Goal: Task Accomplishment & Management: Use online tool/utility

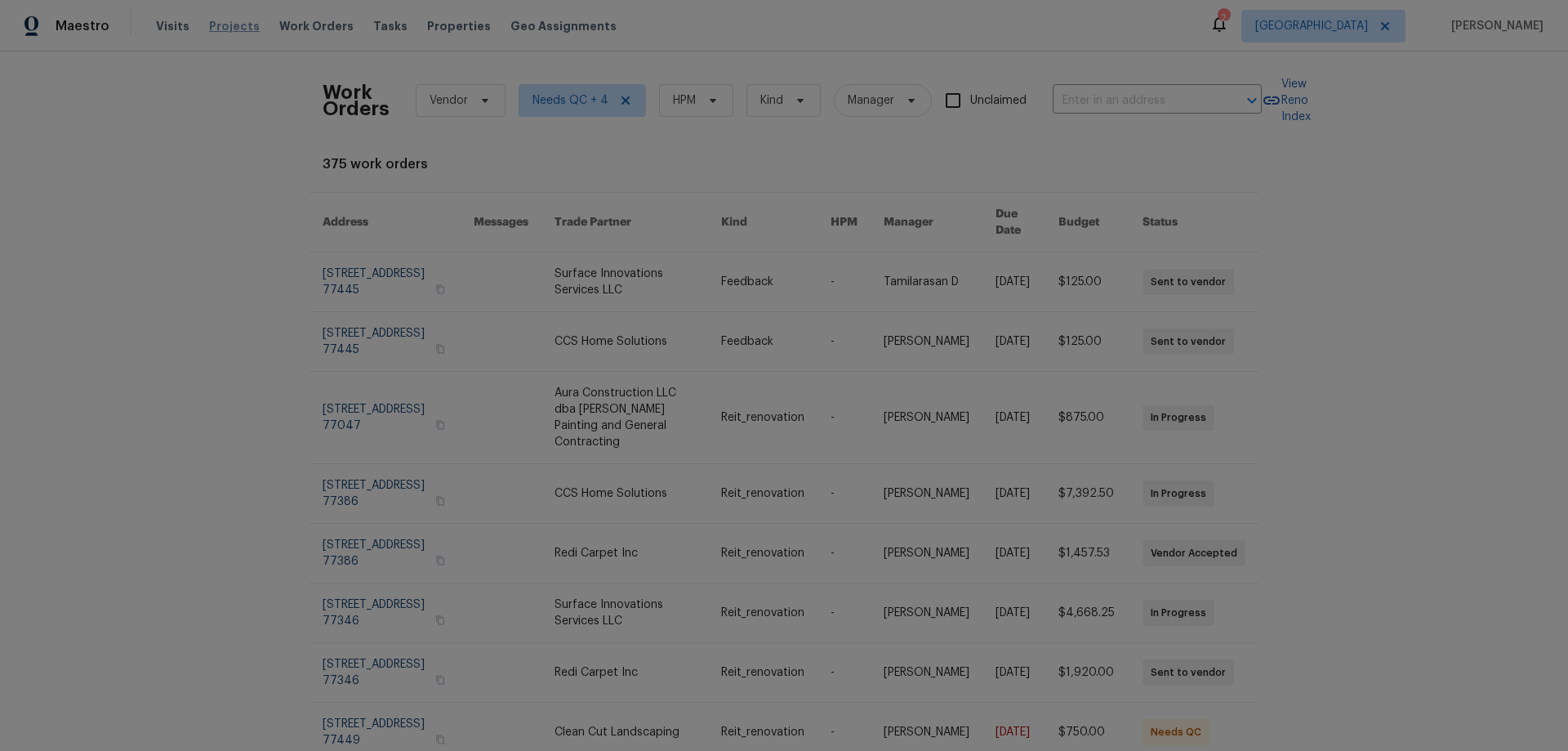
click at [219, 28] on span "Projects" at bounding box center [234, 26] width 51 height 16
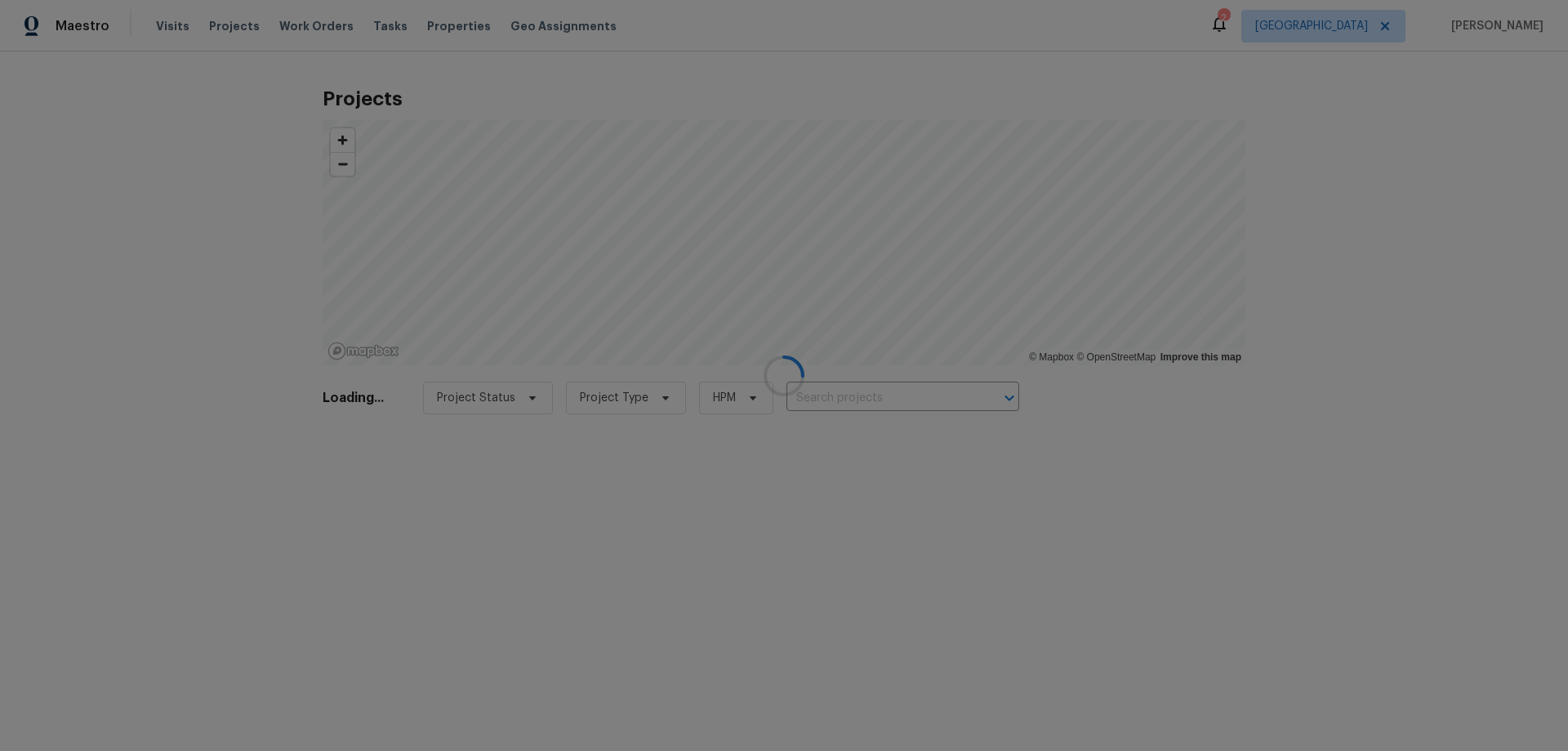
click at [850, 396] on div at bounding box center [784, 375] width 1568 height 751
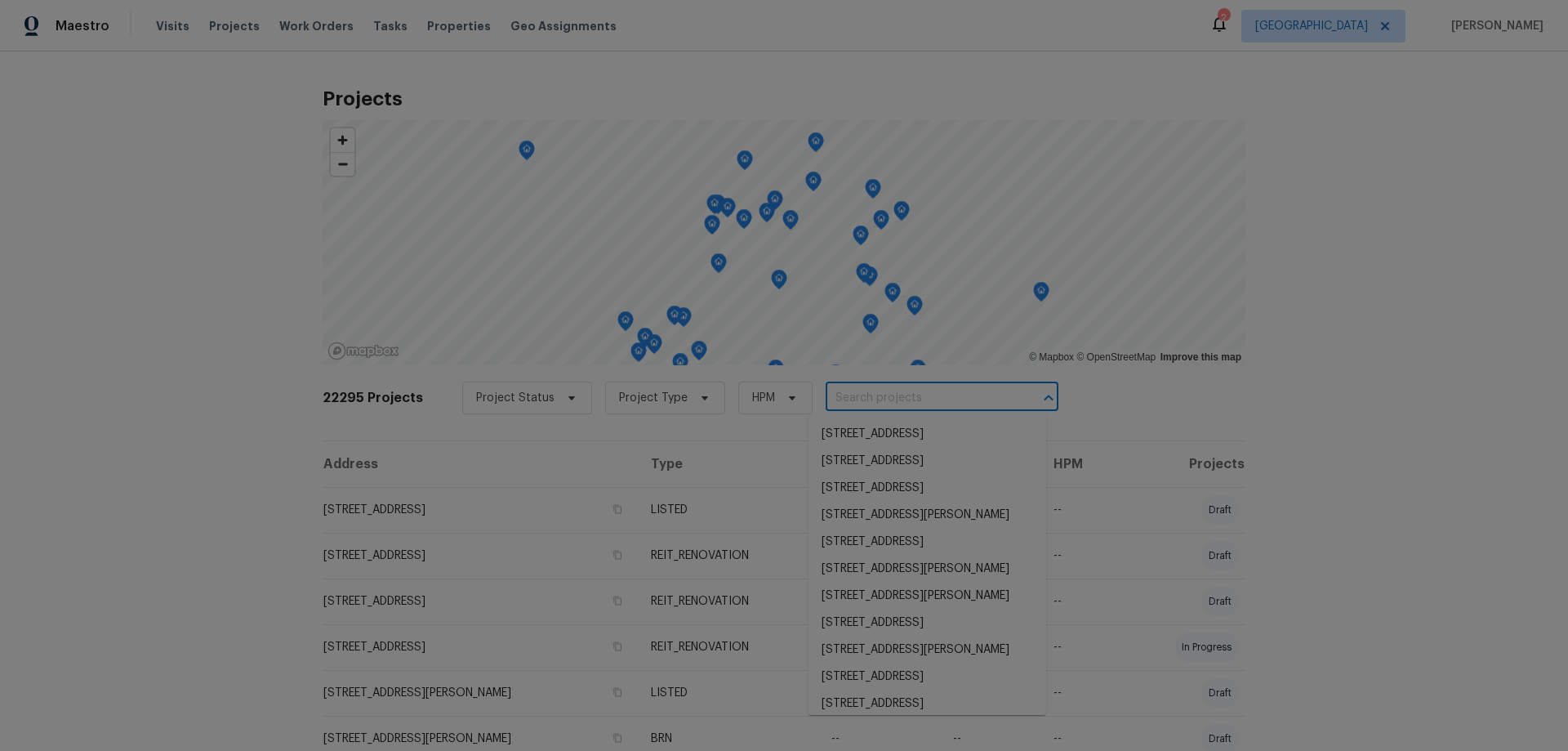
click at [850, 396] on input "text" at bounding box center [919, 397] width 187 height 25
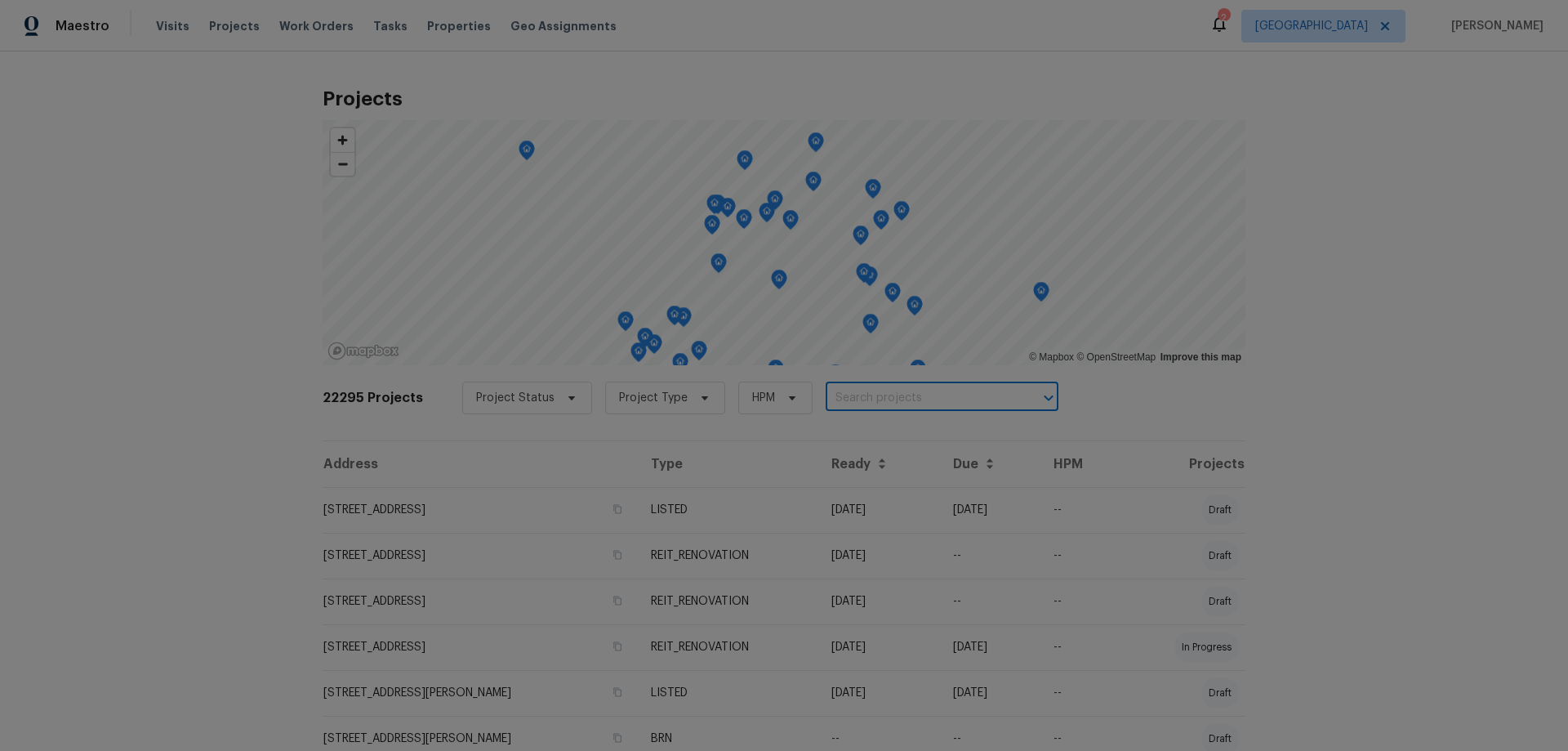
paste input "[STREET_ADDRESS]"
type input "[STREET_ADDRESS]"
click at [890, 447] on li "[STREET_ADDRESS]" at bounding box center [927, 434] width 237 height 27
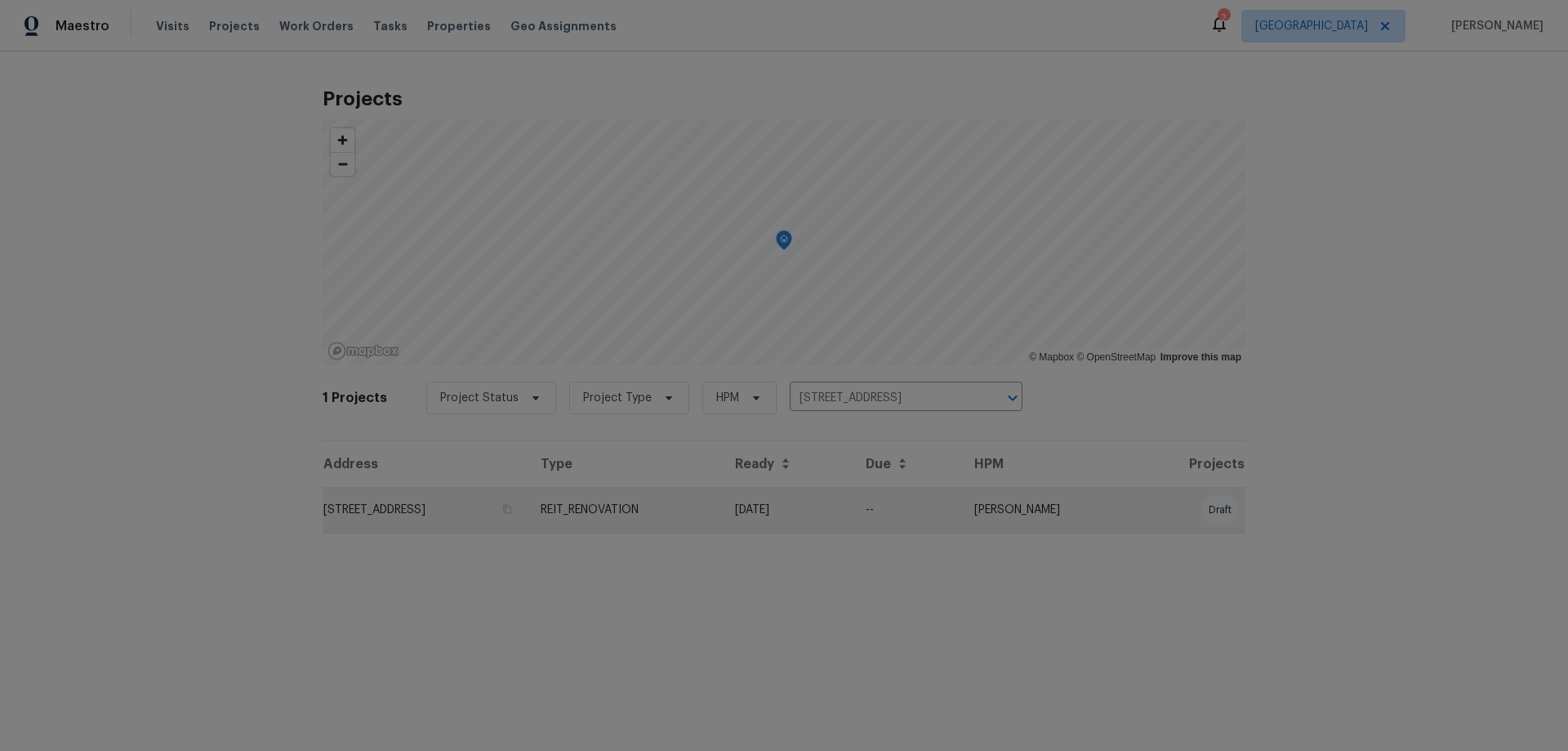
click at [402, 518] on td "[STREET_ADDRESS]" at bounding box center [425, 509] width 205 height 46
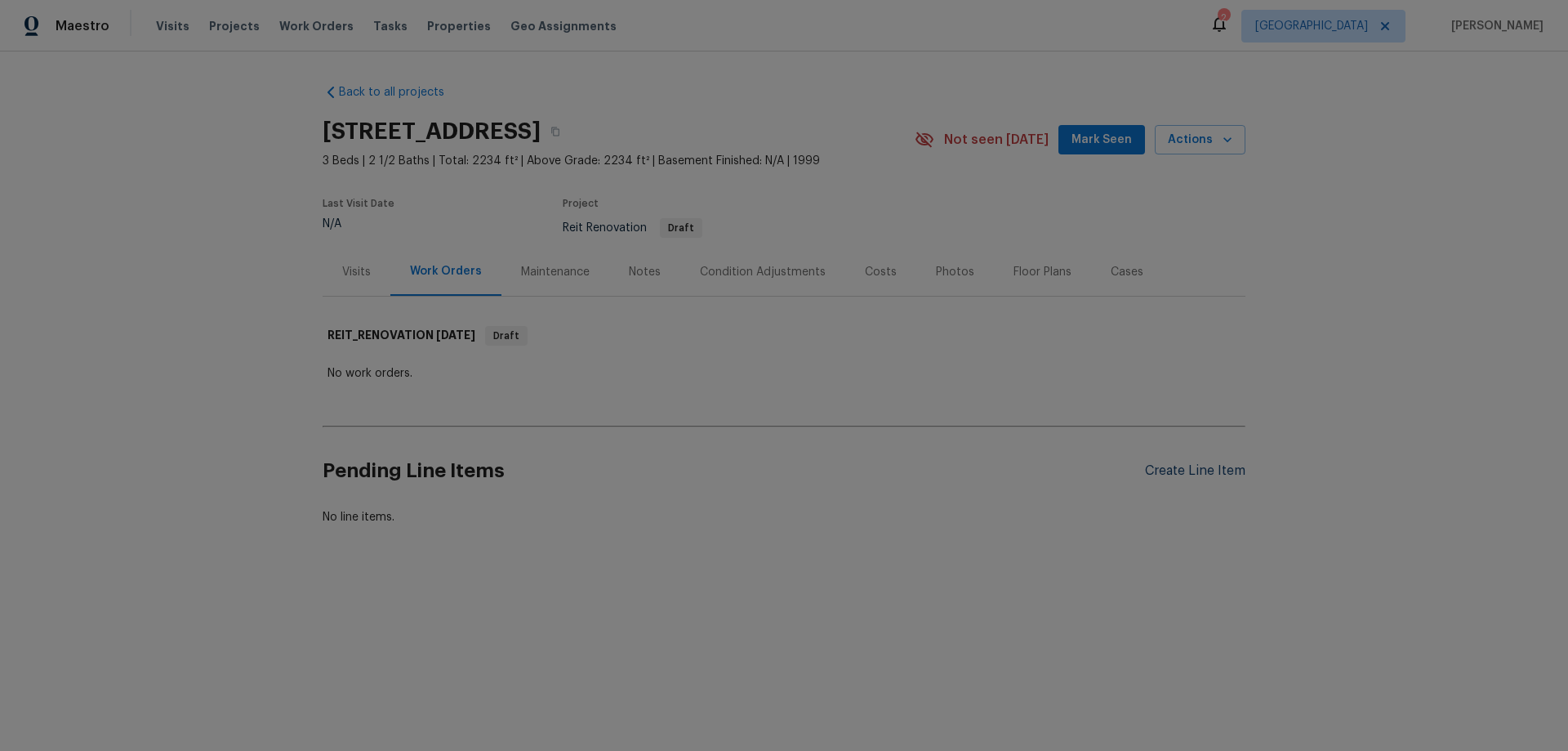
click at [1192, 467] on div "Create Line Item" at bounding box center [1195, 471] width 101 height 15
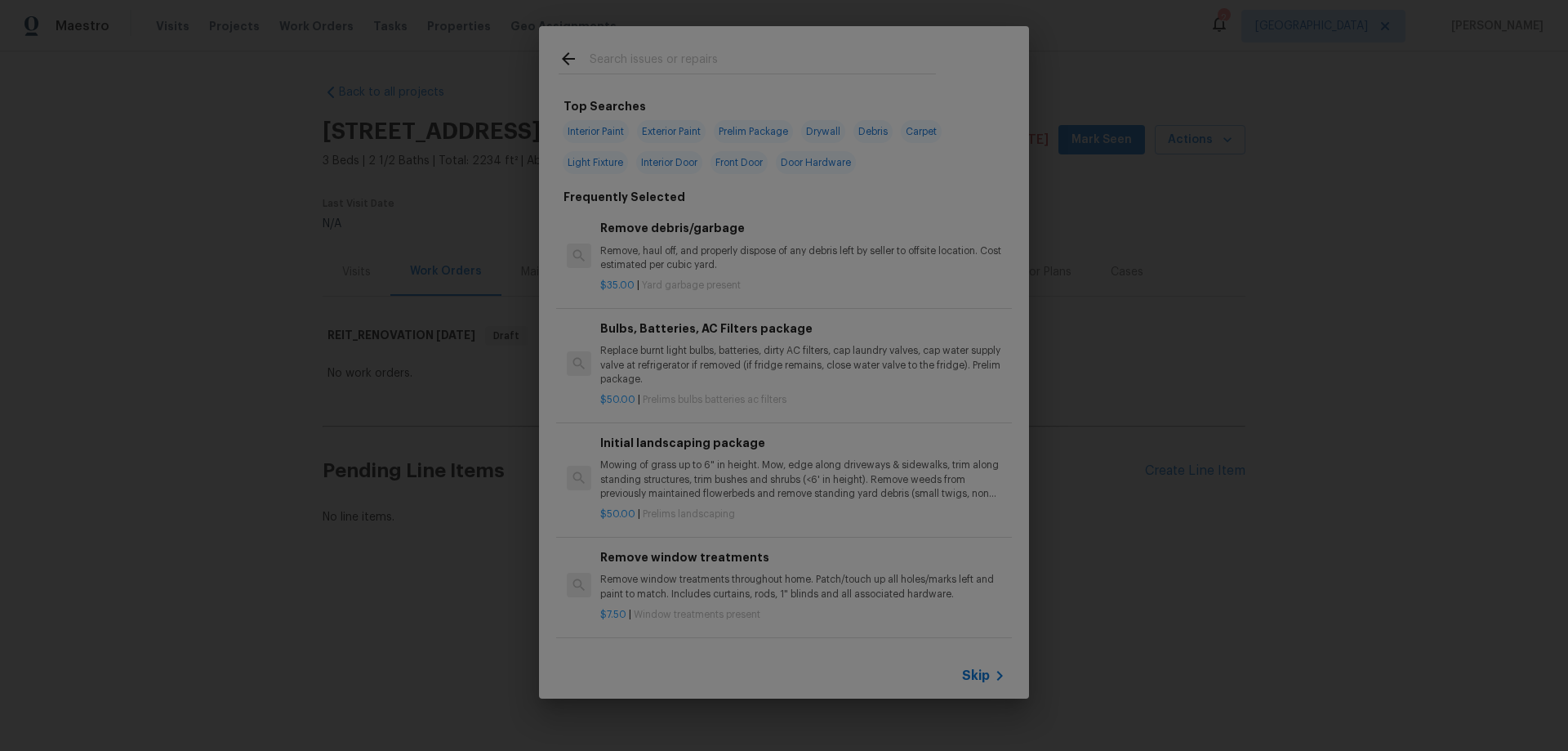
click at [981, 676] on span "Skip" at bounding box center [975, 675] width 28 height 16
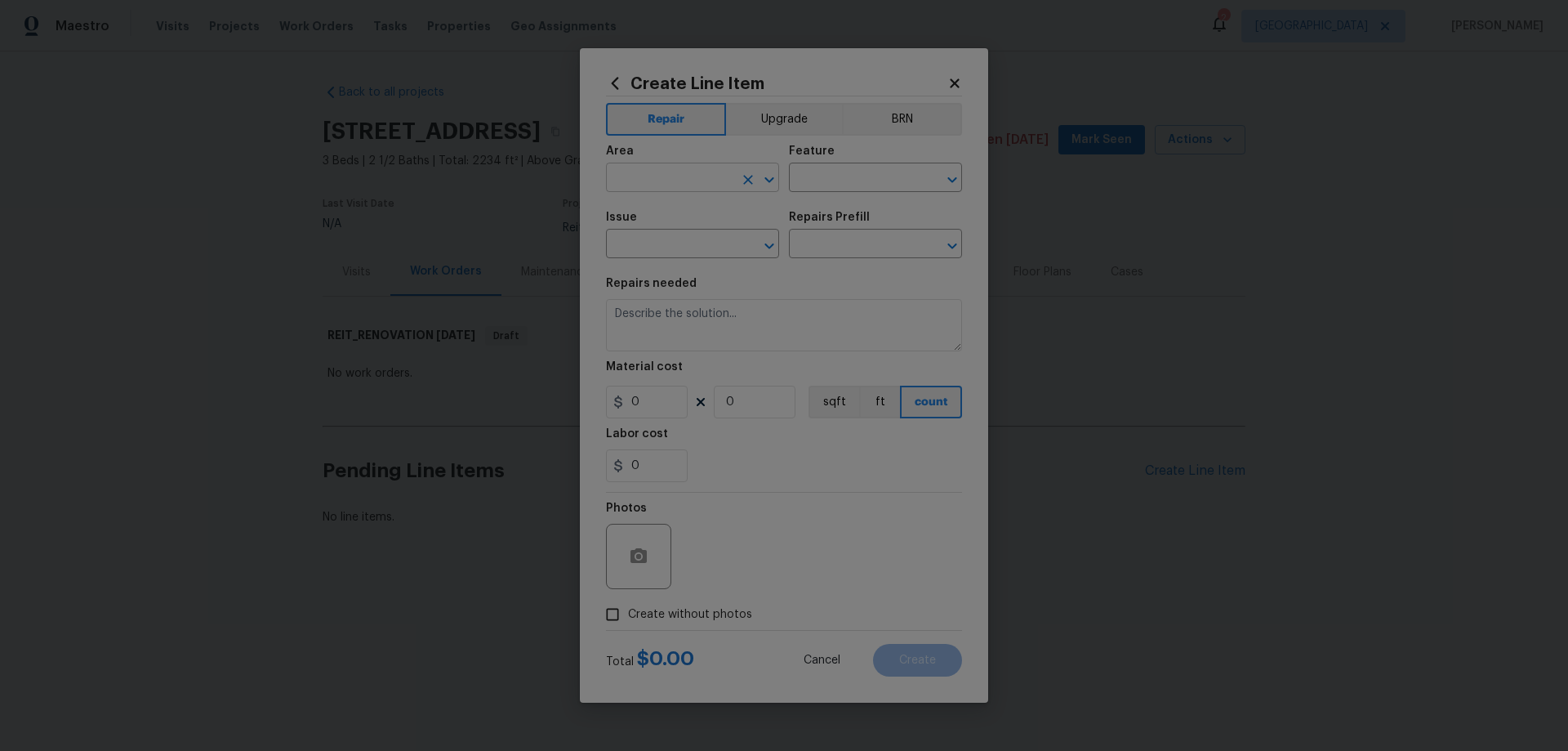
click at [679, 170] on input "text" at bounding box center [669, 179] width 127 height 25
type input "Roof"
type input "Roof Repair"
type input "a"
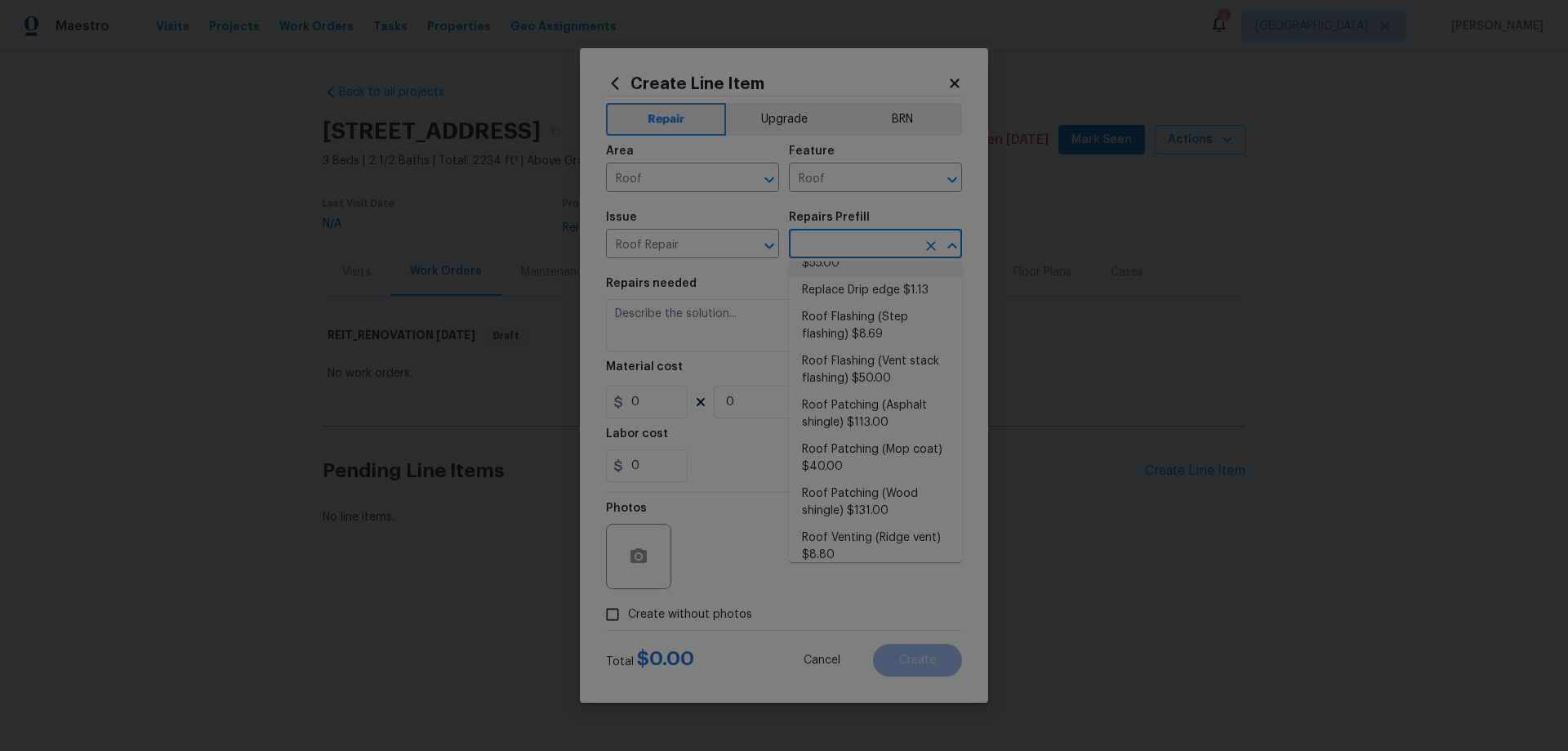
scroll to position [163, 0]
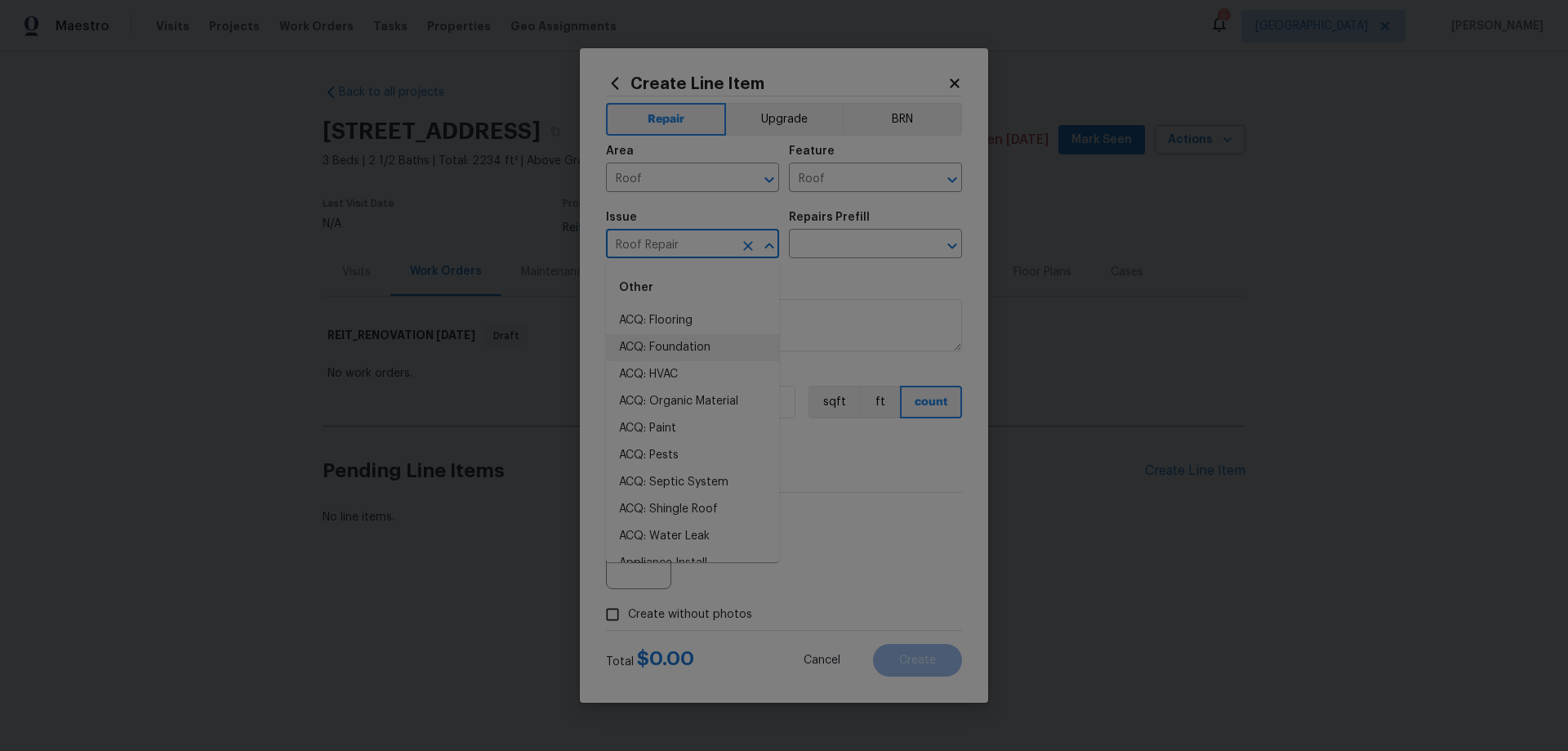
click at [716, 247] on input "Roof Repair" at bounding box center [669, 245] width 127 height 25
type input "Roof Replacement"
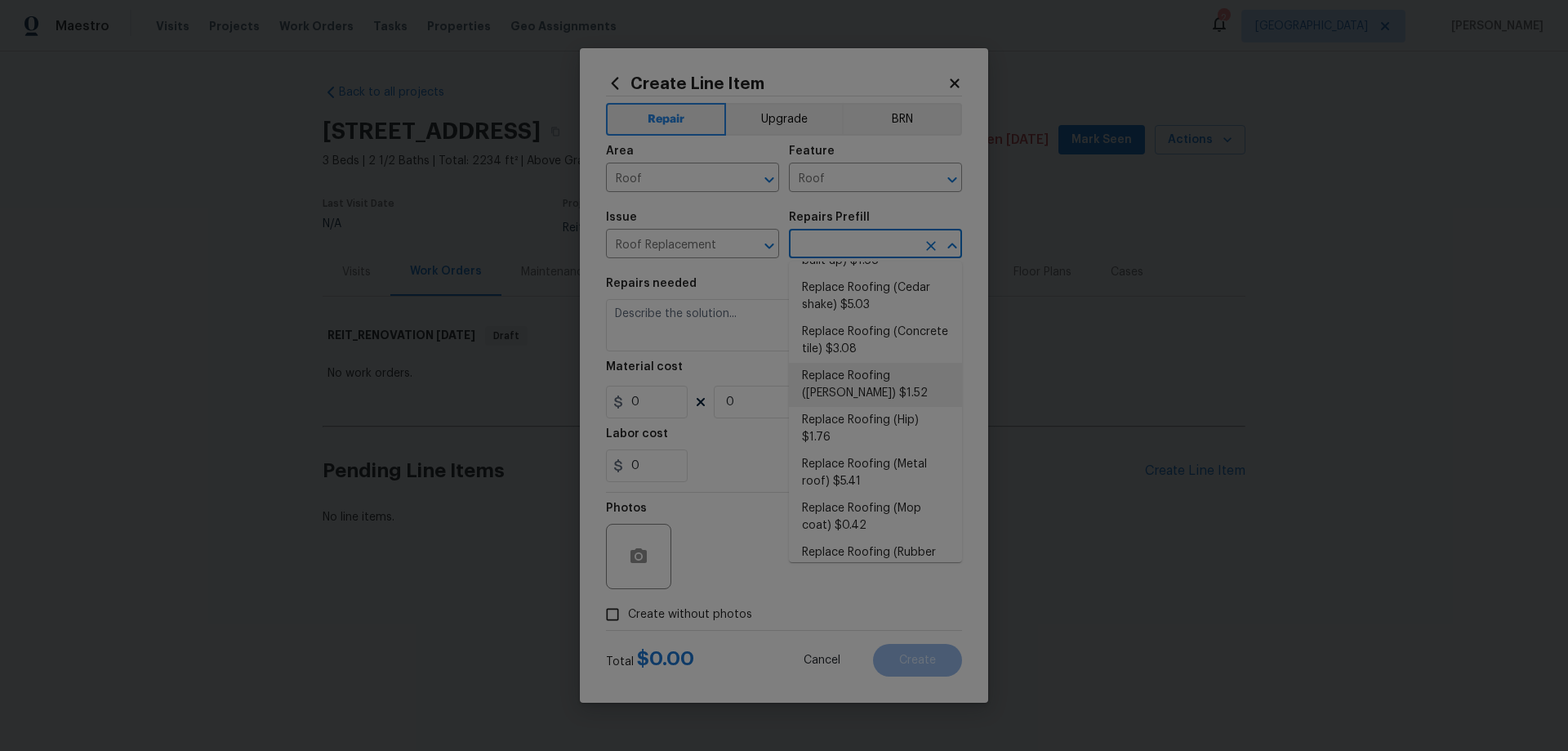
scroll to position [0, 0]
click at [863, 283] on li "Add a Task $1.00" at bounding box center [875, 280] width 173 height 27
type input "[PERSON_NAME] and Trim"
type input "Add a Task $1.00"
type textarea "HPM to detail"
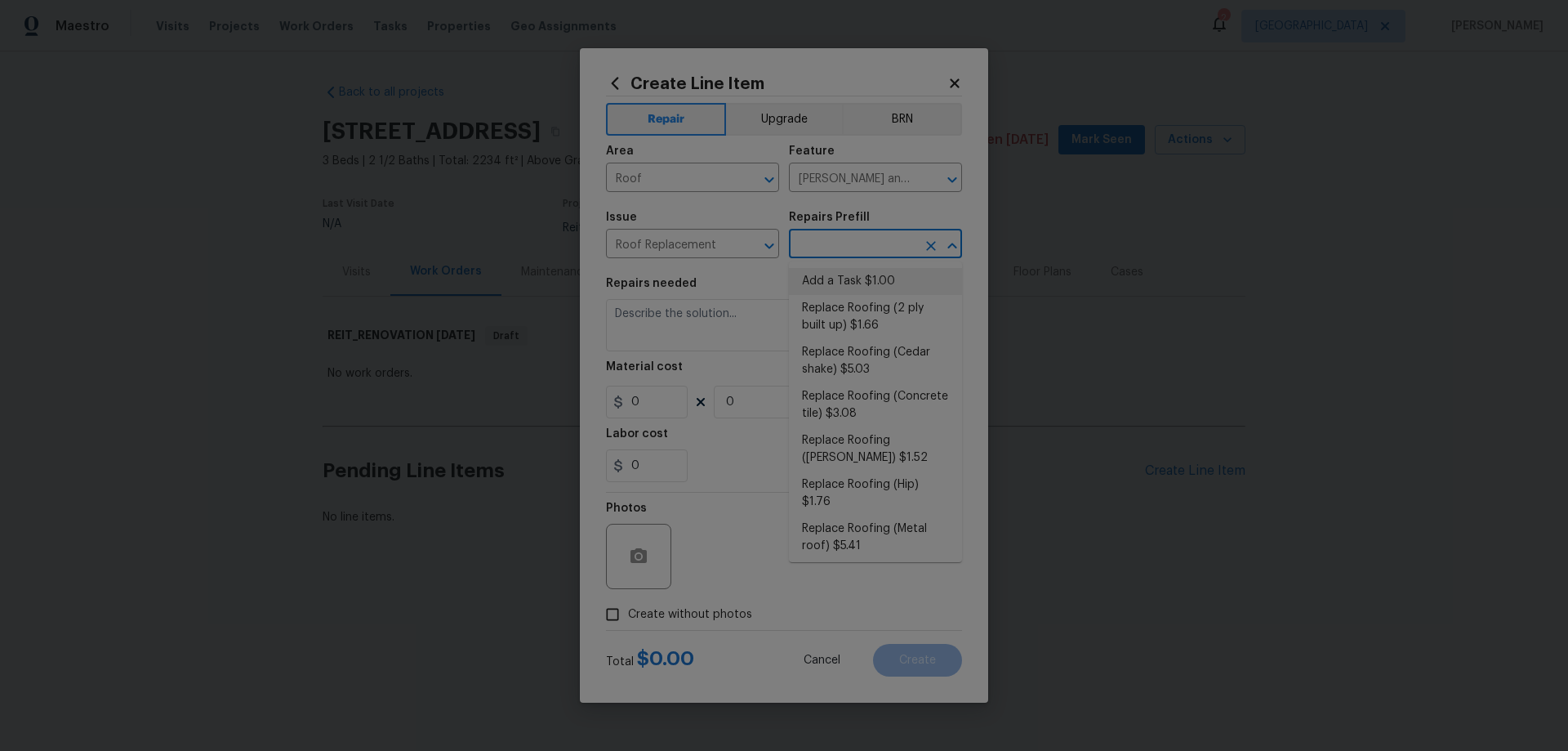
type input "1"
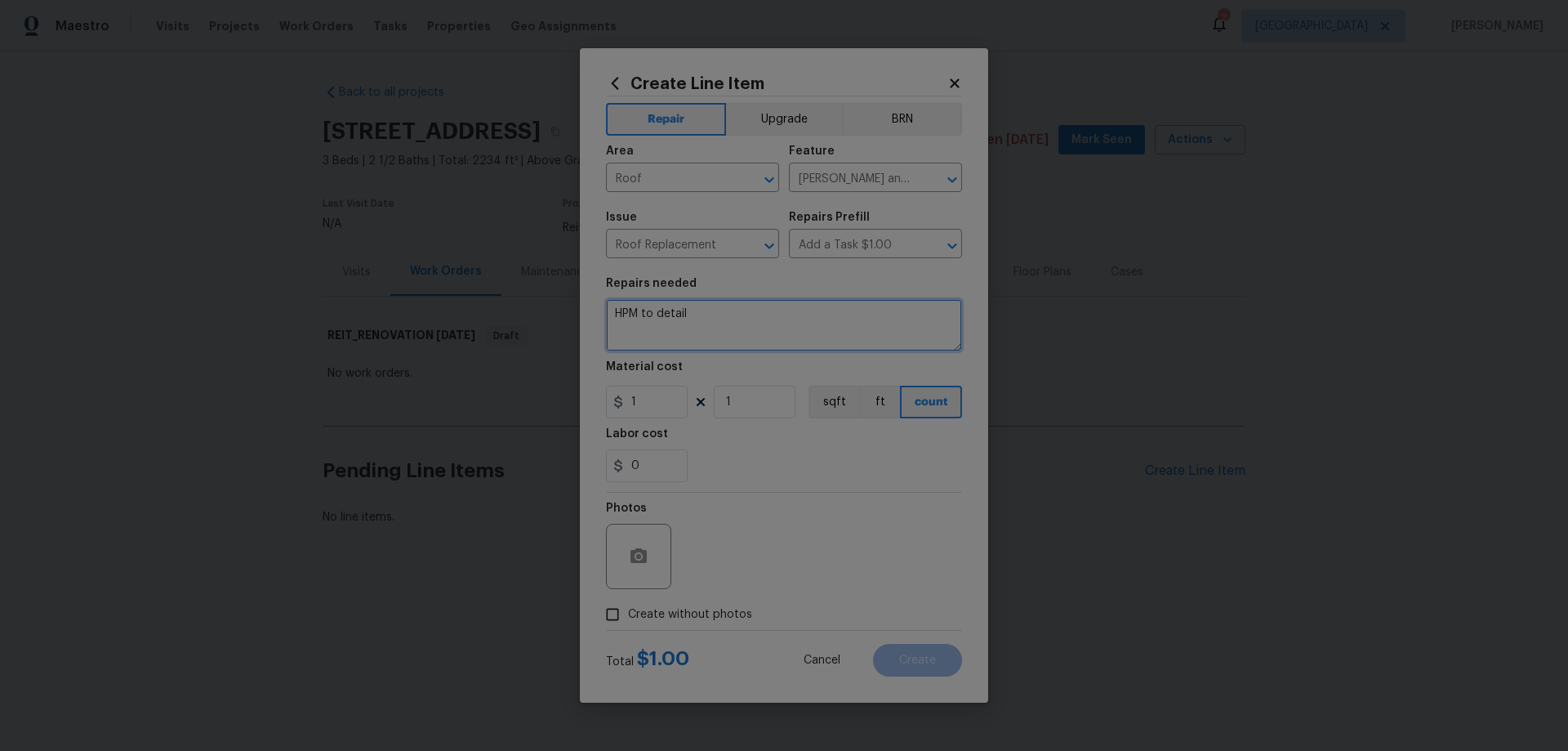
drag, startPoint x: 722, startPoint y: 317, endPoint x: 465, endPoint y: 311, distance: 257.1
click at [465, 311] on div "Create Line Item Repair Upgrade BRN Area Roof ​ Feature [PERSON_NAME] and Trim …" at bounding box center [784, 375] width 1568 height 751
drag, startPoint x: 866, startPoint y: 329, endPoint x: 540, endPoint y: 311, distance: 326.5
click at [540, 311] on div "Create Line Item Repair Upgrade BRN Area Roof ​ Feature [PERSON_NAME] and Trim …" at bounding box center [784, 375] width 1568 height 751
type textarea "QUOTE ONLY [PERSON_NAME] ROOF REPLACEMENT, INCLUDING REPAIRS TO [MEDICAL_DATA] …"
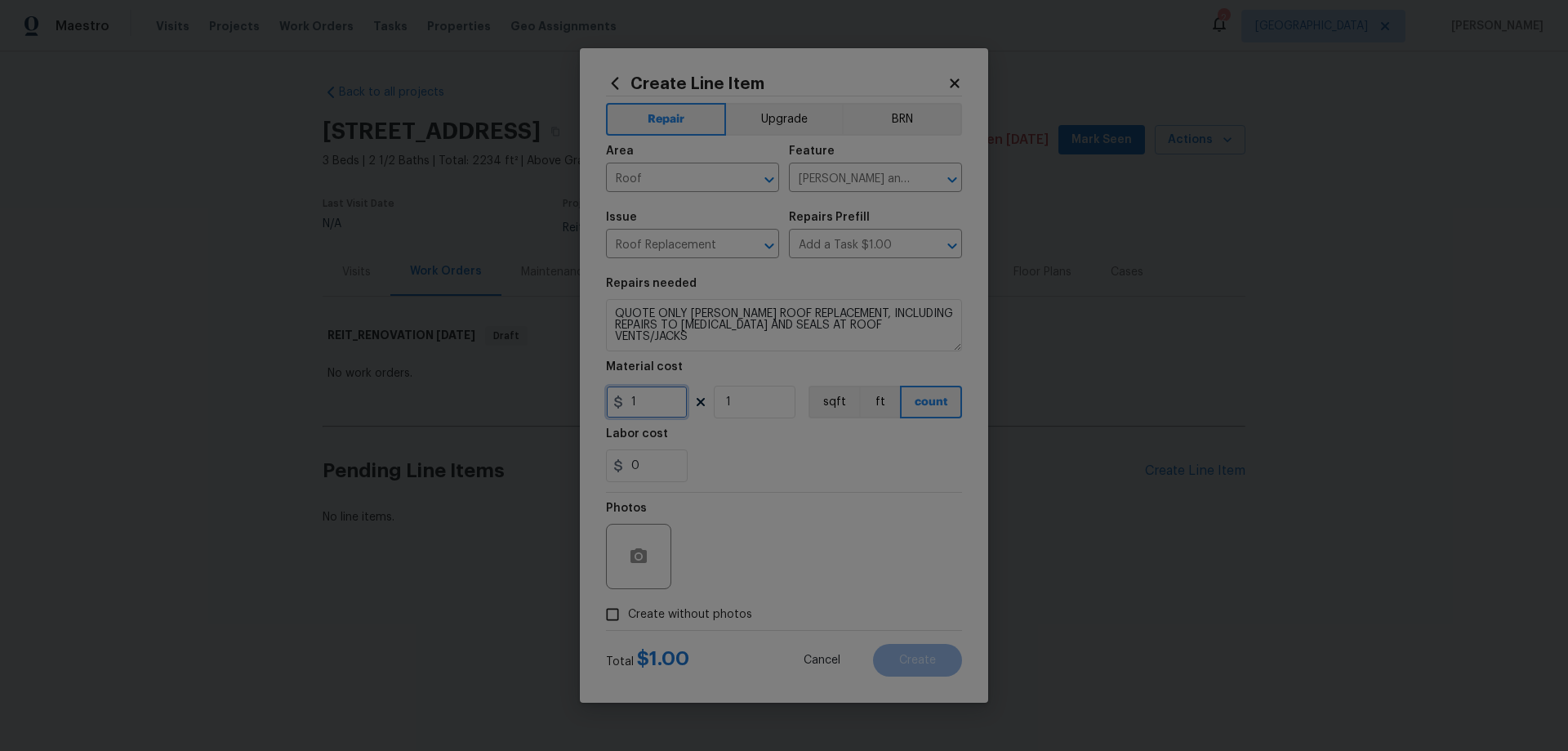
drag, startPoint x: 641, startPoint y: 397, endPoint x: 589, endPoint y: 385, distance: 53.4
click at [593, 387] on div "Create Line Item Repair Upgrade BRN Area Roof ​ Feature [PERSON_NAME] and Trim …" at bounding box center [784, 375] width 409 height 654
type input "0.01"
click at [834, 475] on div "0" at bounding box center [784, 465] width 356 height 33
click at [615, 610] on input "Create without photos" at bounding box center [612, 614] width 31 height 31
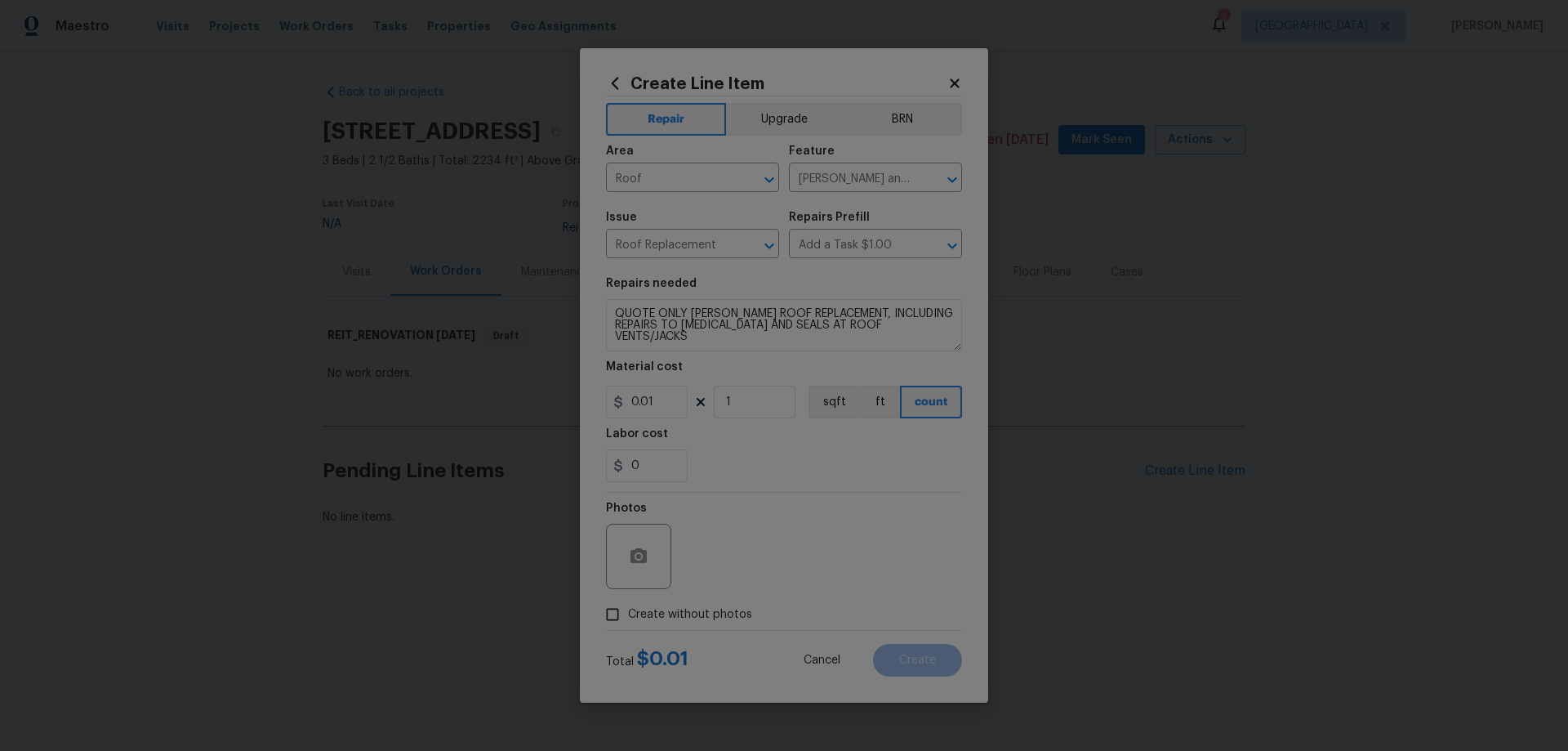
checkbox input "true"
click at [874, 525] on textarea at bounding box center [823, 557] width 278 height 65
type textarea "N/A"
click at [953, 462] on div "0" at bounding box center [784, 465] width 356 height 33
click at [930, 665] on span "Create" at bounding box center [917, 660] width 37 height 12
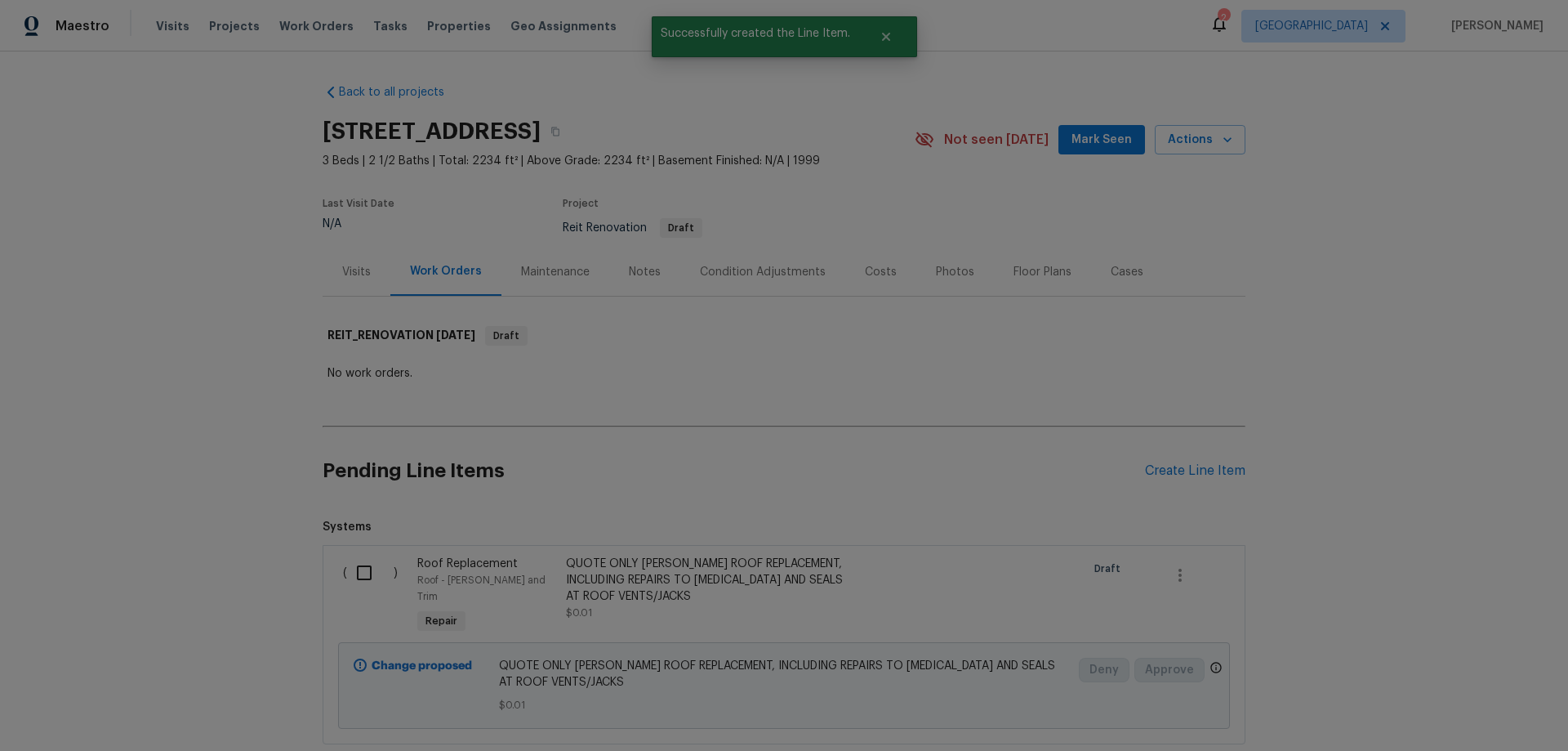
click at [360, 572] on input "checkbox" at bounding box center [371, 573] width 46 height 34
checkbox input "true"
click at [1458, 711] on span "Create Work Order" at bounding box center [1474, 711] width 108 height 21
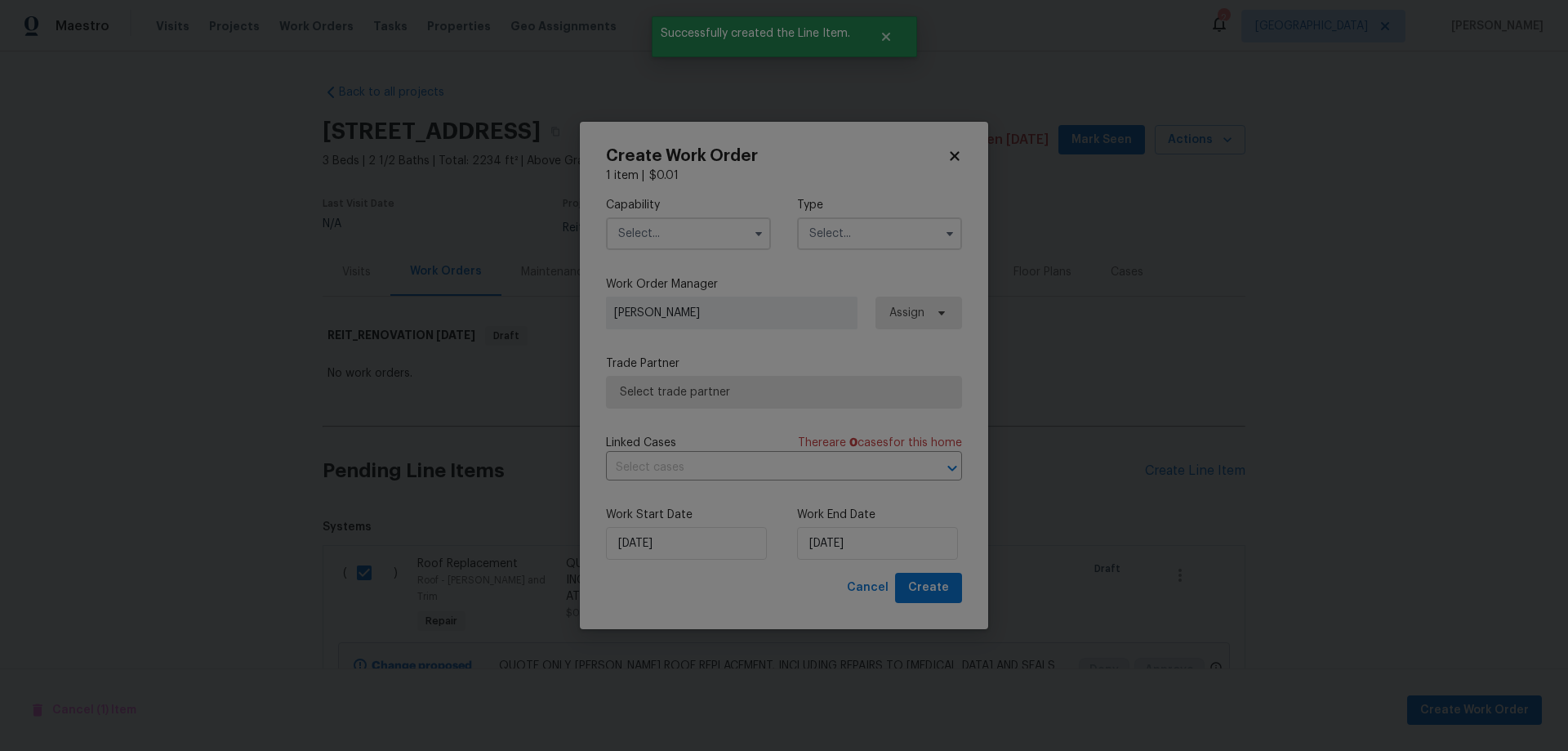
click at [679, 232] on input "text" at bounding box center [688, 234] width 165 height 33
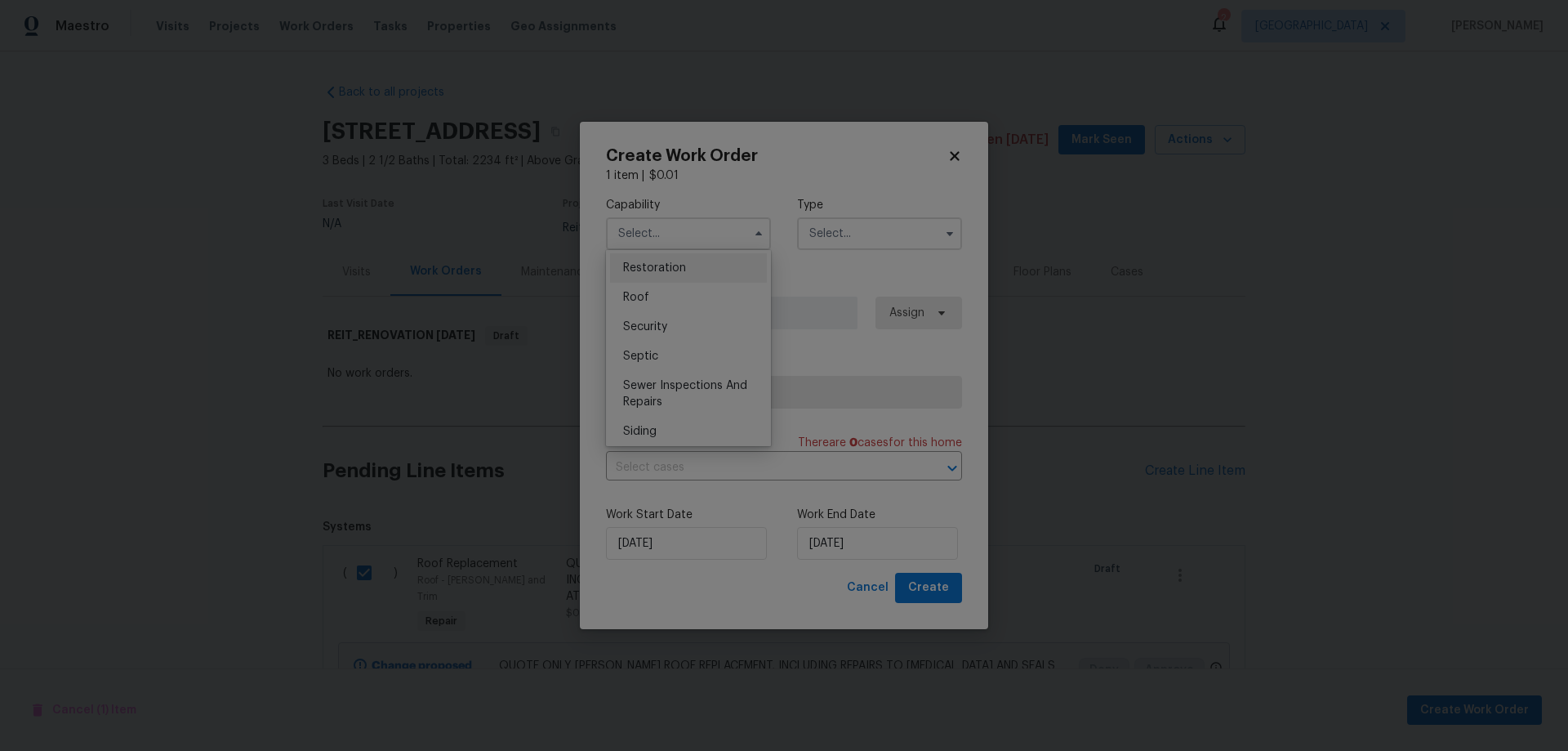
scroll to position [1634, 0]
click at [675, 316] on div "Roof" at bounding box center [688, 301] width 157 height 29
type input "Roof"
click at [848, 237] on input "text" at bounding box center [880, 234] width 165 height 33
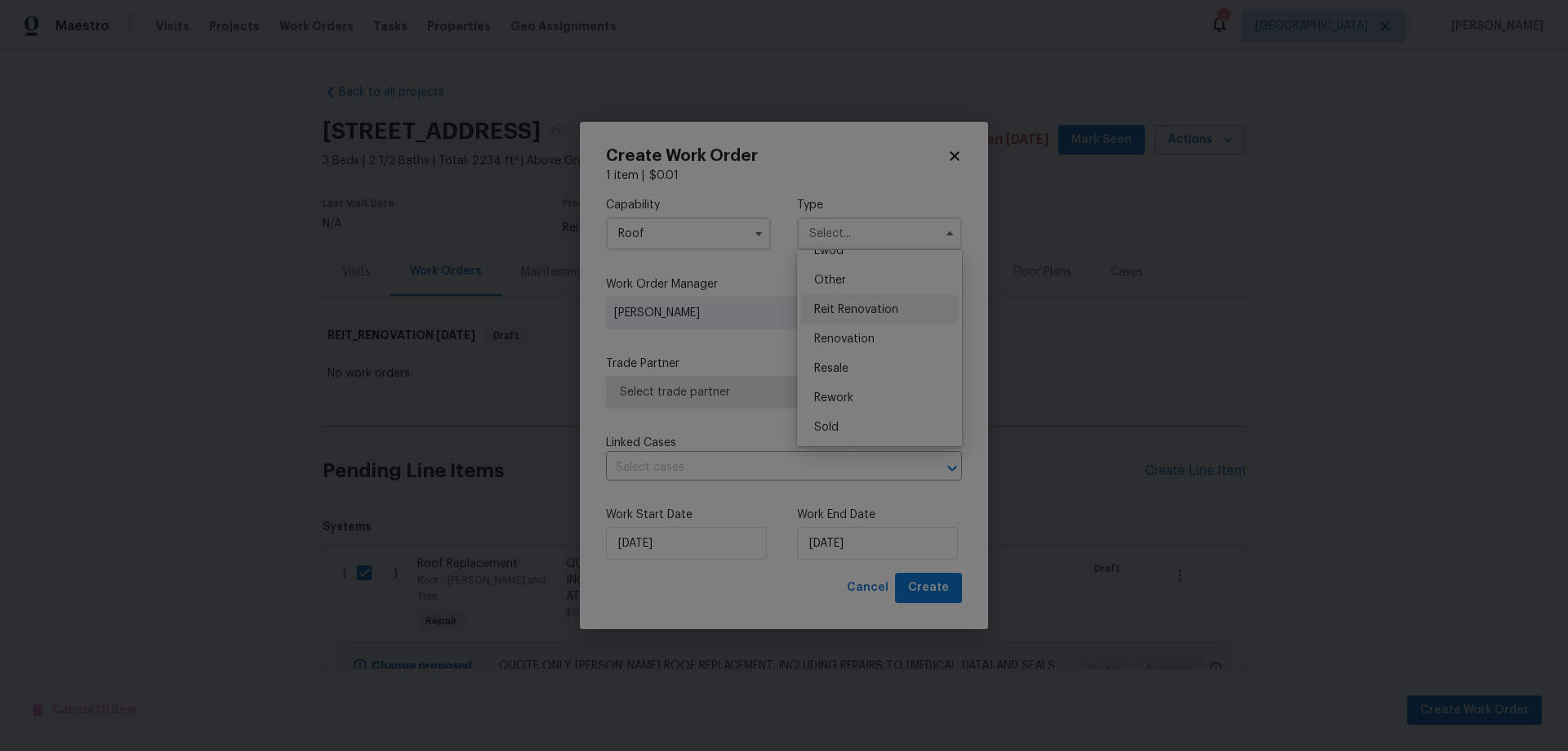
click at [872, 308] on span "Reit Renovation" at bounding box center [857, 309] width 84 height 11
type input "Reit Renovation"
click at [870, 543] on input "[DATE]" at bounding box center [877, 543] width 161 height 33
click at [856, 471] on div "23" at bounding box center [851, 473] width 26 height 23
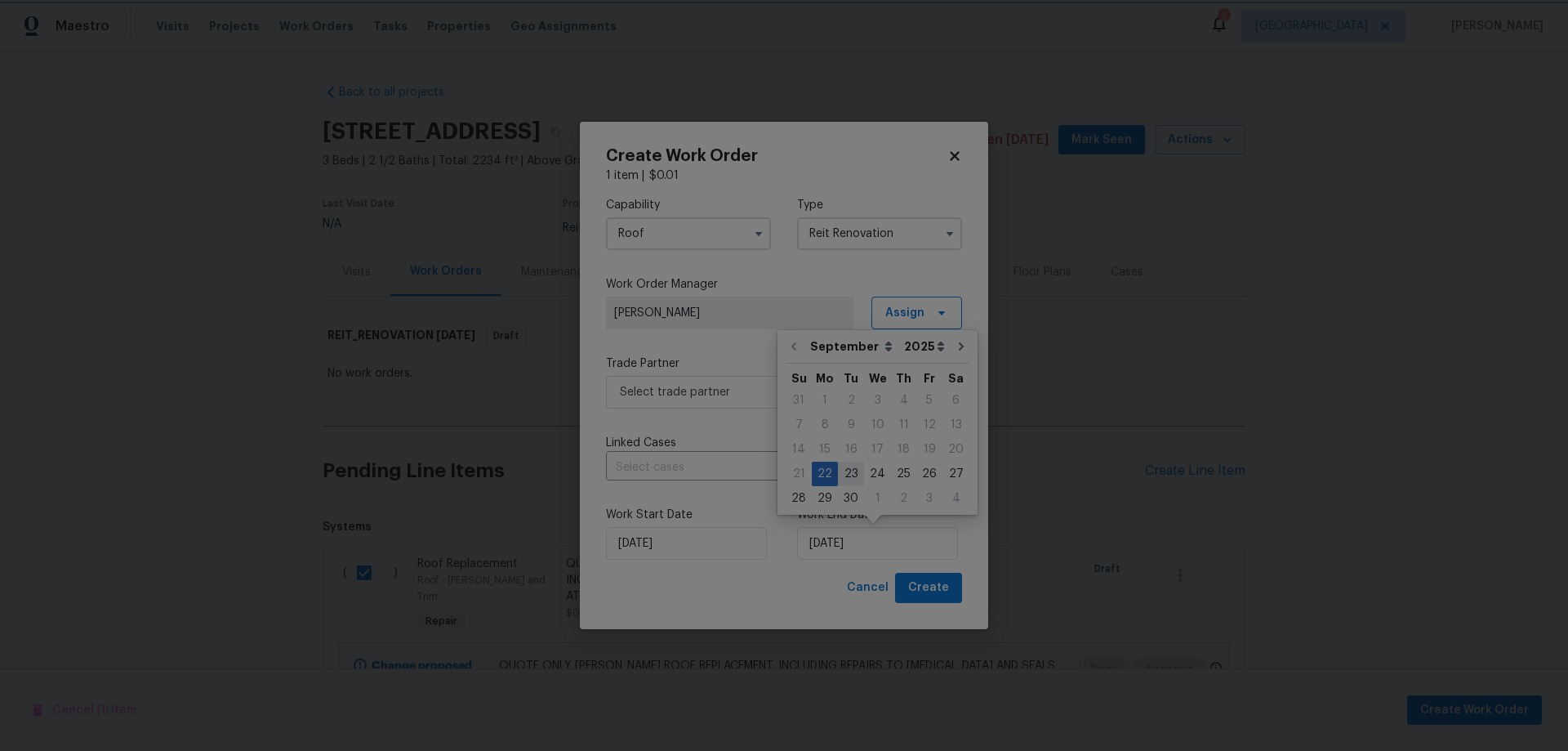
type input "[DATE]"
drag, startPoint x: 802, startPoint y: 589, endPoint x: 833, endPoint y: 595, distance: 31.6
click at [802, 589] on div "Cancel Create" at bounding box center [784, 588] width 356 height 30
click at [938, 593] on span "Create" at bounding box center [928, 588] width 40 height 21
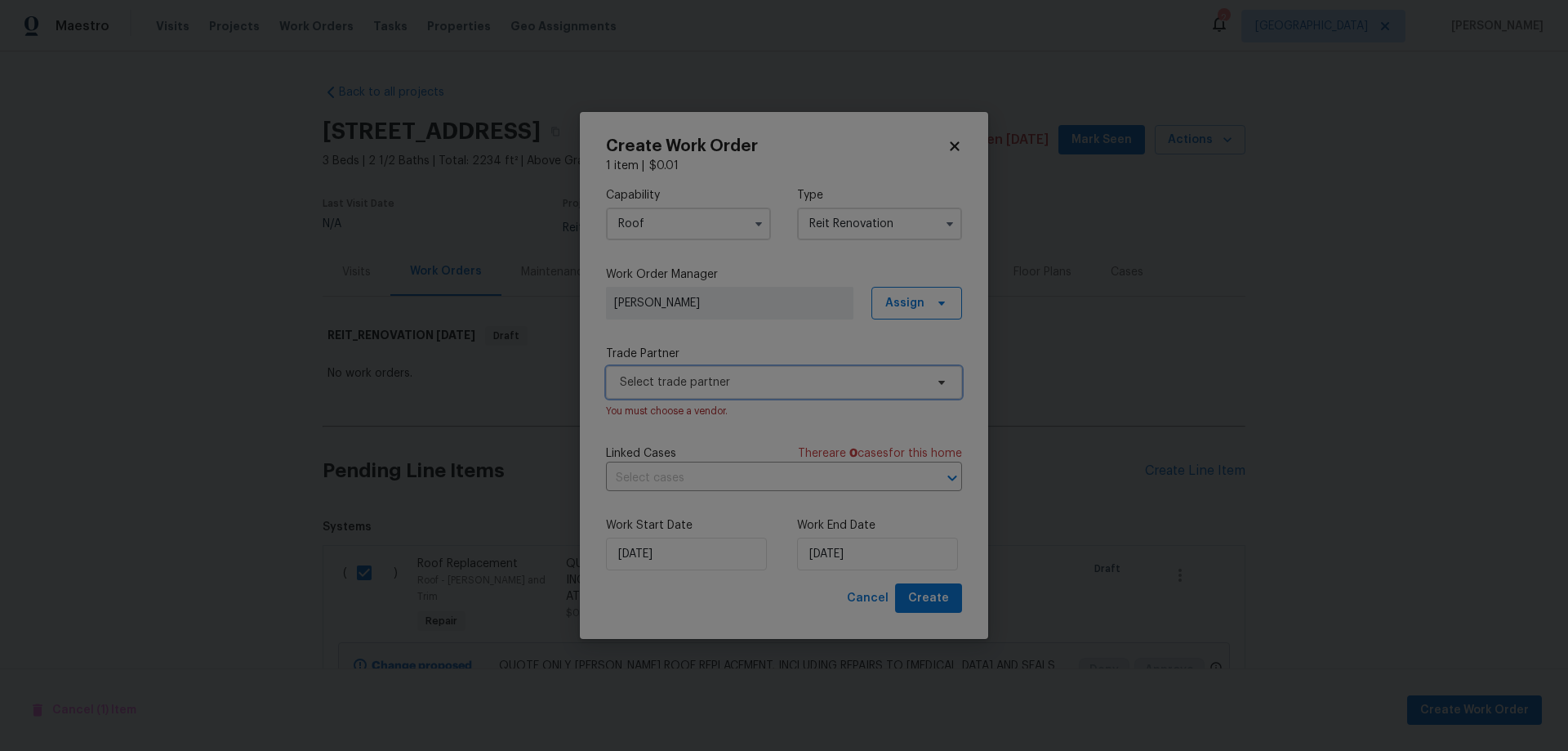
click at [710, 379] on span "Select trade partner" at bounding box center [772, 382] width 304 height 16
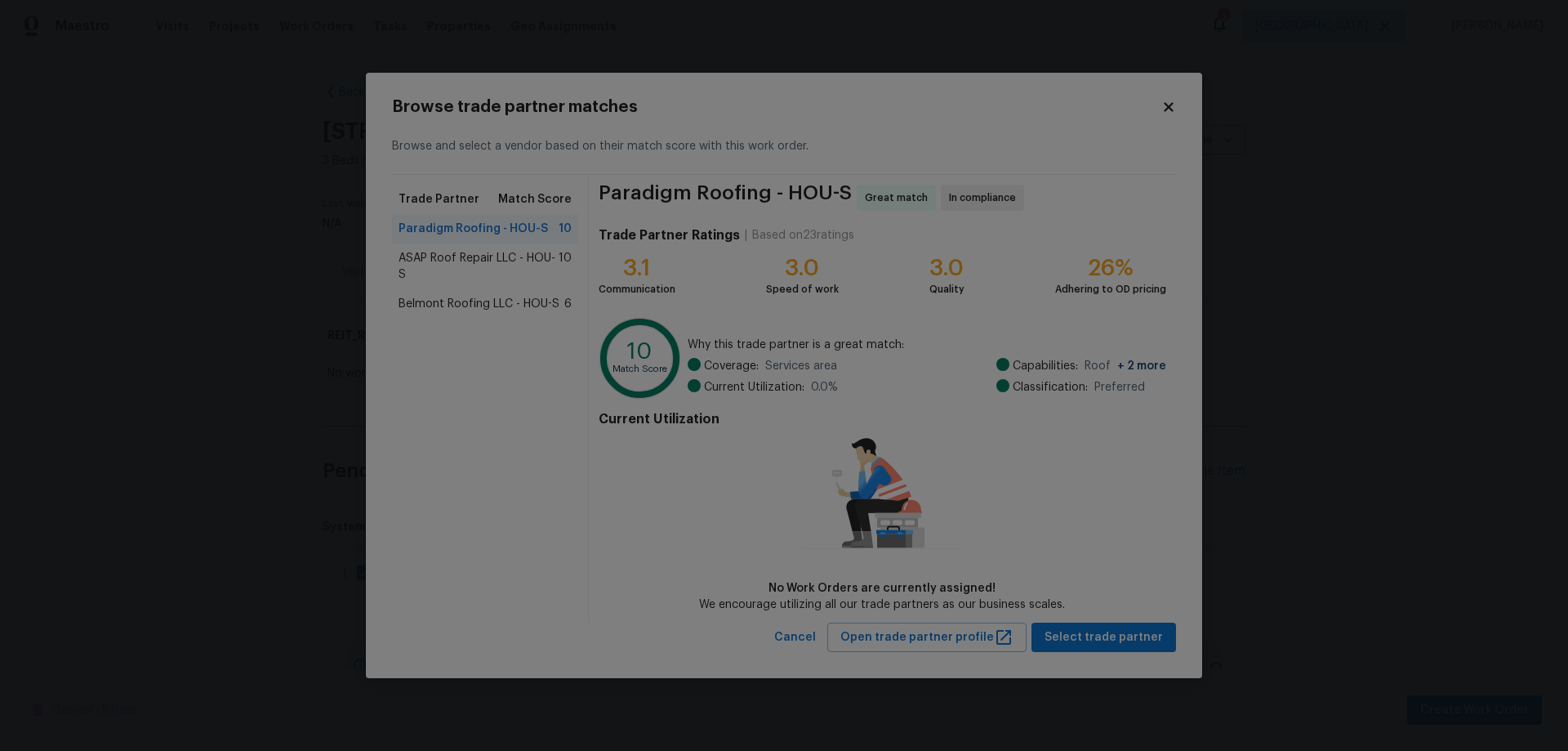
click at [482, 265] on span "ASAP Roof Repair LLC - HOU-S" at bounding box center [478, 267] width 160 height 33
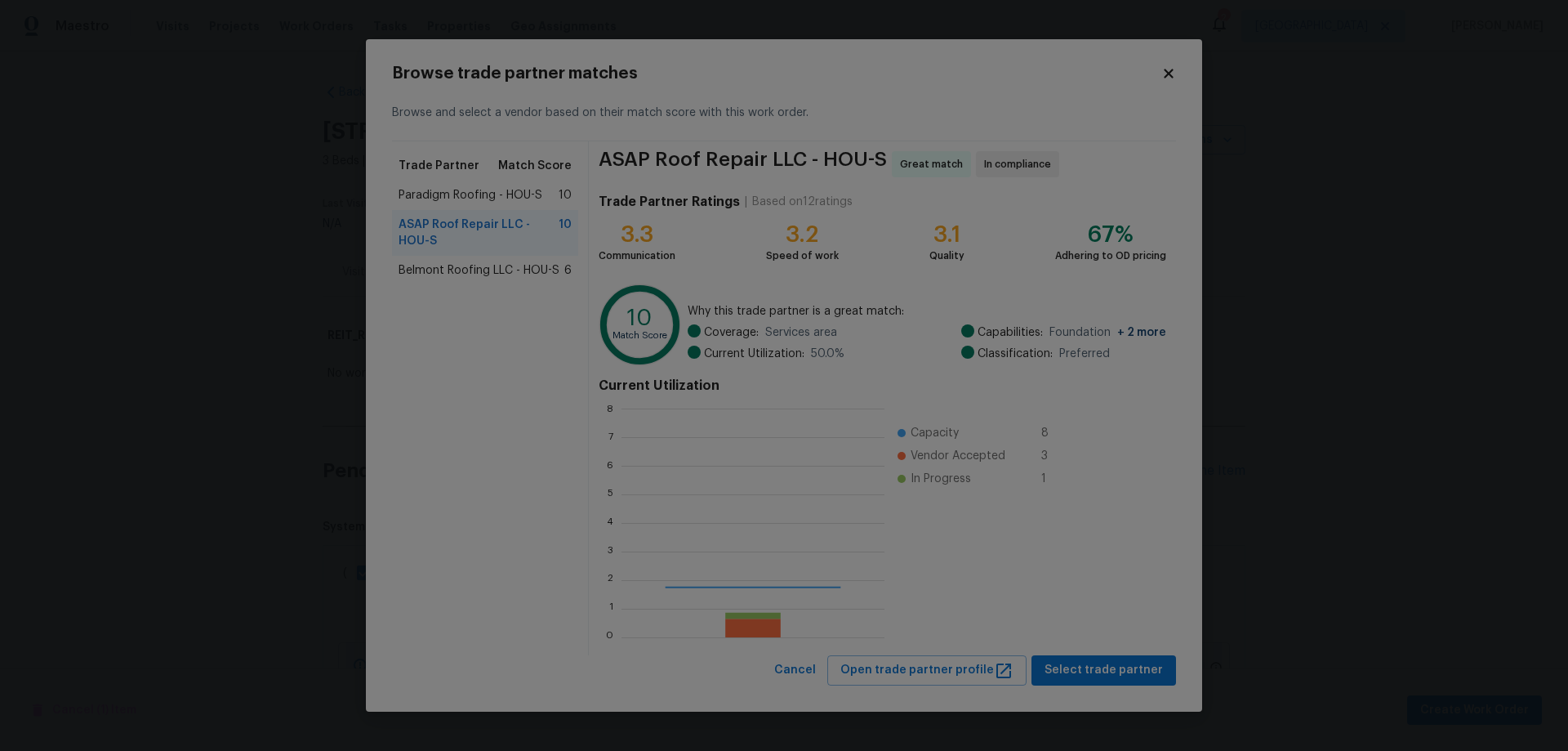
scroll to position [217, 250]
click at [1147, 672] on span "Select trade partner" at bounding box center [1104, 670] width 119 height 21
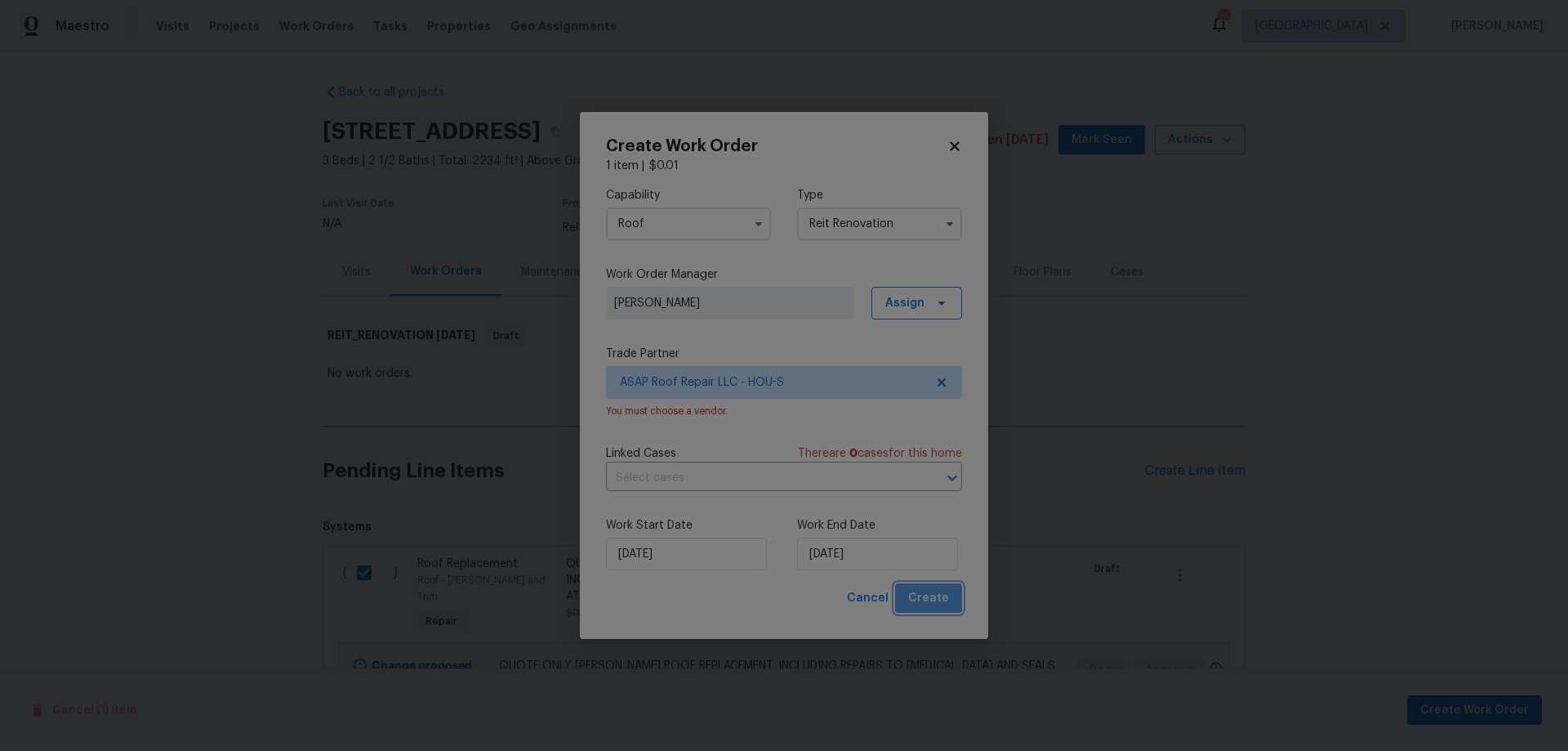
click at [935, 592] on span "Create" at bounding box center [928, 599] width 40 height 21
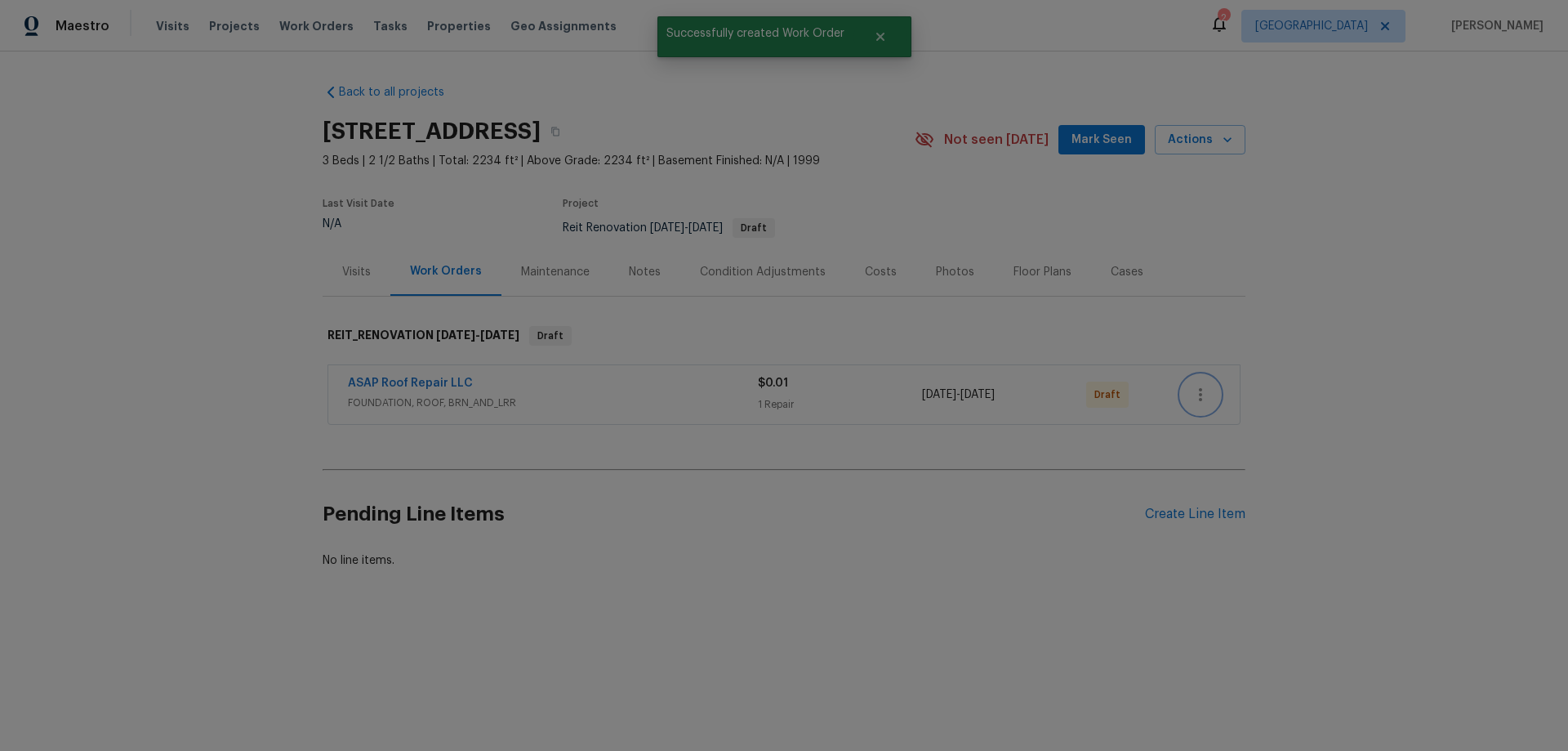
click at [1199, 395] on icon "button" at bounding box center [1201, 394] width 3 height 13
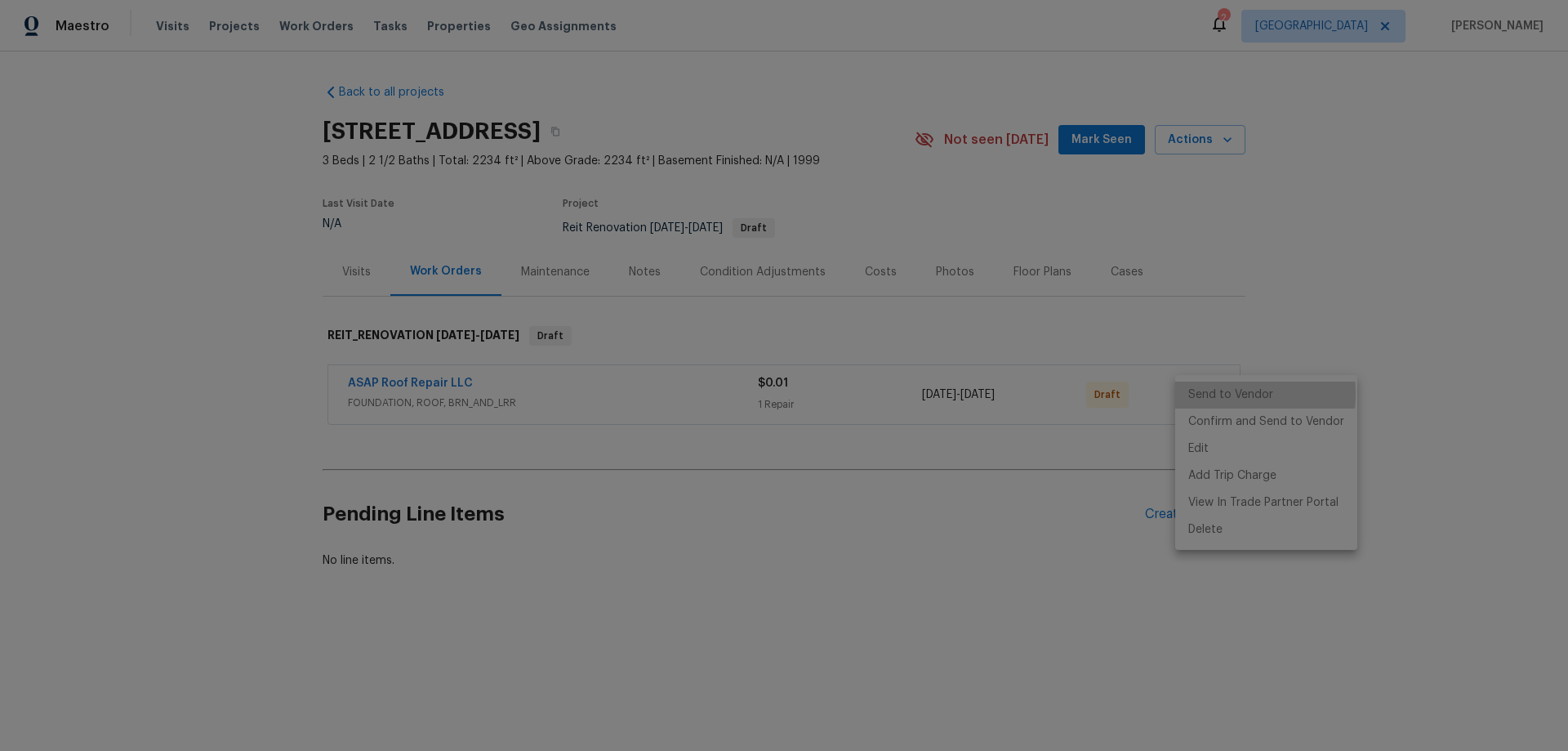
click at [1202, 394] on li "Send to Vendor" at bounding box center [1266, 394] width 182 height 27
click at [1412, 296] on div at bounding box center [784, 375] width 1568 height 751
click at [1208, 513] on div "Create Line Item" at bounding box center [1195, 514] width 101 height 15
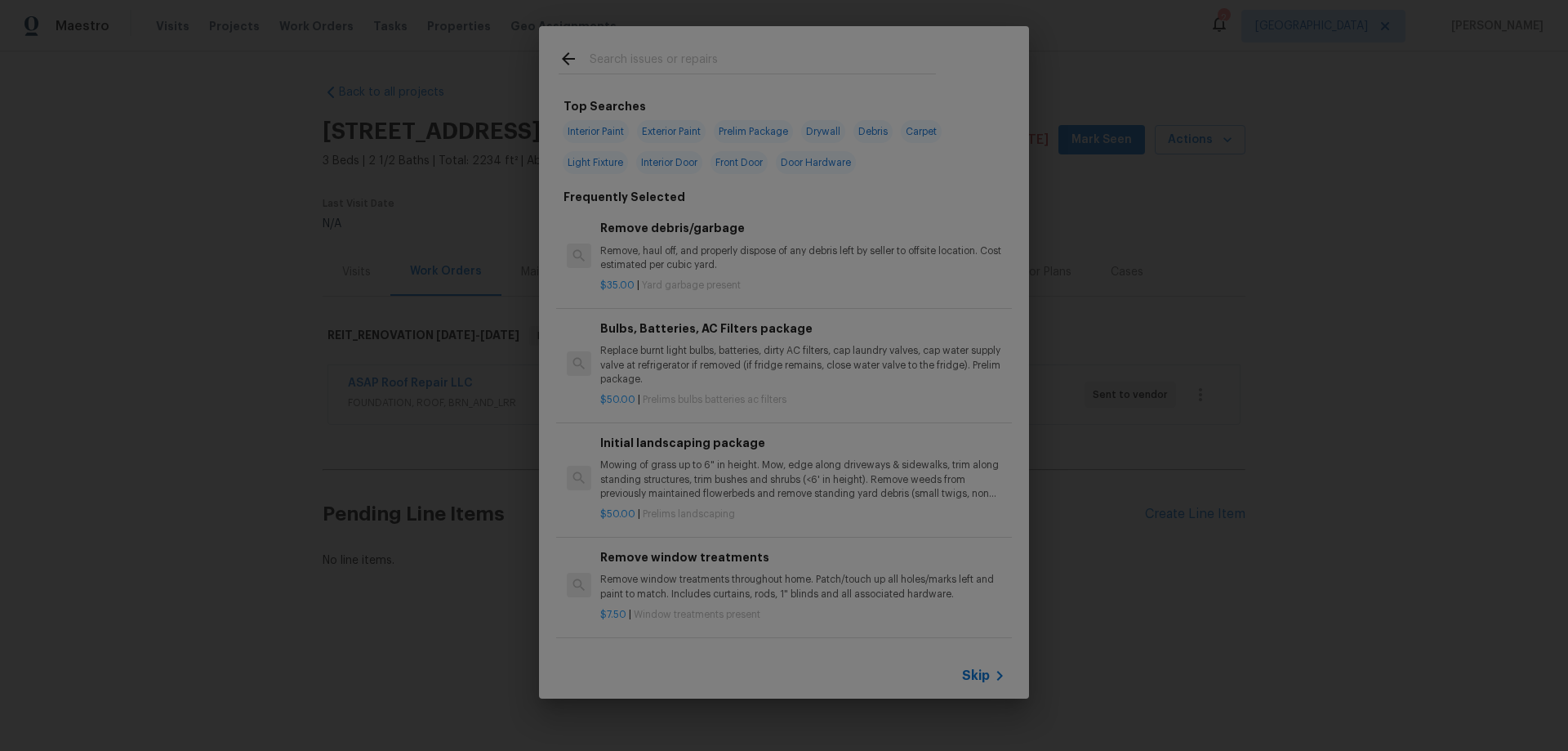
click at [702, 64] on input "text" at bounding box center [762, 61] width 347 height 24
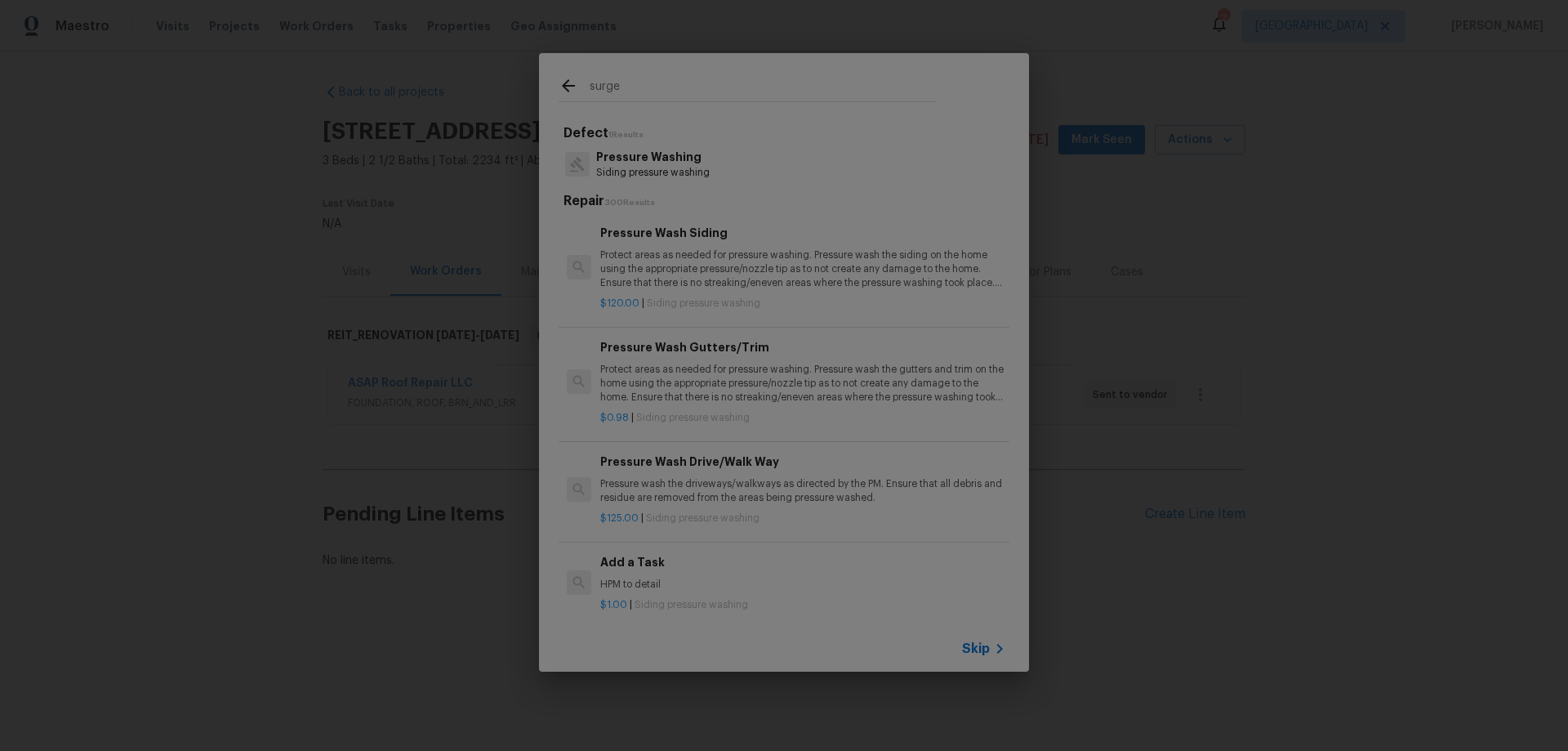
type input "surge"
click at [1288, 451] on div "surge Defect 1 Results Pressure Washing Siding pressure washing Repair 300 Resu…" at bounding box center [784, 362] width 1568 height 724
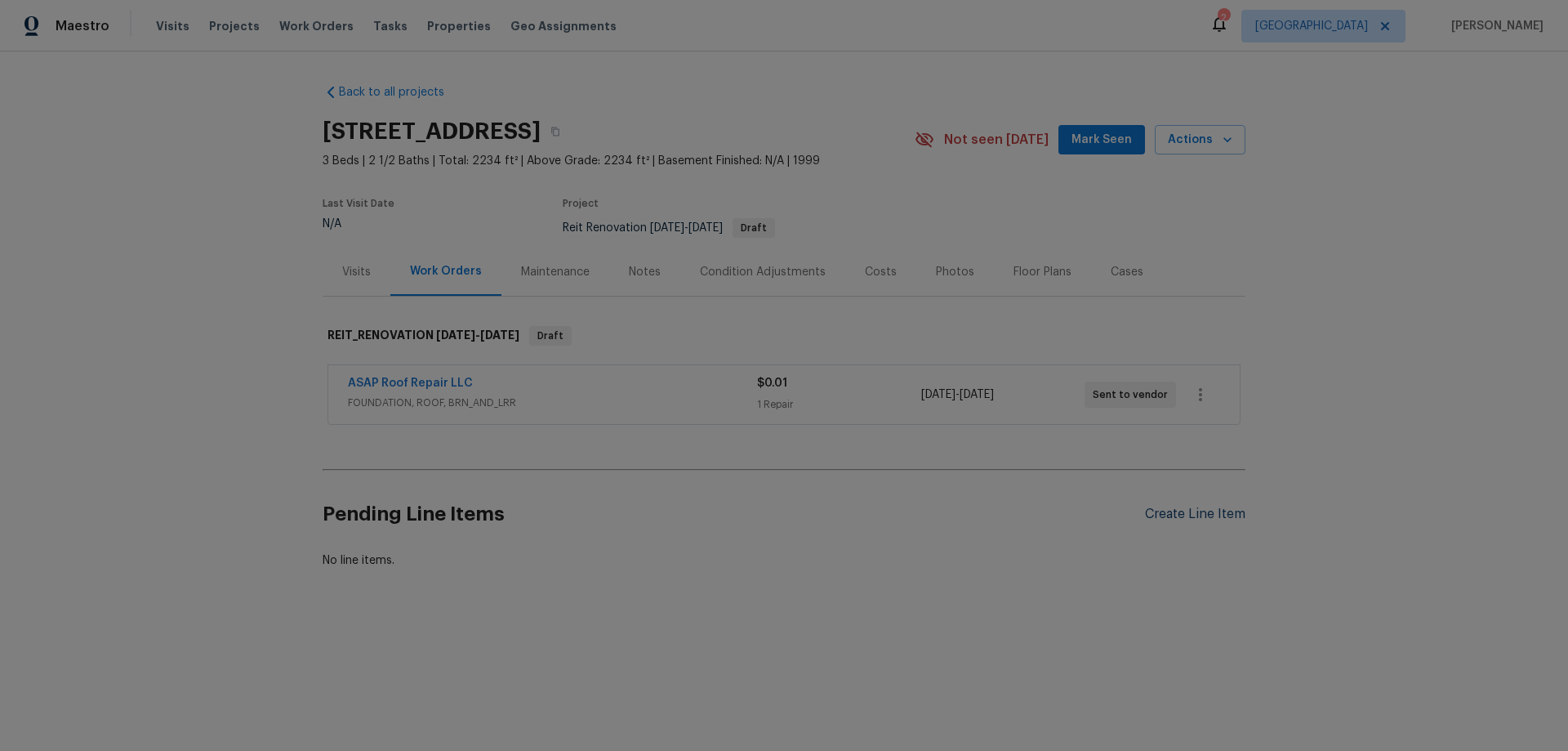
click at [1193, 508] on div "Create Line Item" at bounding box center [1195, 514] width 101 height 15
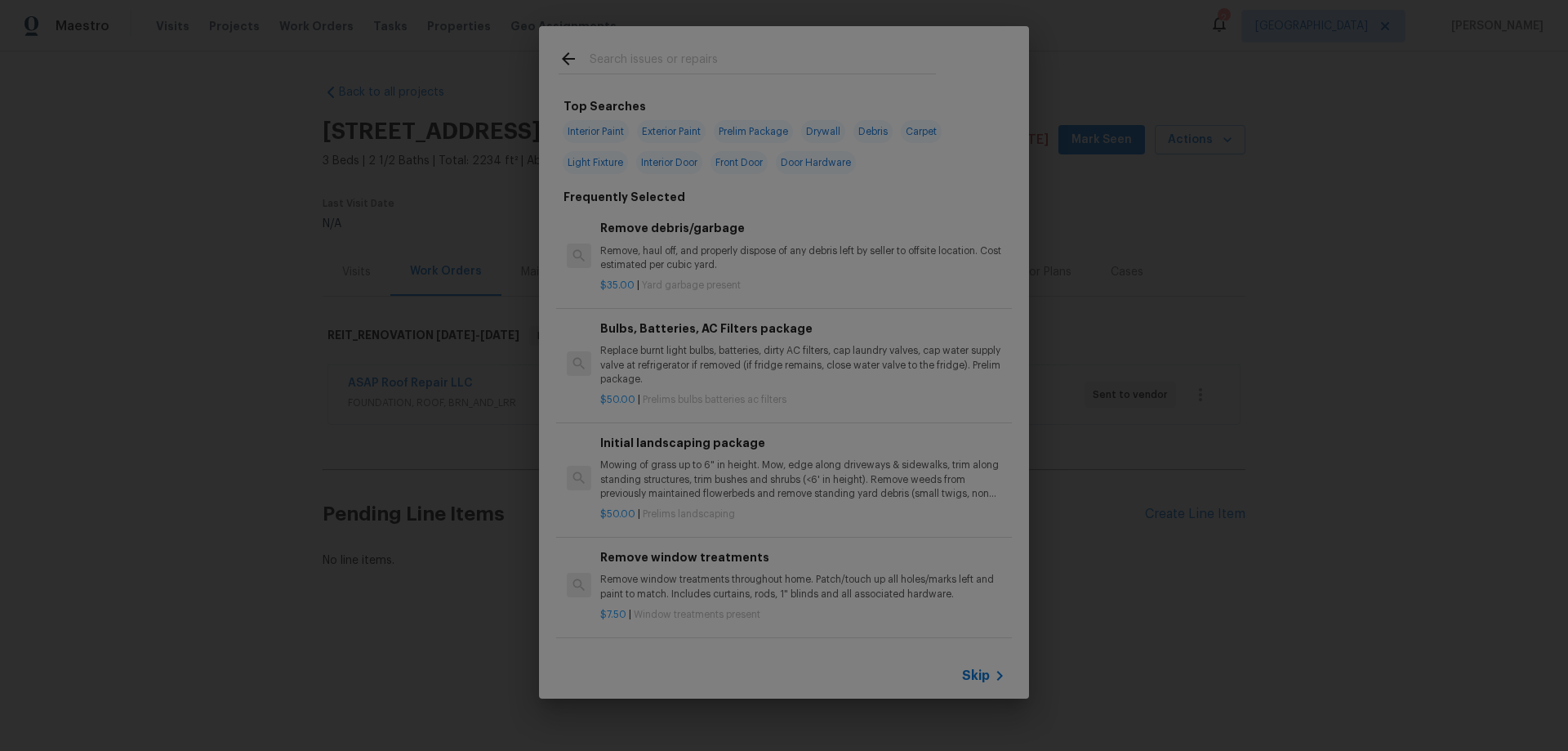
click at [983, 670] on span "Skip" at bounding box center [975, 675] width 28 height 16
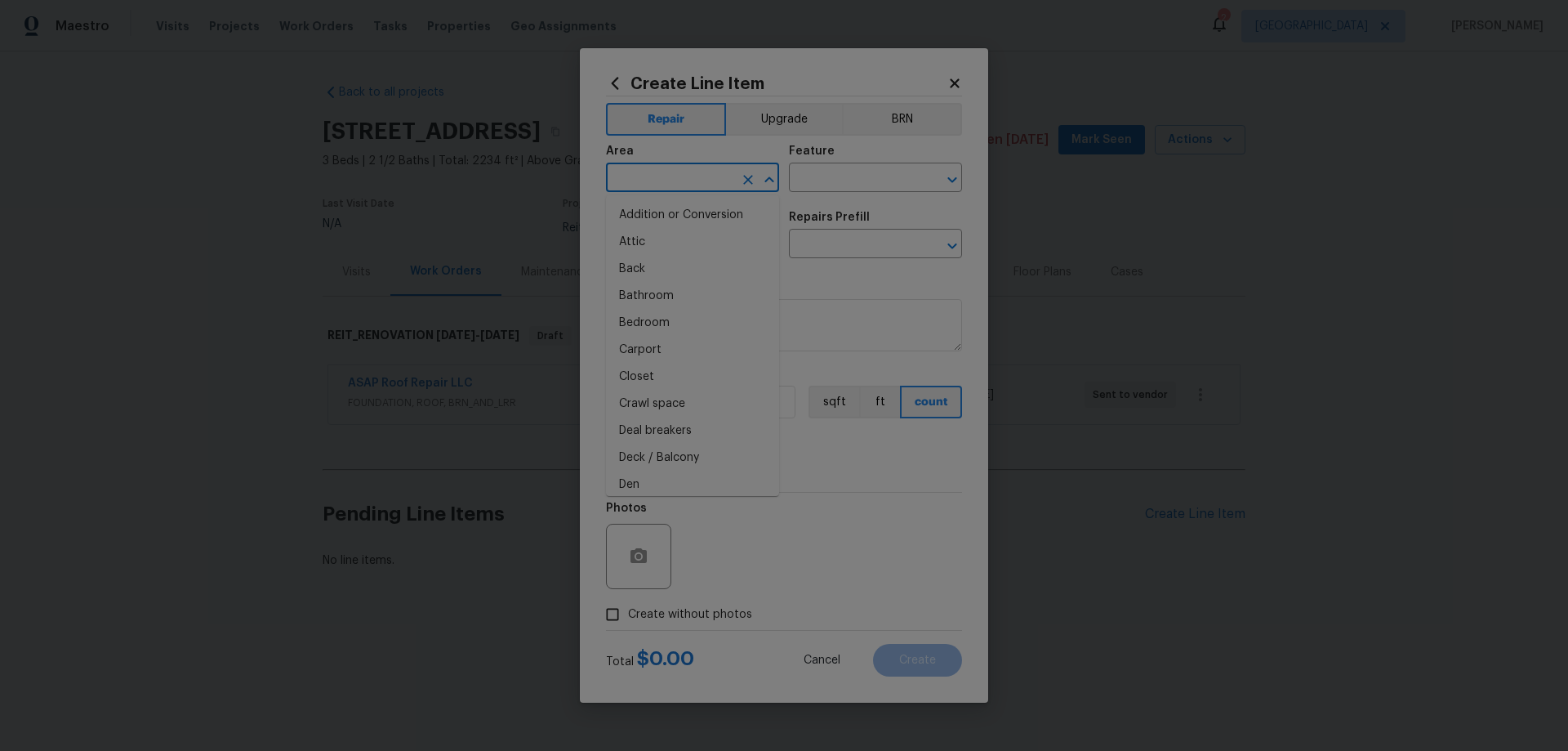
click at [670, 169] on input "text" at bounding box center [669, 179] width 127 height 25
type input "HVAC"
type input "HVAC Extras"
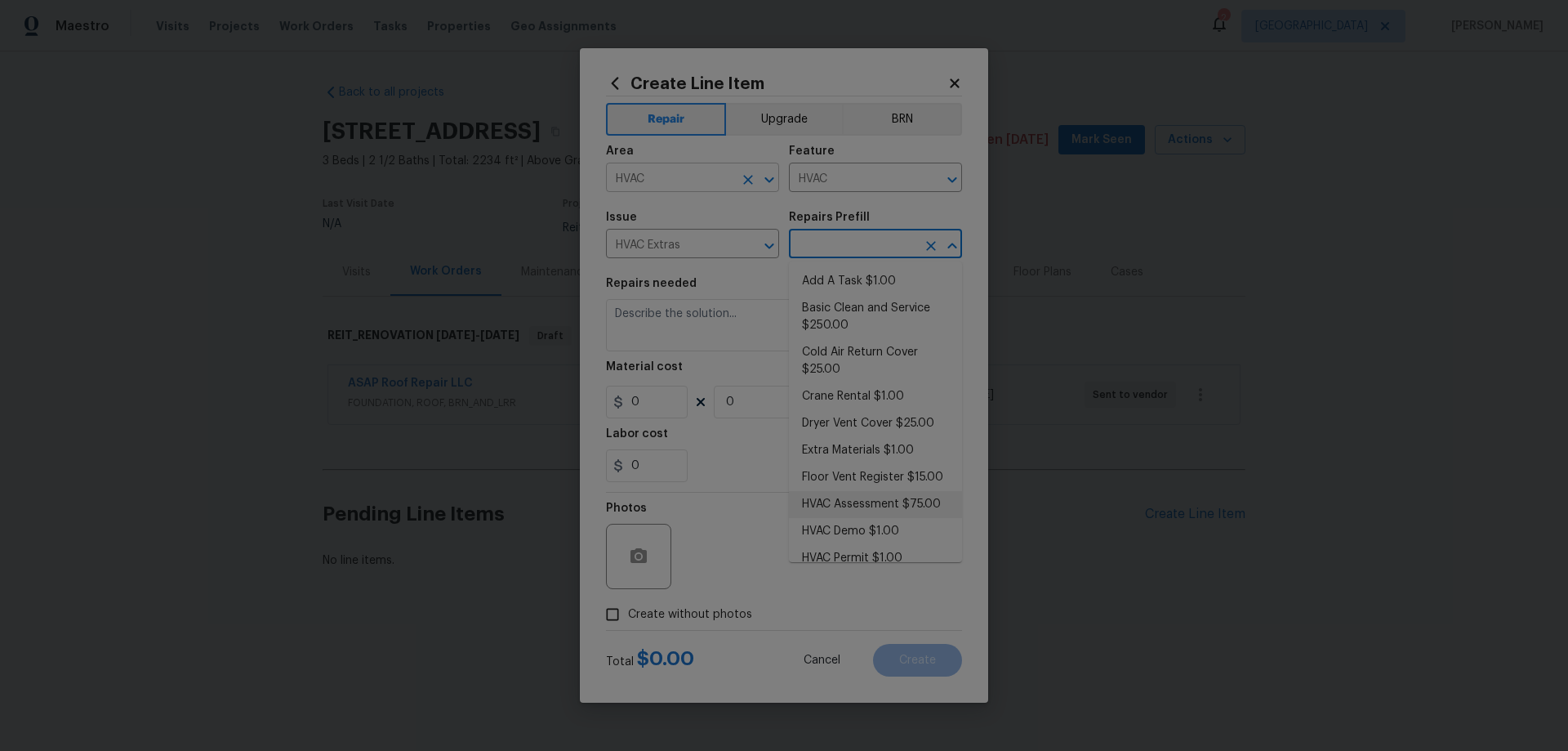
scroll to position [17, 0]
type input "HVAC Assessment $75.00"
type textarea "HVAC not working properly. Inspect system and diagnose problem."
type input "75"
type input "1"
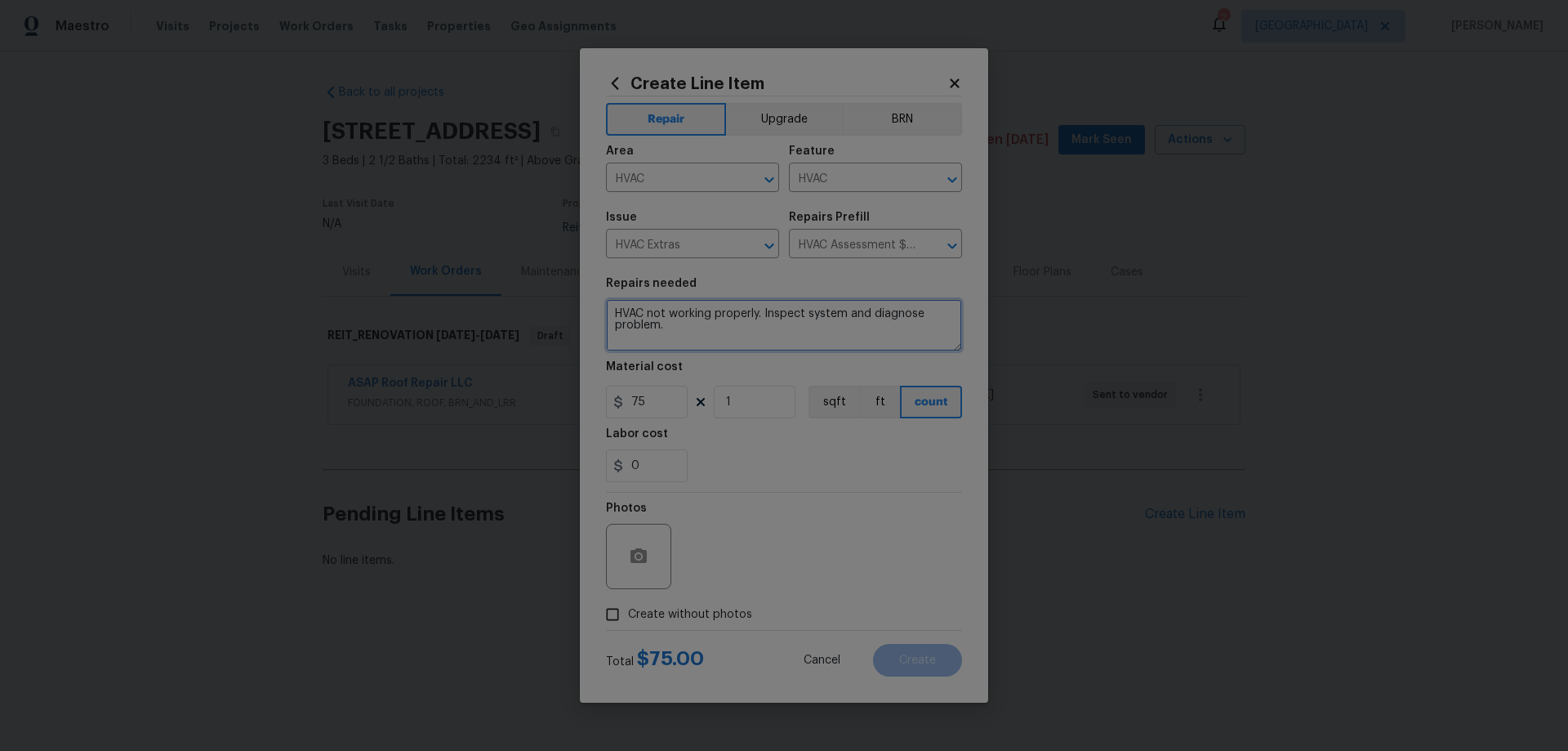
click at [613, 311] on textarea "HVAC not working properly. Inspect system and diagnose problem." at bounding box center [784, 324] width 356 height 52
type textarea "*QUOTE ONLY* TO INCLUDE REPAIR/REPLACE OF DAMAGED/MISSING REFRIGERANT AND CONDE…"
click at [692, 617] on span "Create without photos" at bounding box center [690, 614] width 124 height 17
click at [628, 617] on input "Create without photos" at bounding box center [612, 614] width 31 height 31
checkbox input "true"
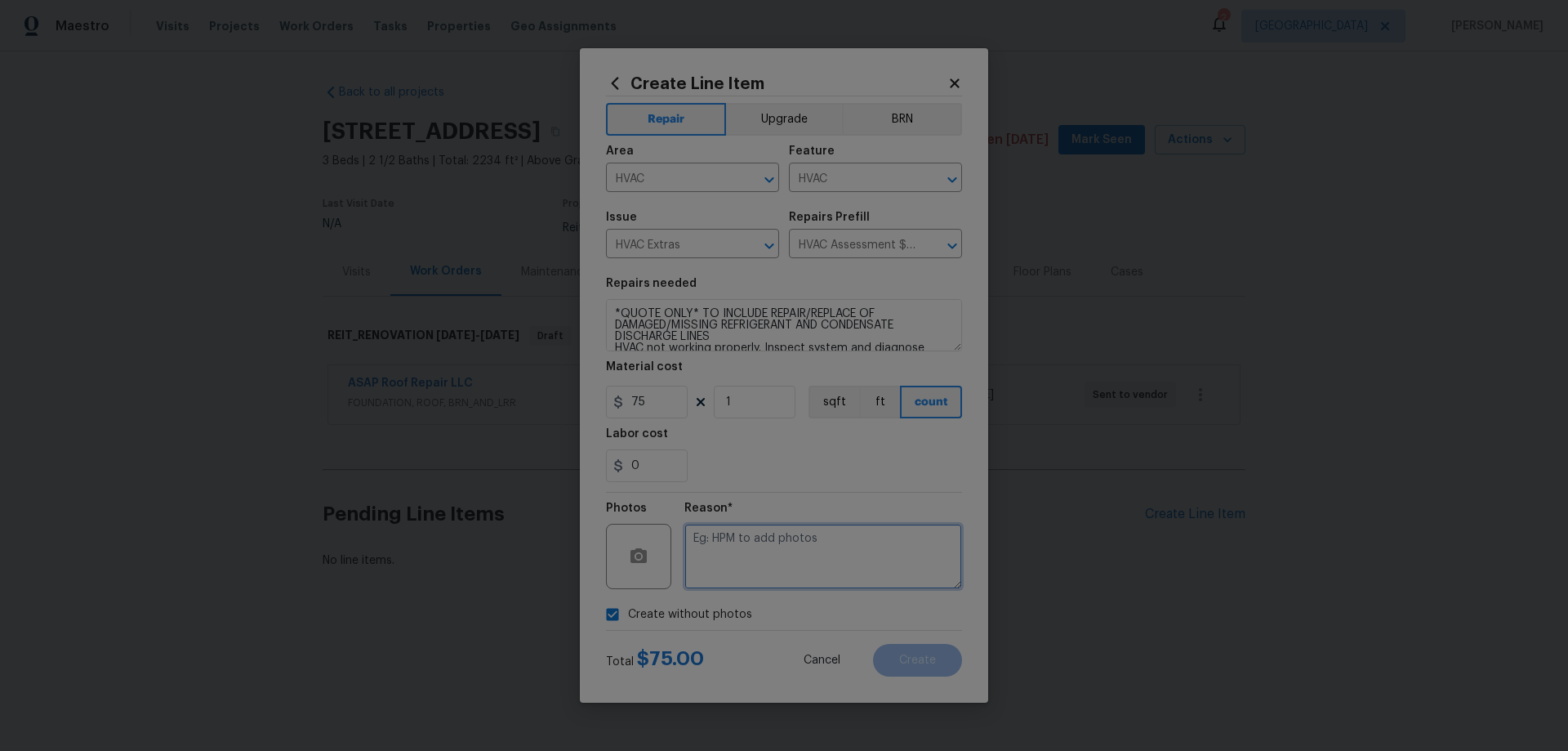
click at [823, 557] on textarea at bounding box center [823, 557] width 278 height 65
type textarea "N/A"
click at [927, 673] on button "Create" at bounding box center [917, 660] width 89 height 33
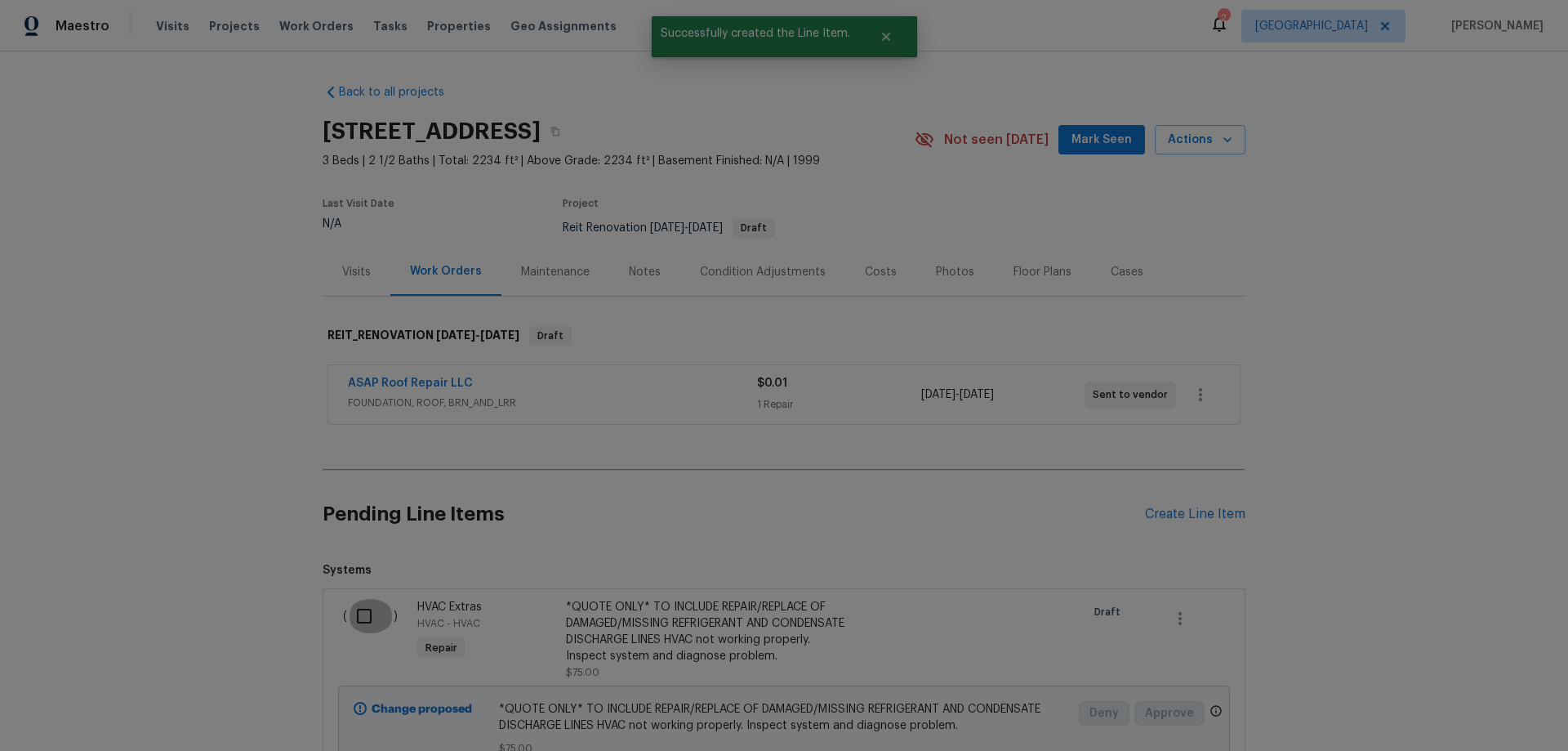
click at [361, 613] on input "checkbox" at bounding box center [371, 616] width 46 height 34
checkbox input "true"
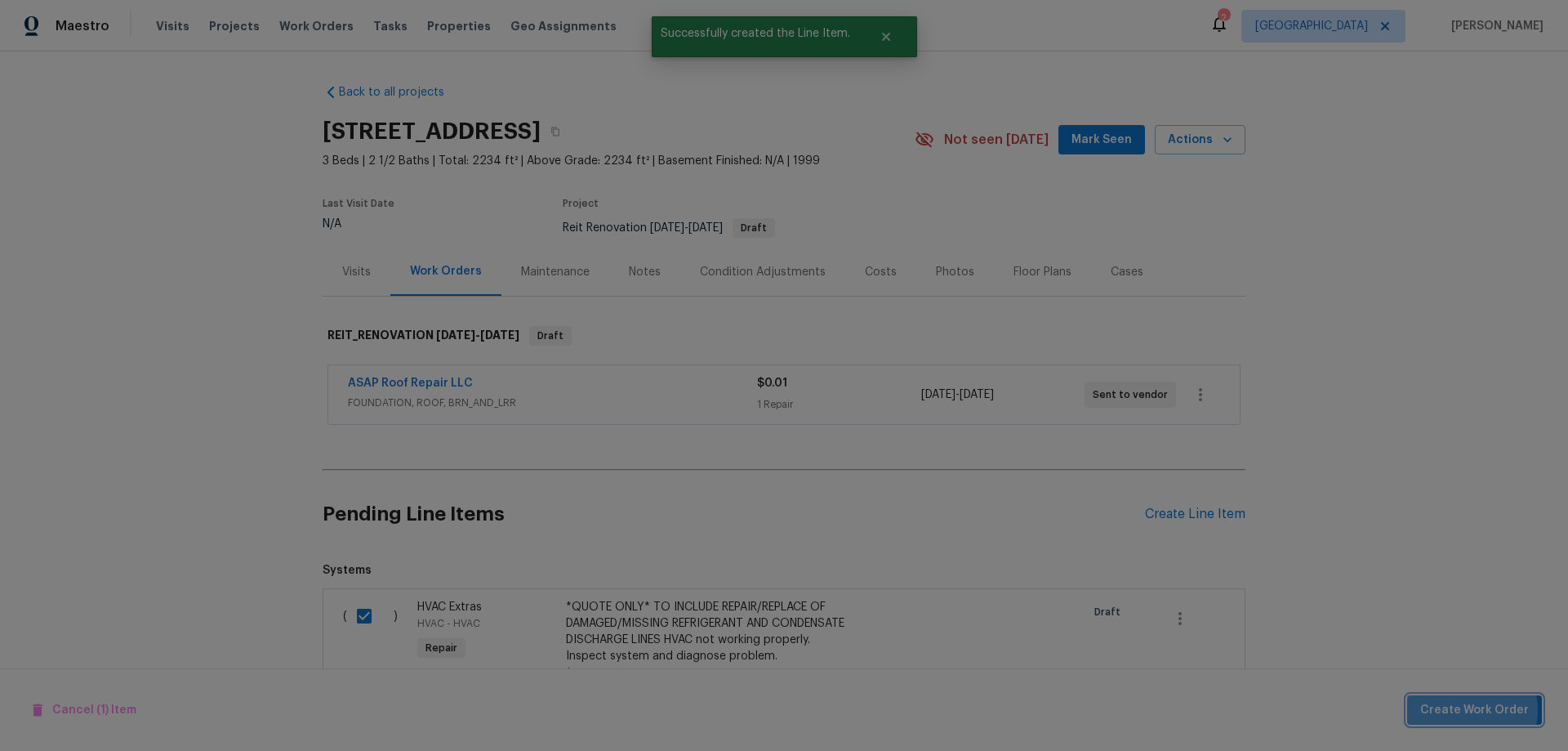
click at [1461, 709] on span "Create Work Order" at bounding box center [1474, 711] width 108 height 21
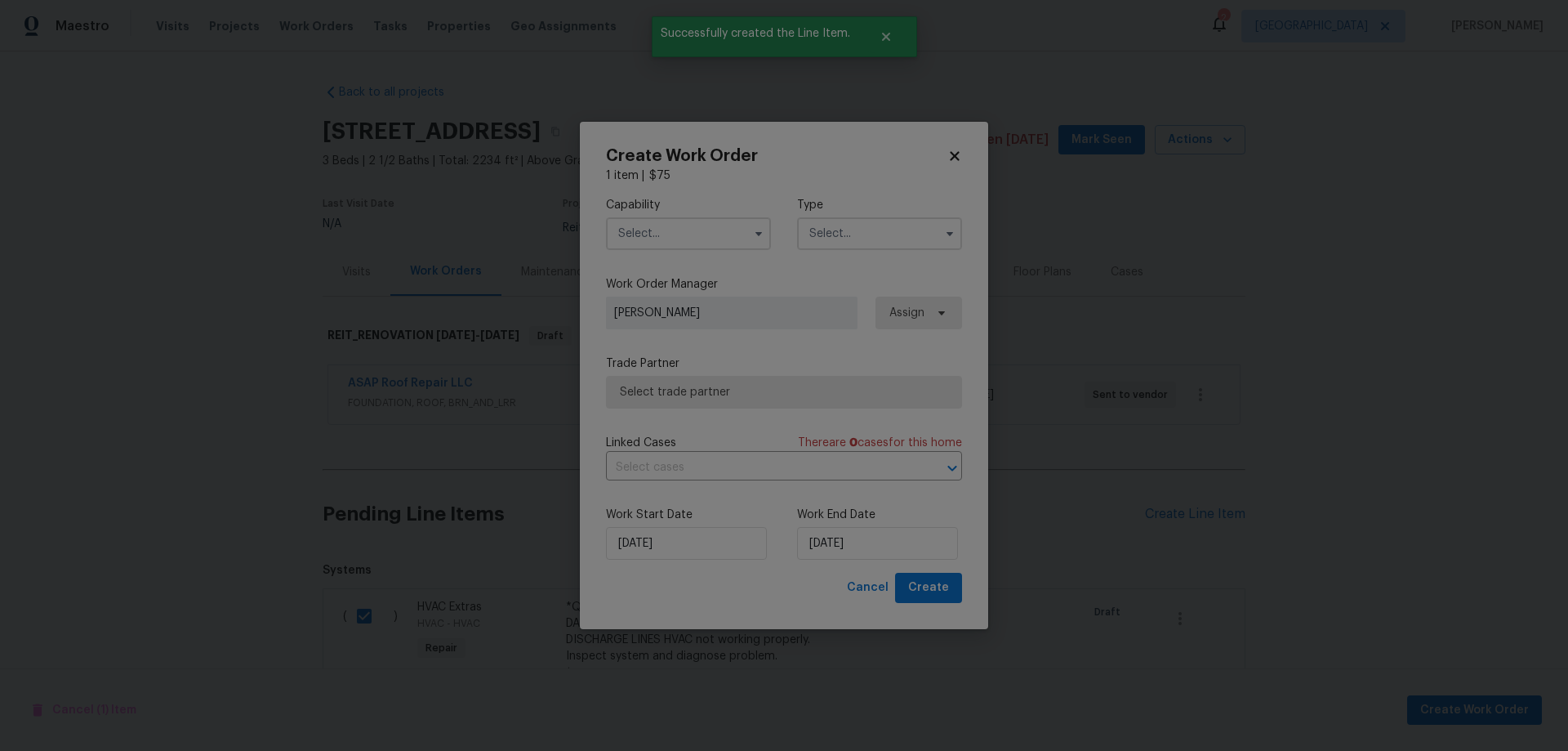
click at [667, 240] on input "text" at bounding box center [688, 234] width 165 height 33
click at [673, 234] on input "text" at bounding box center [688, 234] width 165 height 33
click at [687, 225] on input "text" at bounding box center [688, 234] width 165 height 33
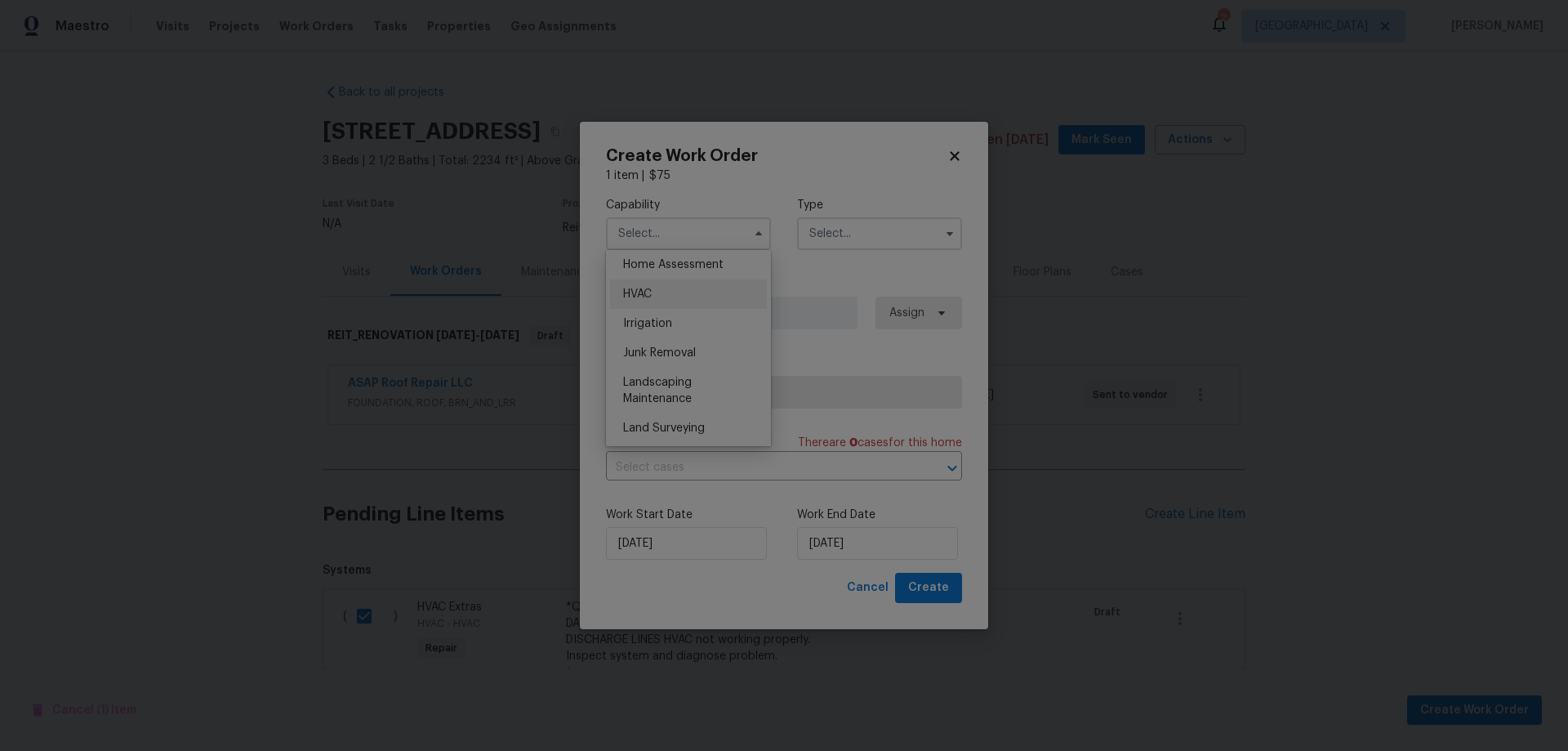
scroll to position [980, 0]
click at [652, 281] on span "HVAC" at bounding box center [636, 274] width 28 height 11
type input "HVAC"
click at [841, 241] on input "text" at bounding box center [880, 234] width 165 height 33
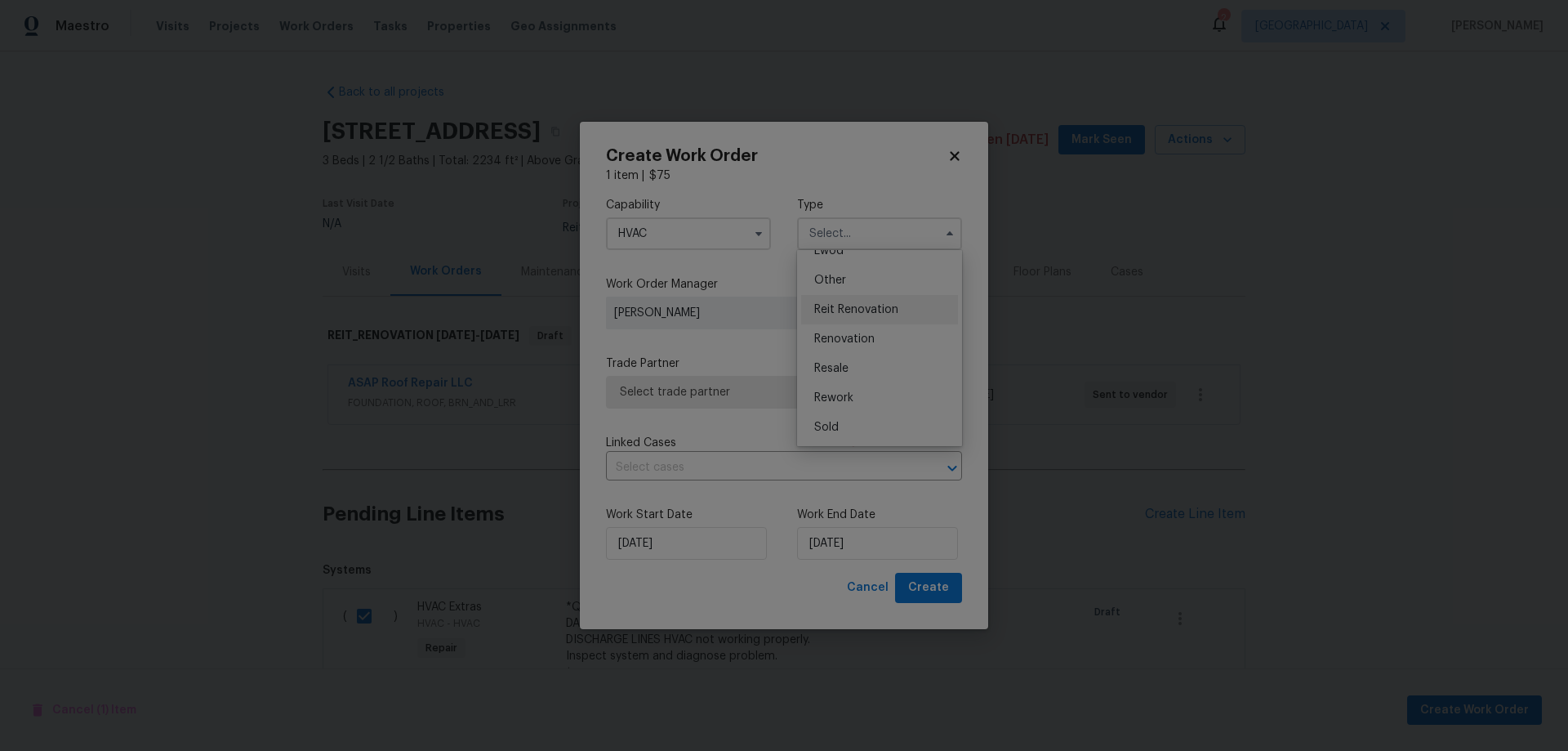
click at [877, 310] on span "Reit Renovation" at bounding box center [857, 309] width 84 height 11
type input "Reit Renovation"
click at [873, 535] on input "[DATE]" at bounding box center [877, 543] width 161 height 33
click at [850, 470] on div "23" at bounding box center [851, 473] width 26 height 23
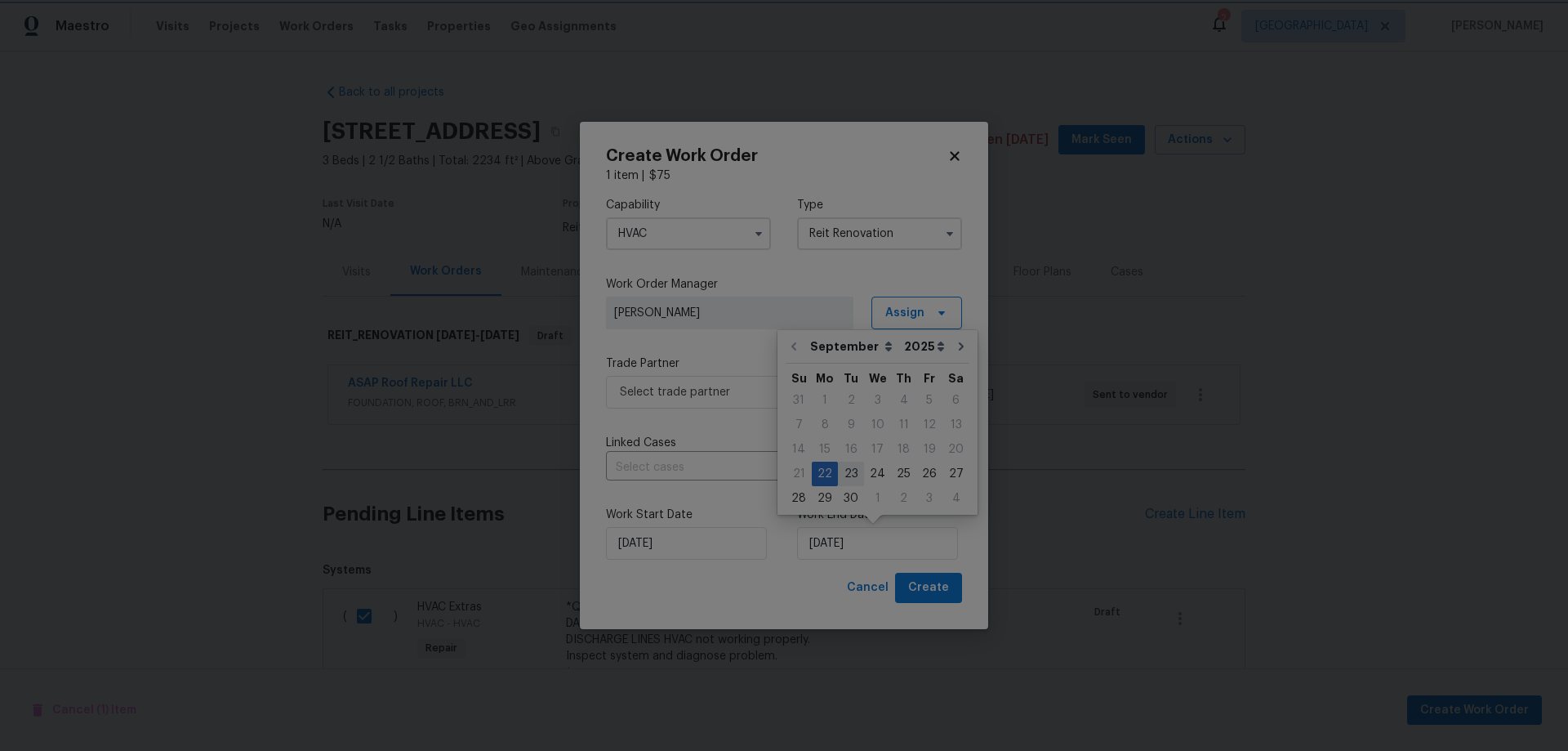
type input "[DATE]"
click at [794, 583] on div "Cancel Create" at bounding box center [784, 588] width 356 height 30
click at [933, 584] on span "Create" at bounding box center [928, 588] width 40 height 21
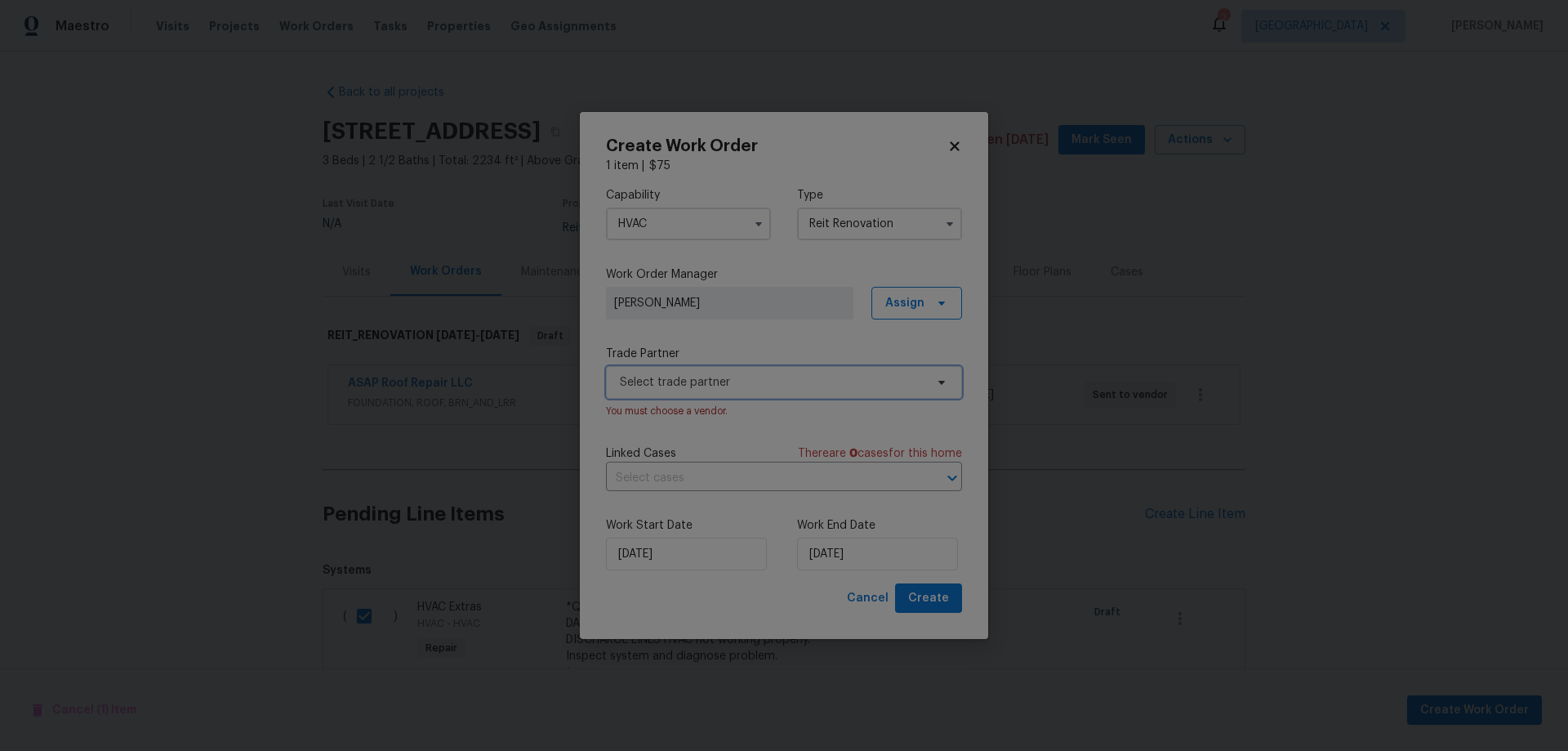
click at [670, 384] on span "Select trade partner" at bounding box center [772, 382] width 304 height 16
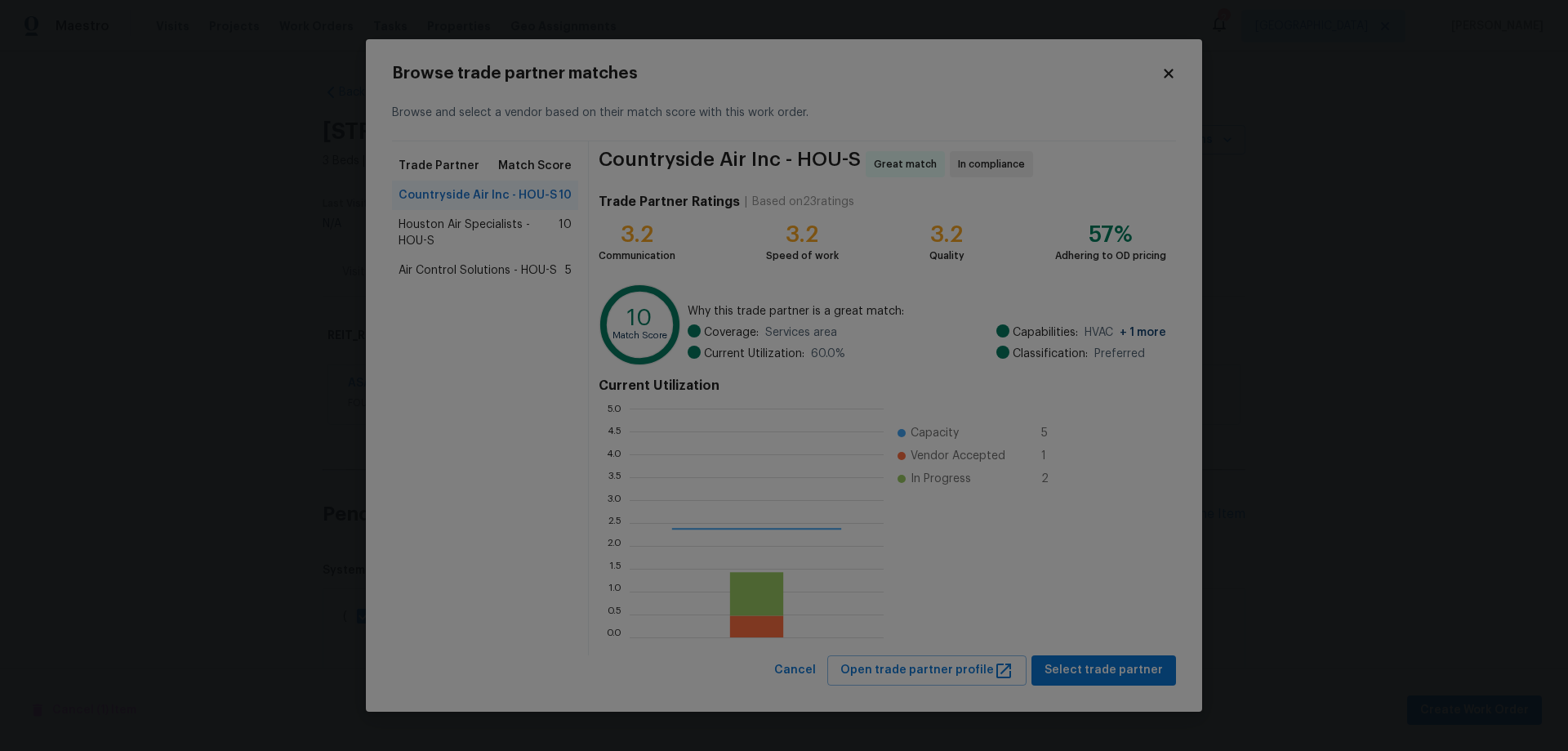
scroll to position [217, 243]
click at [436, 221] on span "Houston Air Specialists - HOU-S" at bounding box center [478, 233] width 160 height 33
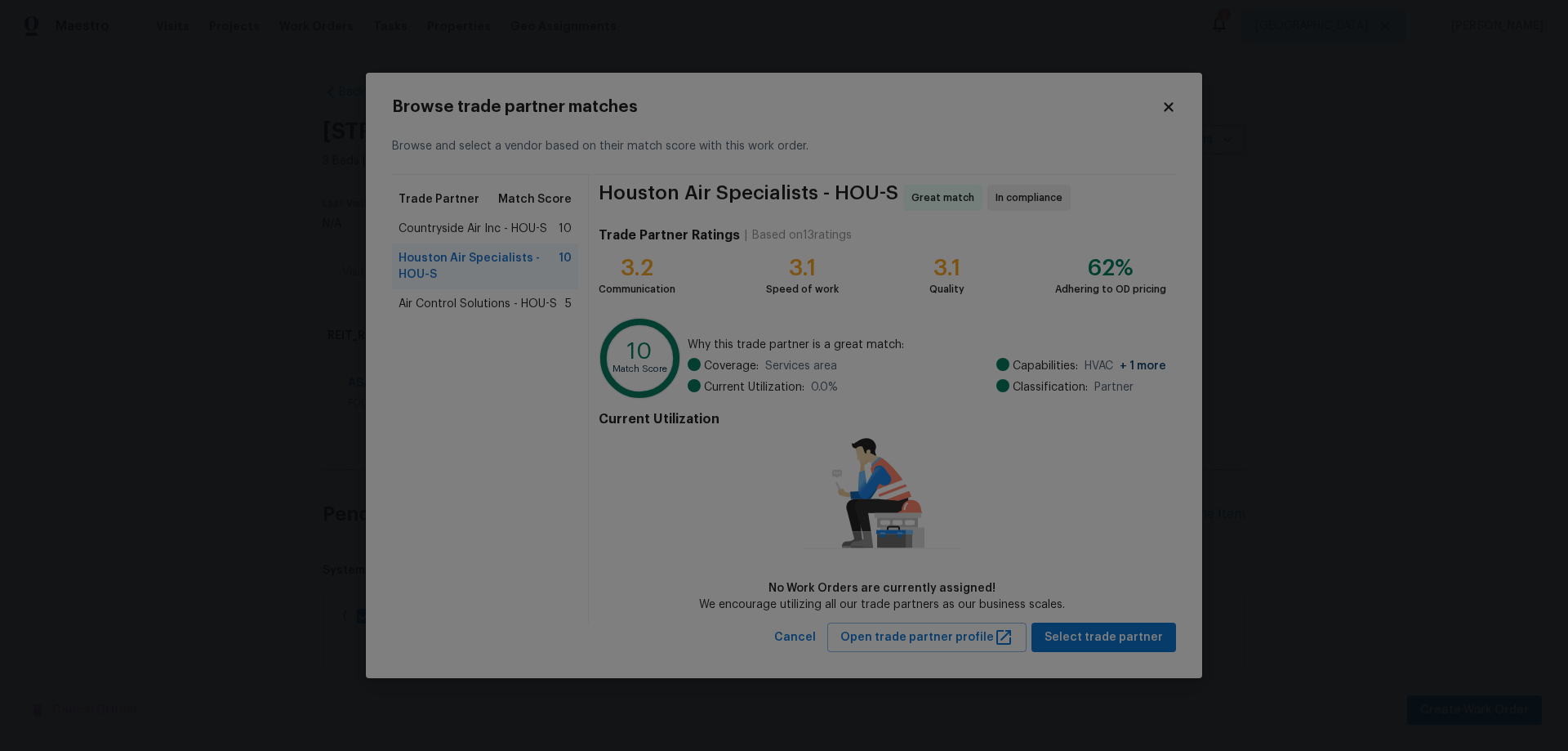
click at [444, 218] on div "Countryside Air Inc - HOU-S 10" at bounding box center [485, 229] width 186 height 29
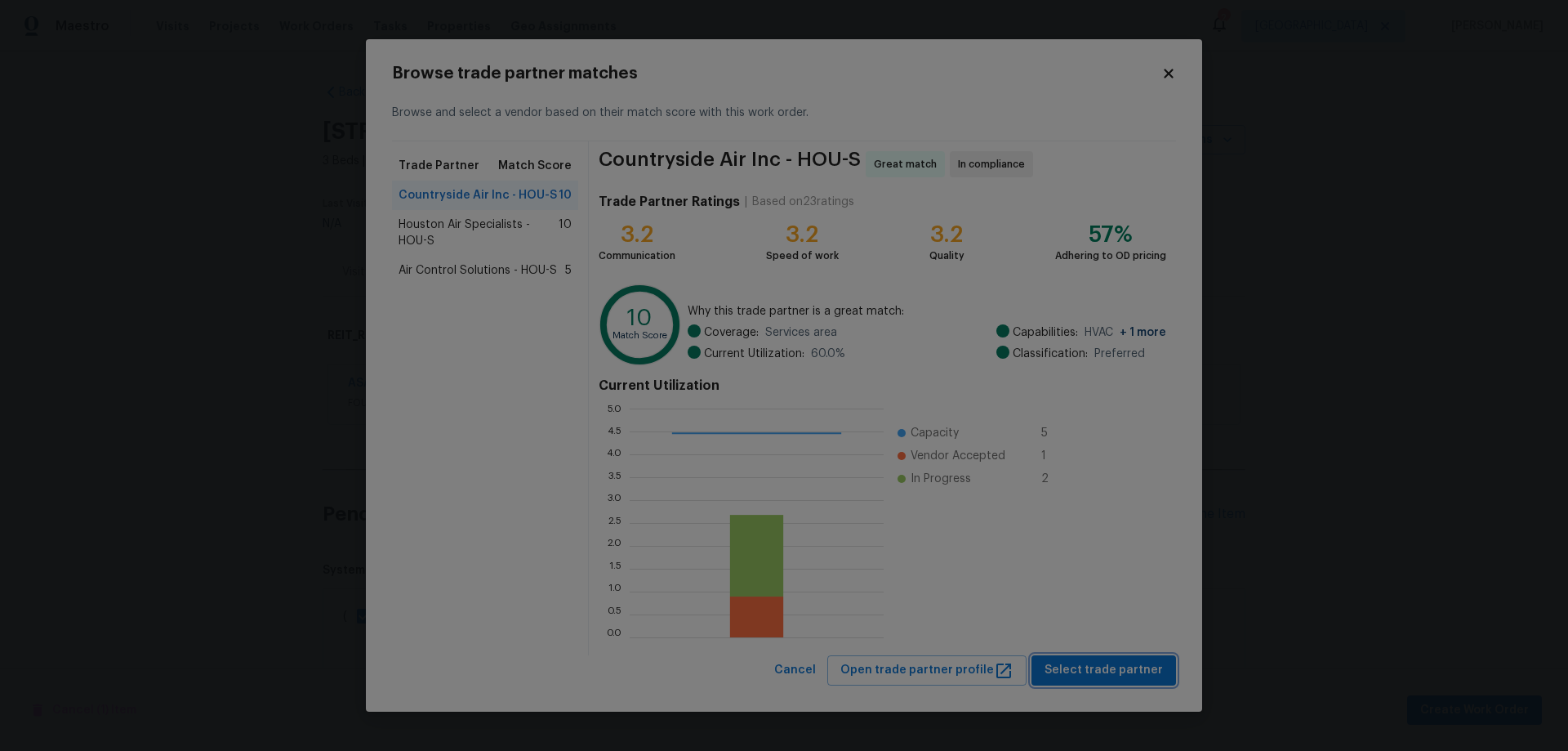
click at [1145, 668] on span "Select trade partner" at bounding box center [1104, 670] width 119 height 21
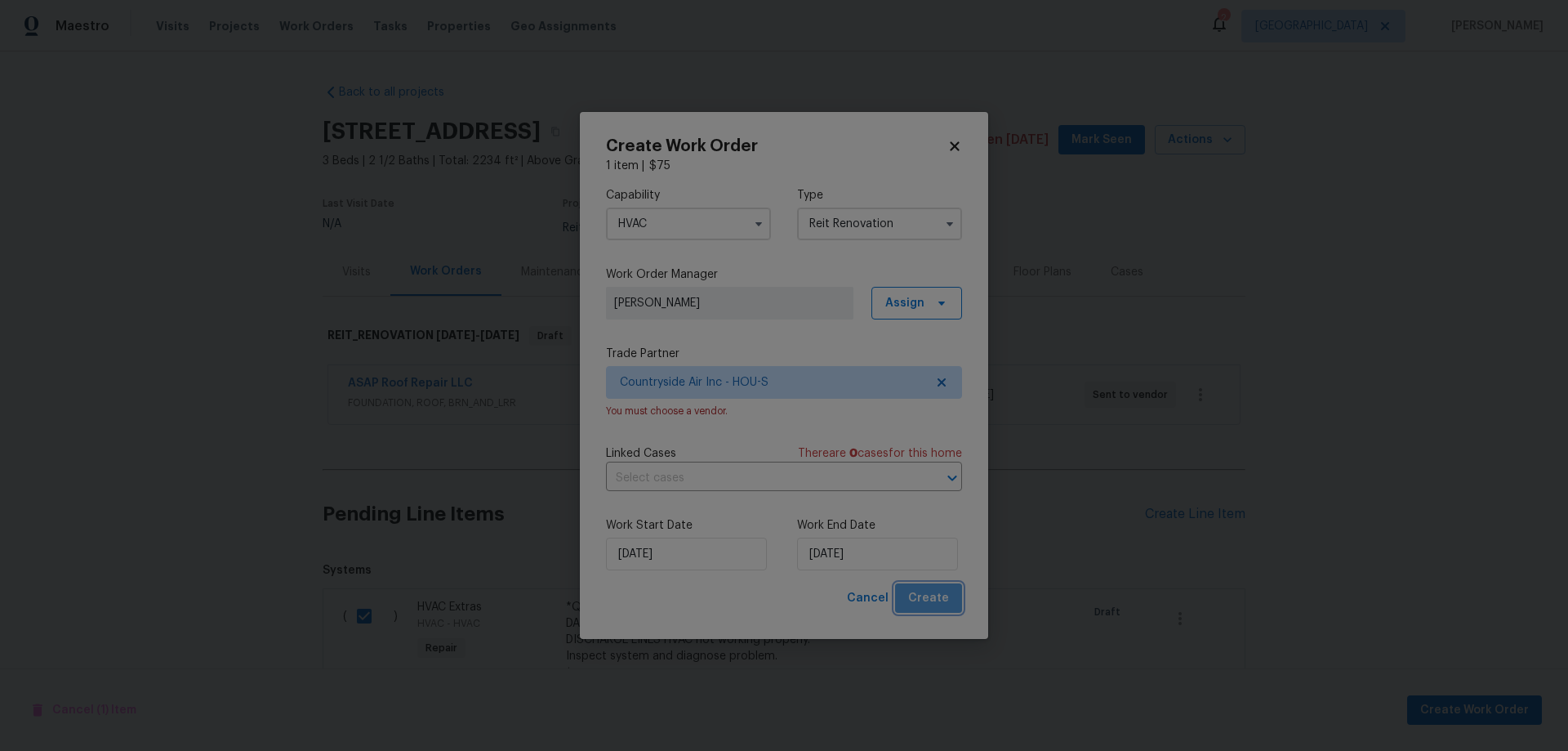
click at [951, 594] on button "Create" at bounding box center [929, 598] width 67 height 30
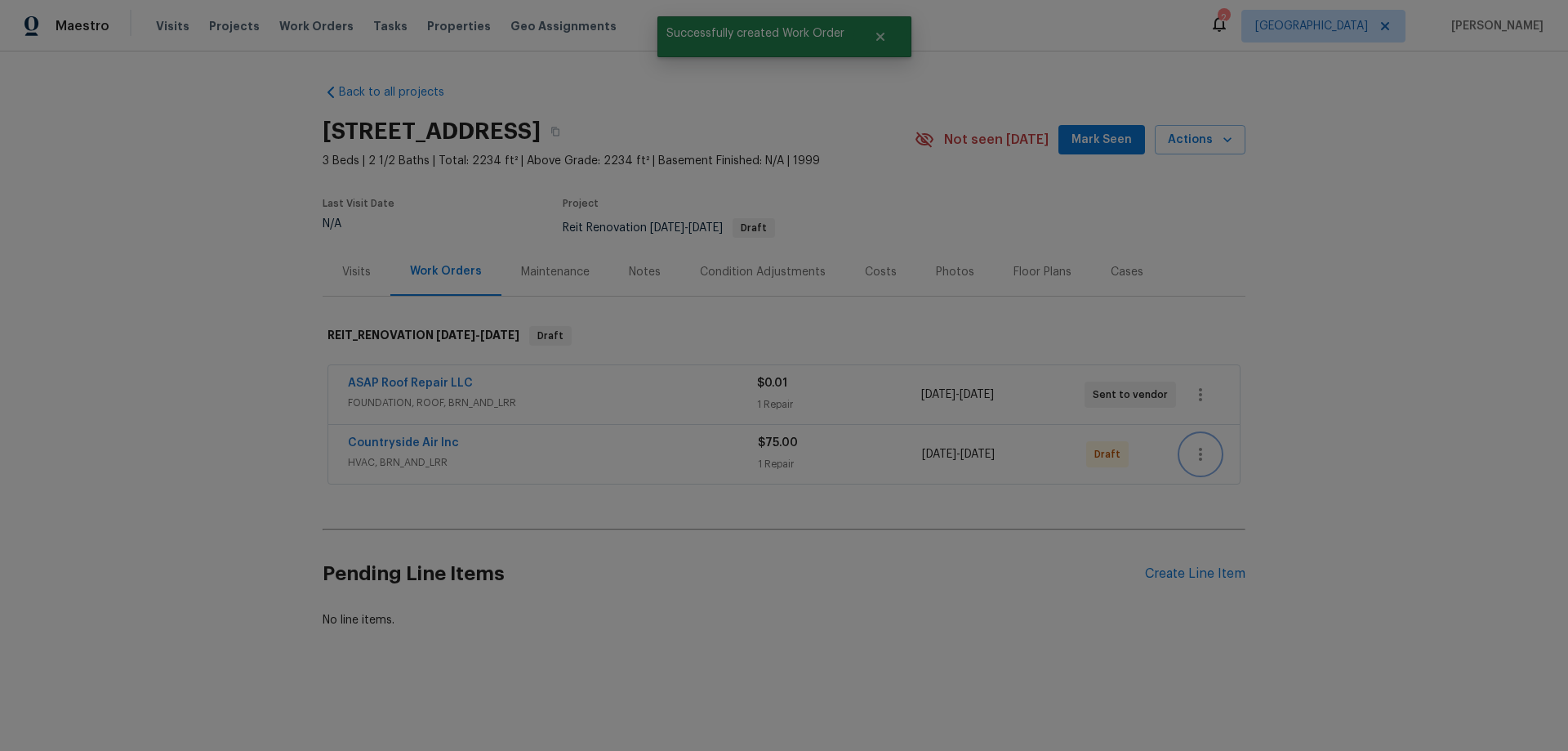
click at [1194, 444] on button "button" at bounding box center [1201, 454] width 40 height 40
click at [1196, 456] on li "Send to Vendor" at bounding box center [1266, 454] width 182 height 27
click at [986, 562] on div at bounding box center [784, 375] width 1568 height 751
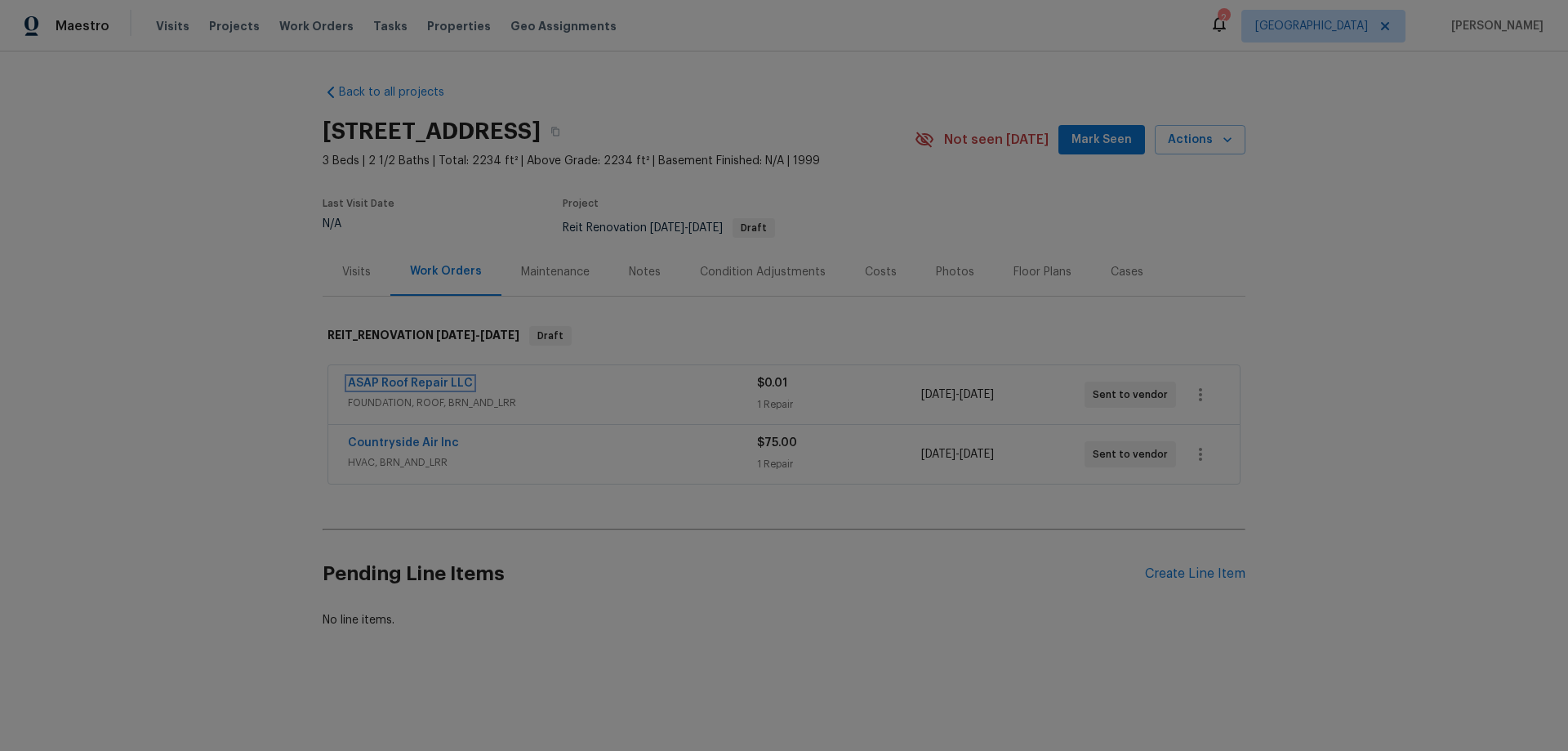
drag, startPoint x: 400, startPoint y: 383, endPoint x: 421, endPoint y: 381, distance: 21.1
click at [401, 382] on link "ASAP Roof Repair LLC" at bounding box center [409, 383] width 125 height 11
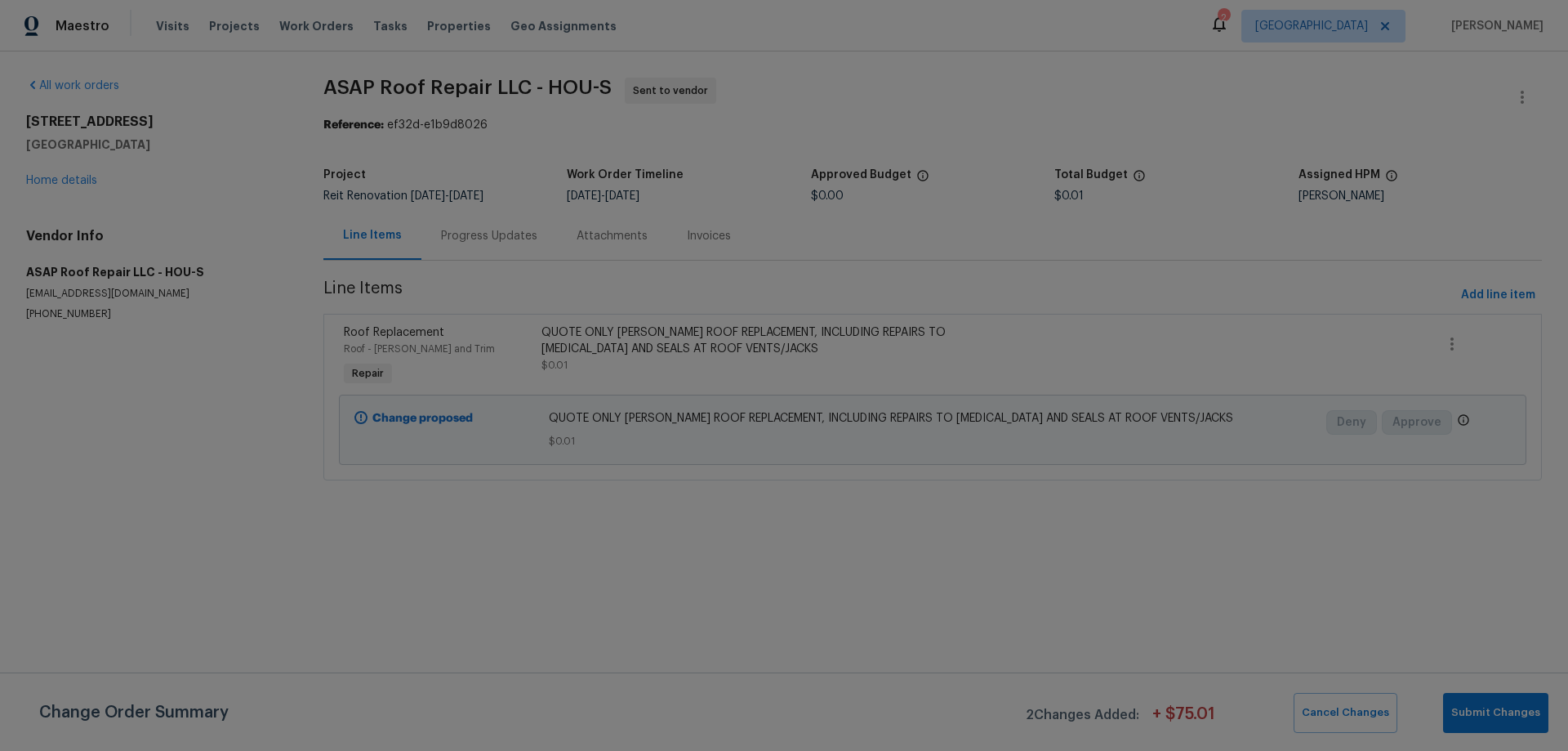
click at [472, 237] on div "Progress Updates" at bounding box center [489, 236] width 96 height 16
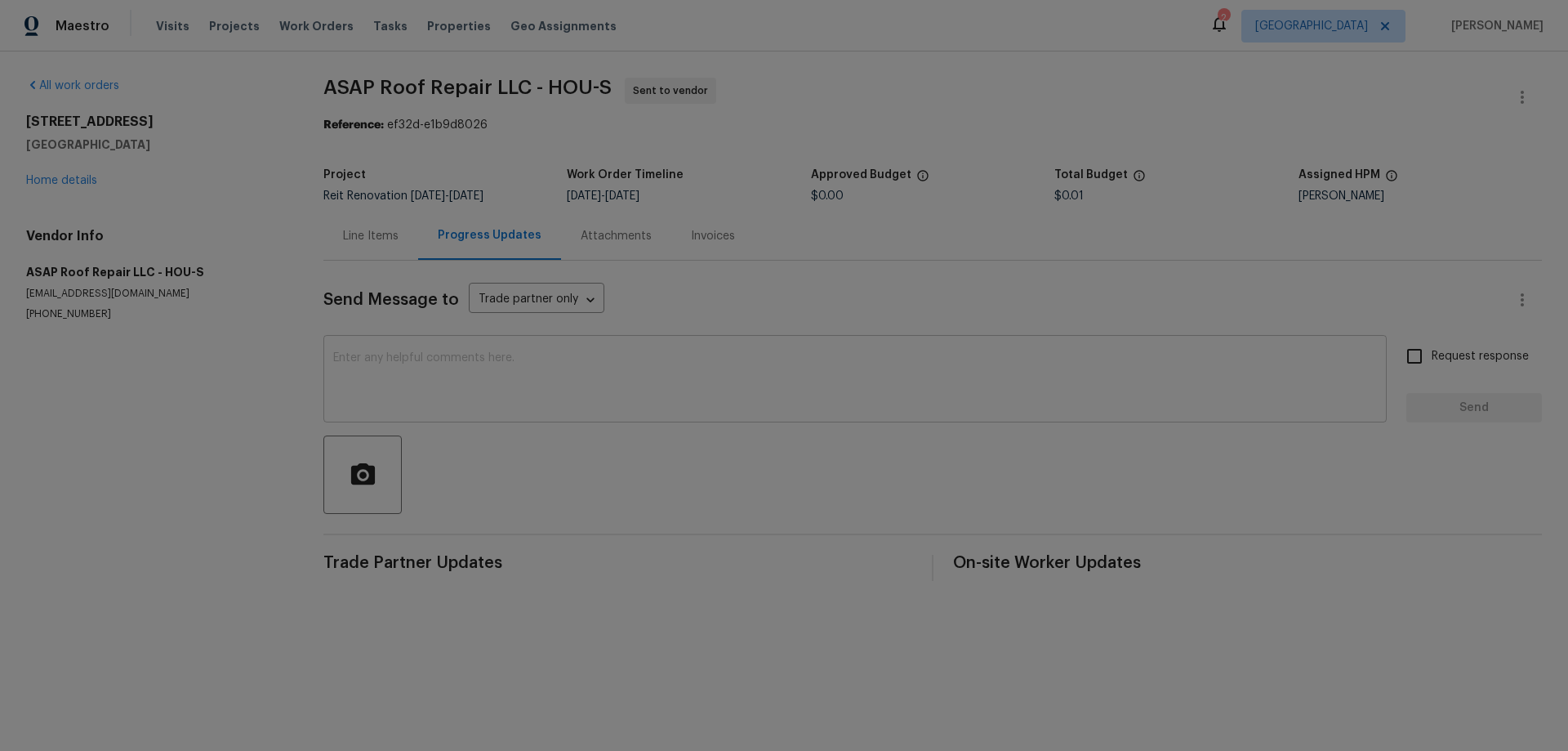
click at [461, 383] on textarea at bounding box center [854, 380] width 1043 height 57
paste textarea "Access instructions: Igloo front door. Code: 04375849"
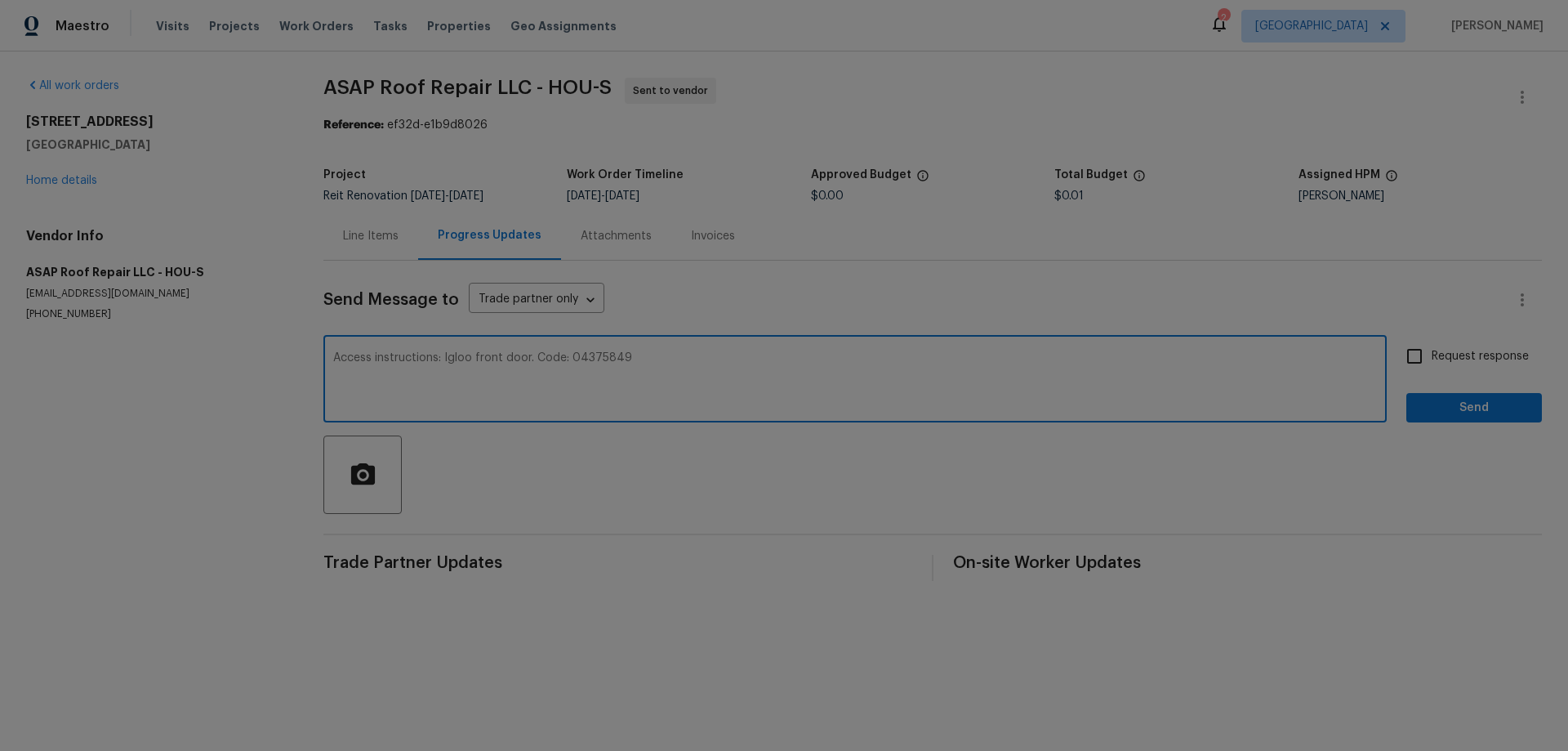
type textarea "Access instructions: Igloo front door. Code: 04375849"
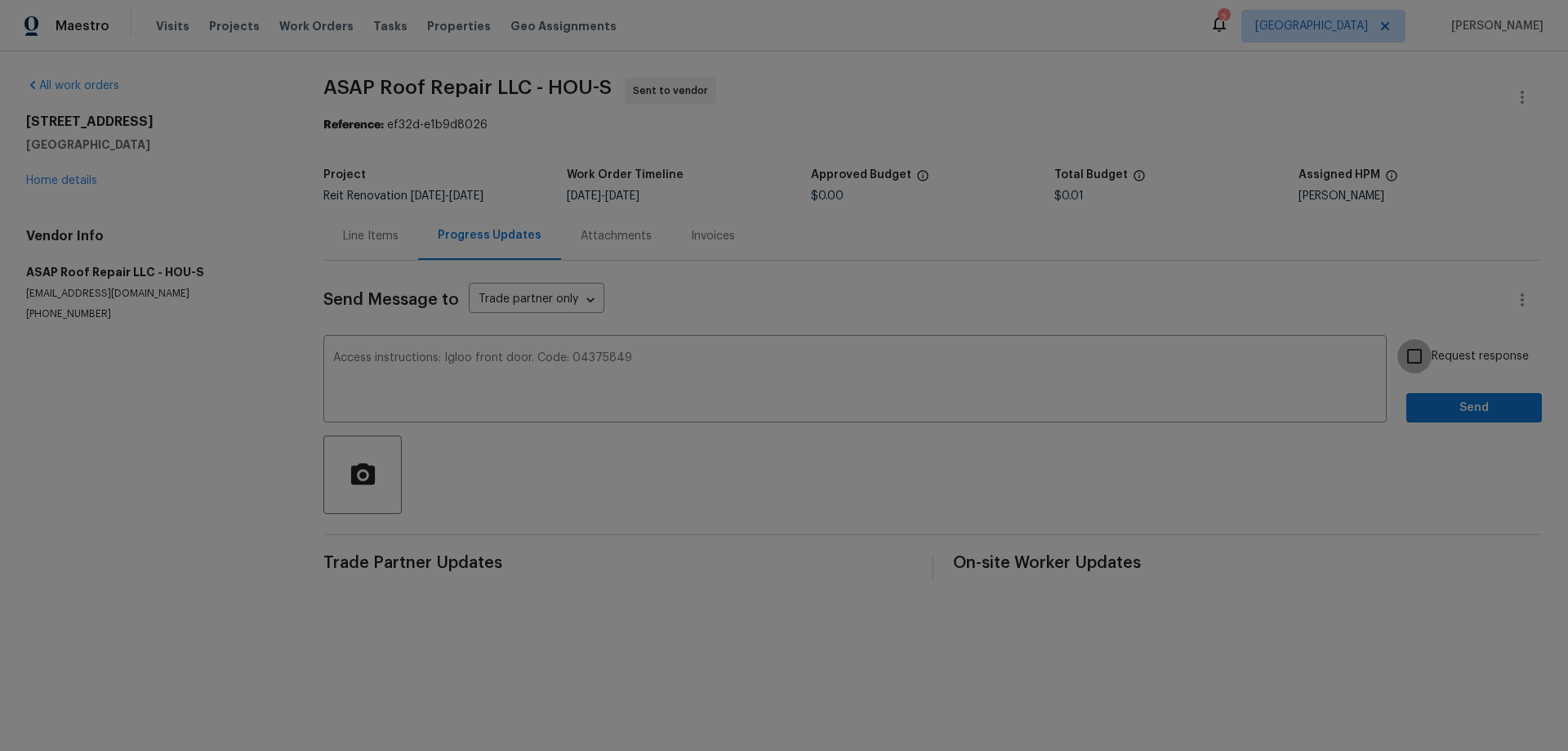
click at [1399, 359] on input "Request response" at bounding box center [1414, 356] width 34 height 34
checkbox input "true"
click at [1424, 410] on span "Send" at bounding box center [1473, 408] width 109 height 21
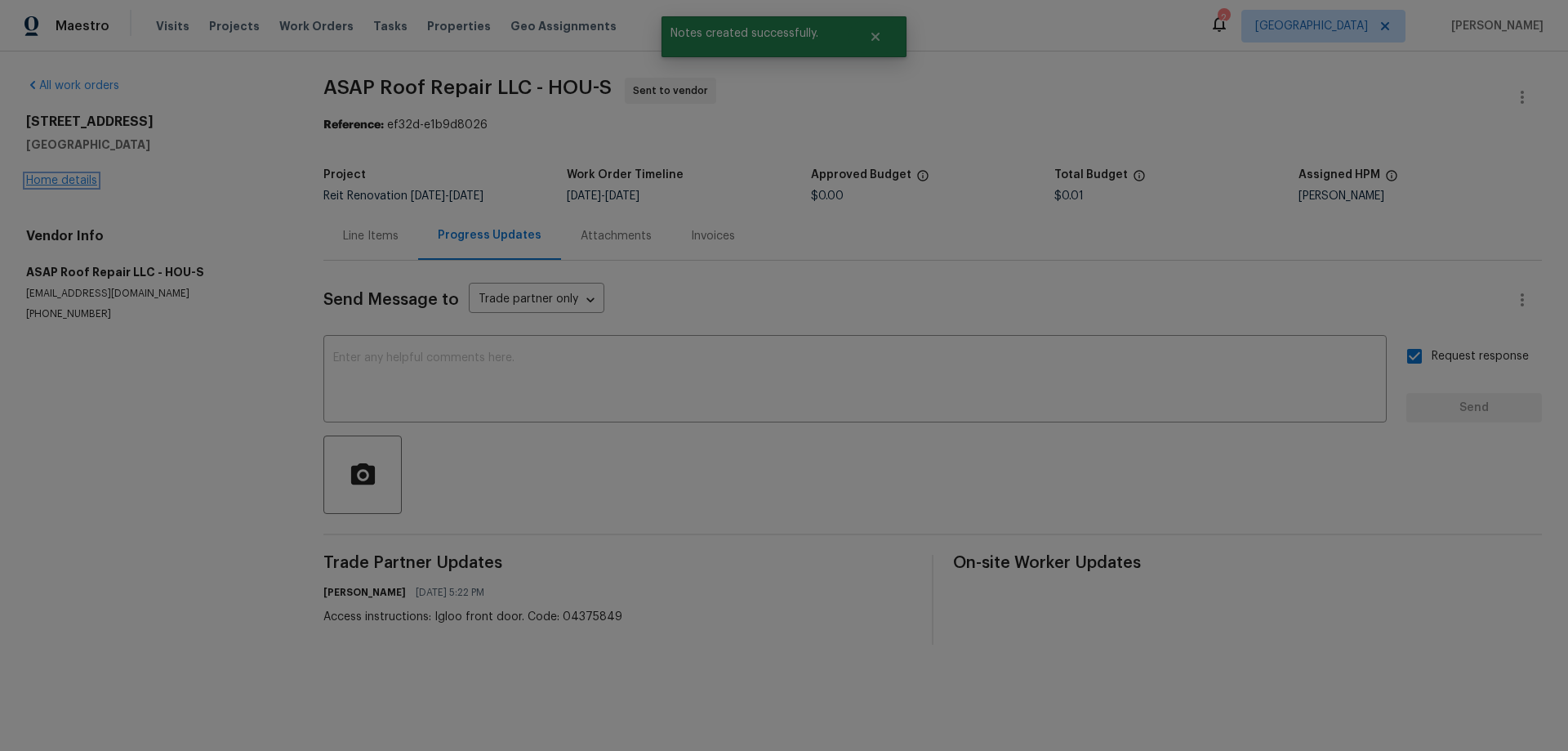
click at [70, 181] on link "Home details" at bounding box center [61, 180] width 71 height 11
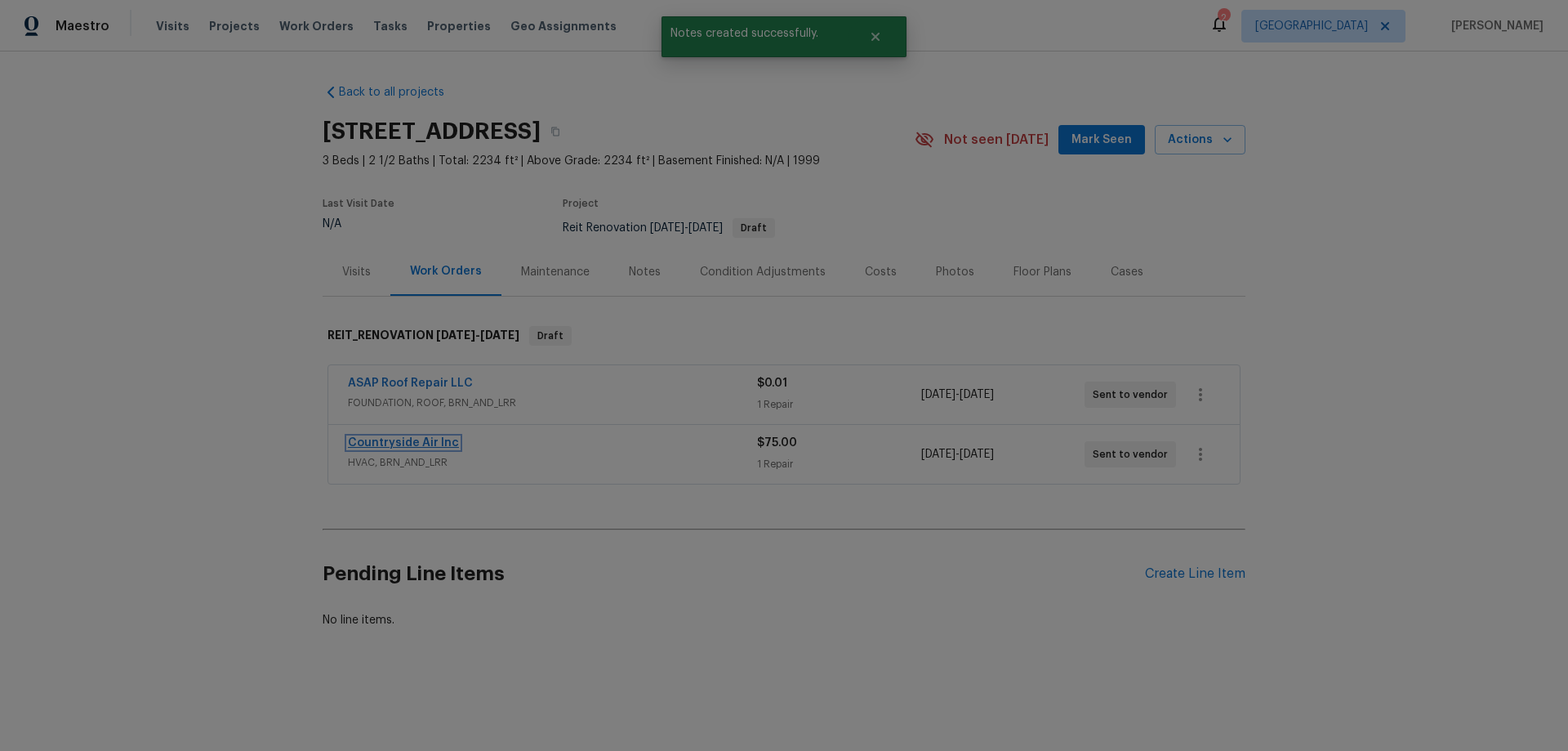
click at [400, 440] on link "Countryside Air Inc" at bounding box center [403, 442] width 111 height 11
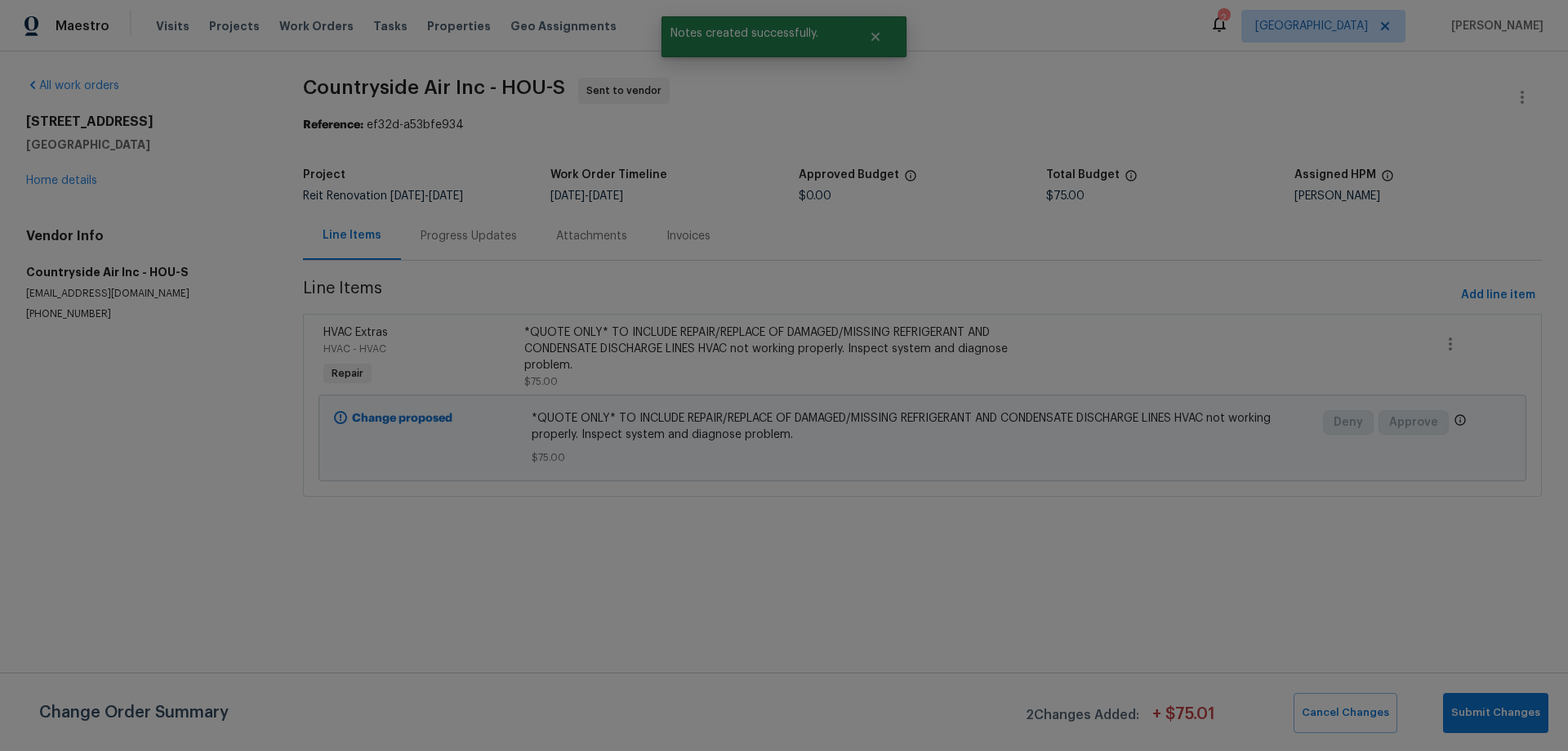
click at [442, 234] on div "Progress Updates" at bounding box center [469, 236] width 96 height 16
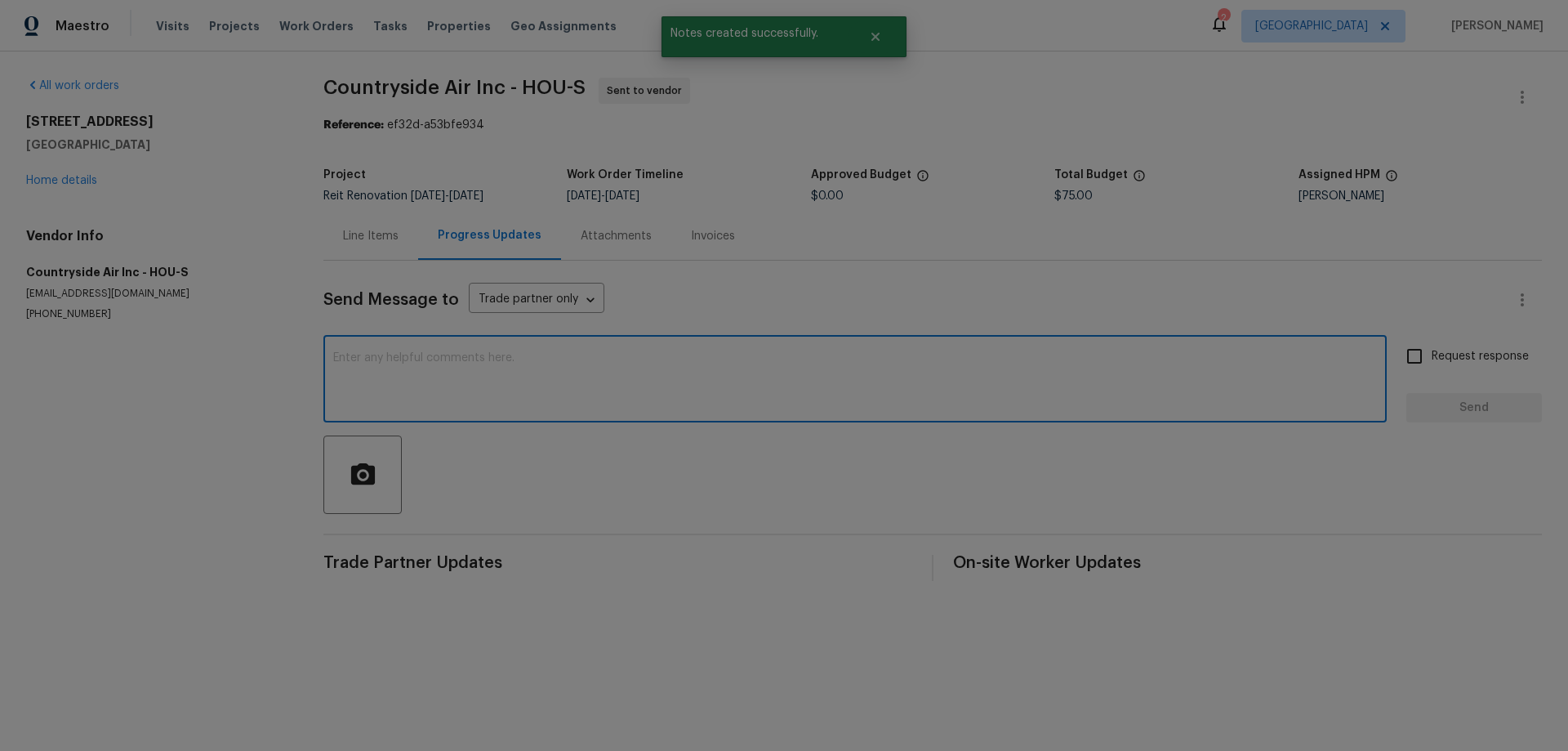
click at [618, 381] on textarea at bounding box center [854, 380] width 1043 height 57
paste textarea "Access instructions: Igloo front door. Code: 04375849"
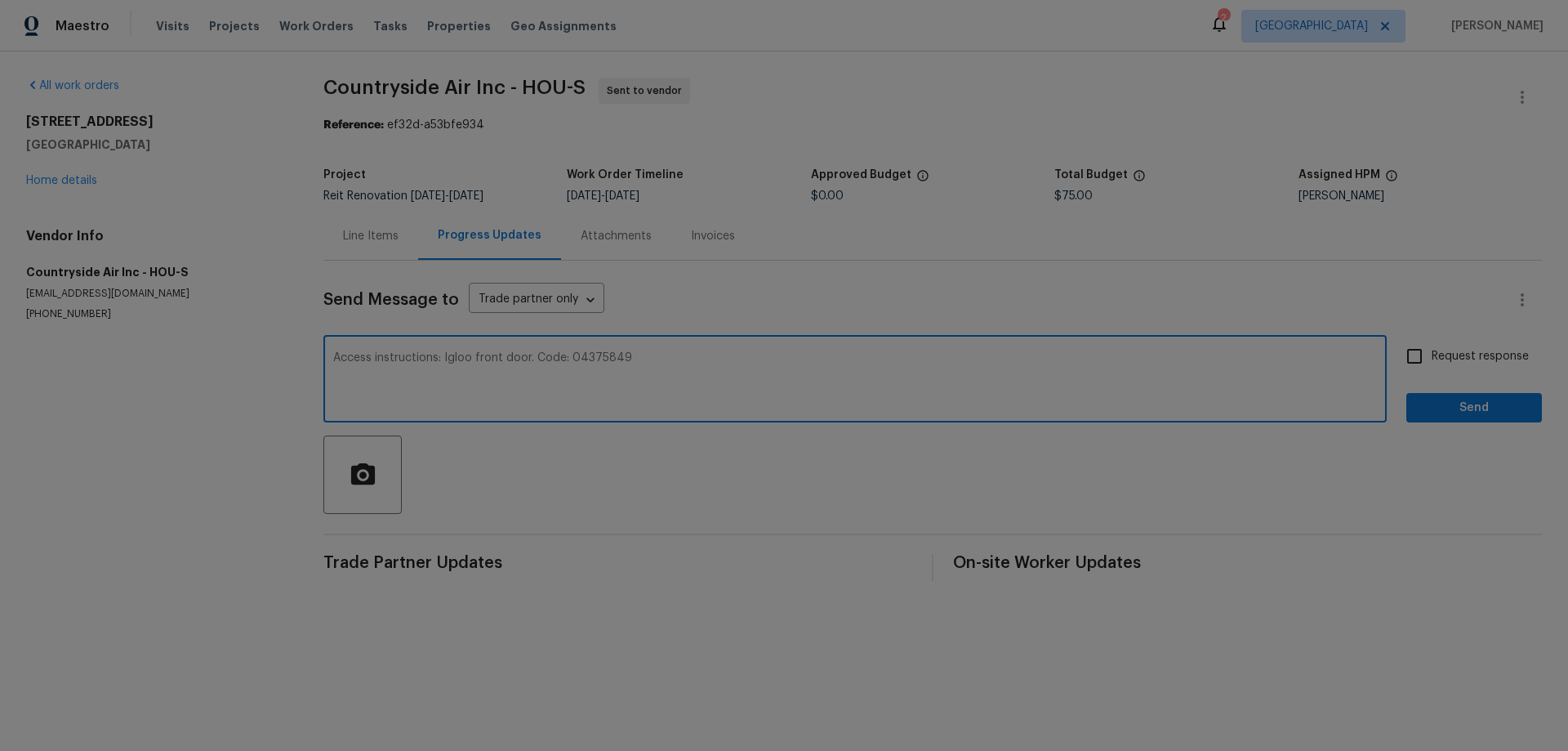
type textarea "Access instructions: Igloo front door. Code: 04375849"
click at [1398, 354] on input "Request response" at bounding box center [1414, 356] width 34 height 34
checkbox input "true"
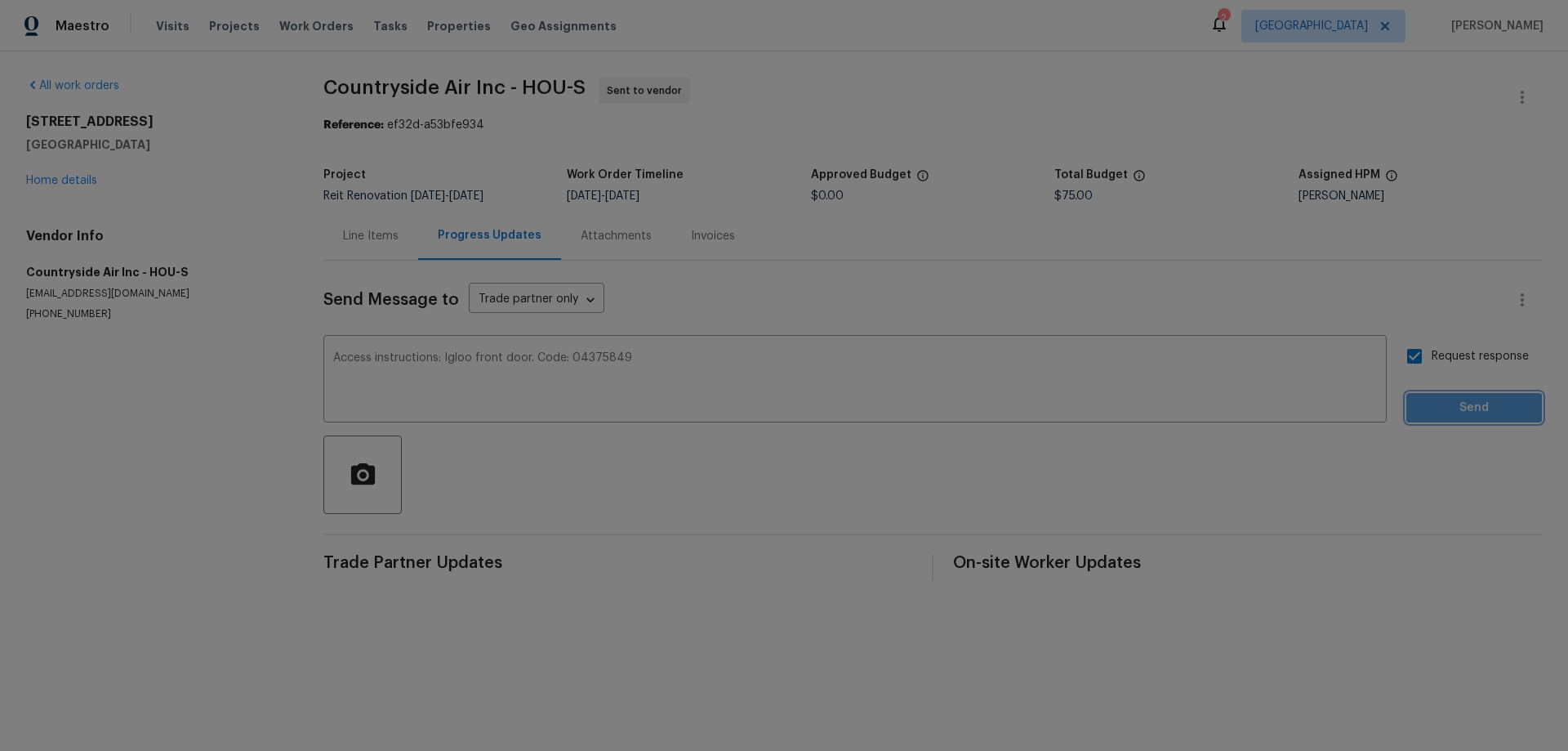
click at [1437, 410] on span "Send" at bounding box center [1473, 408] width 109 height 21
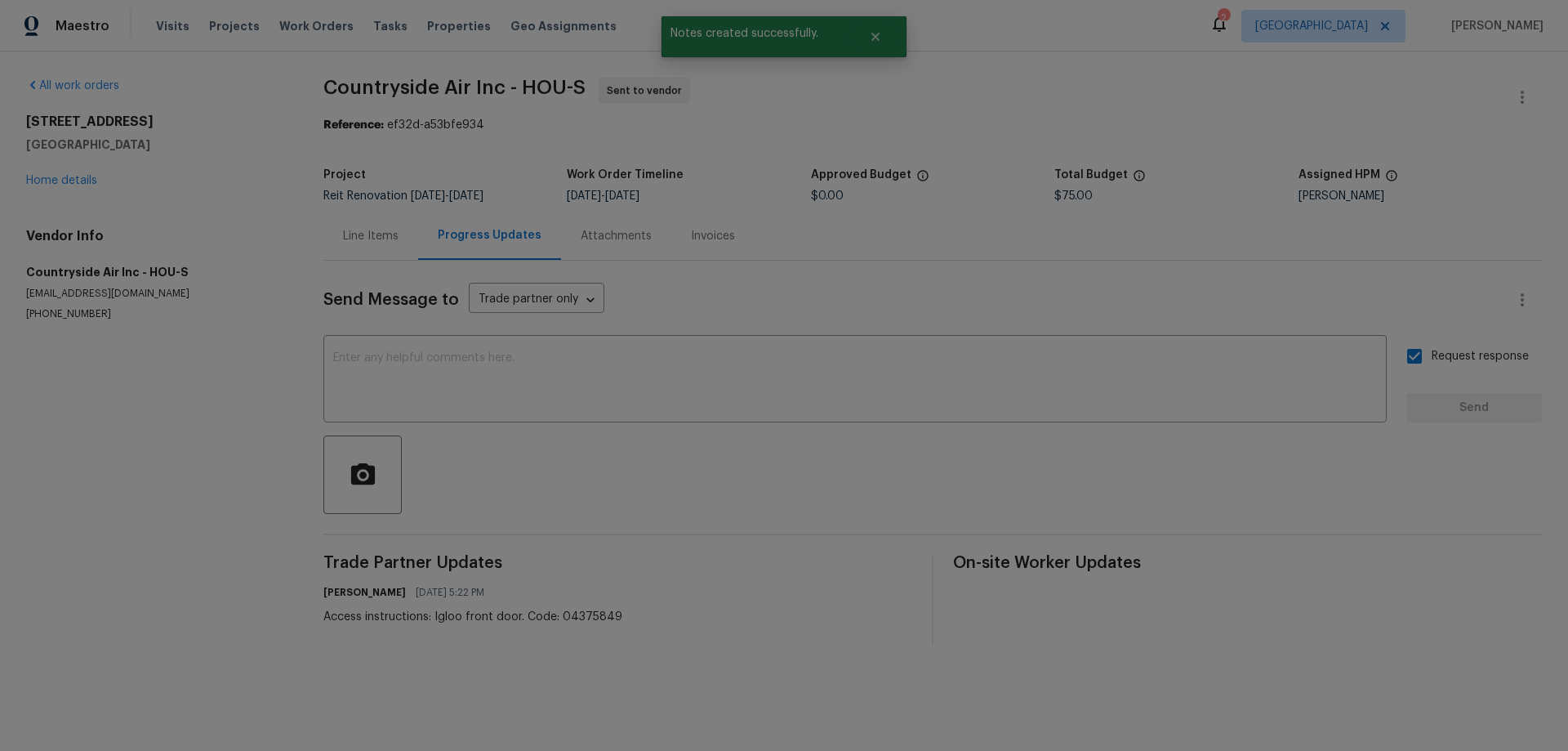
click at [379, 235] on div "Line Items" at bounding box center [371, 236] width 56 height 16
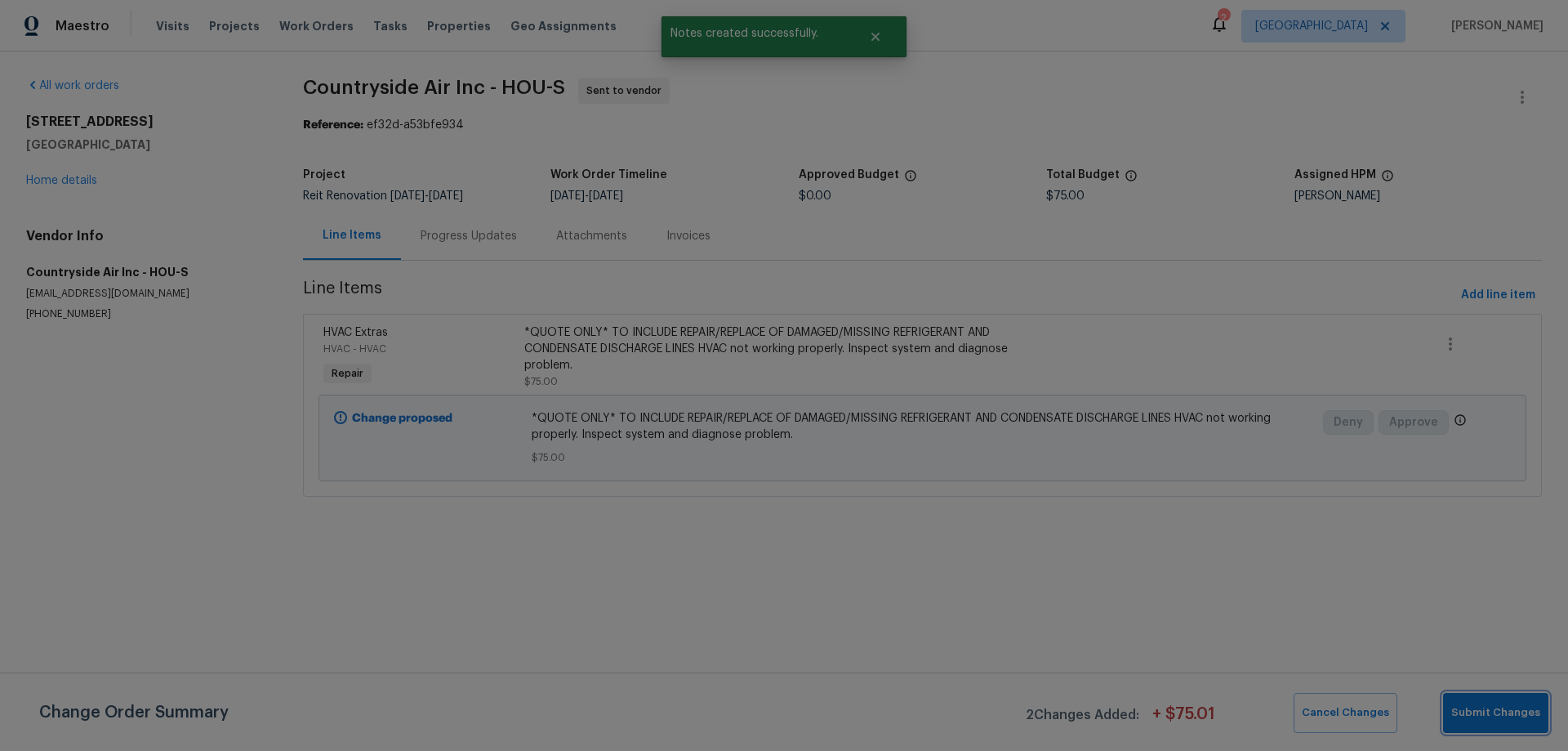
click at [1493, 715] on span "Submit Changes" at bounding box center [1495, 712] width 89 height 19
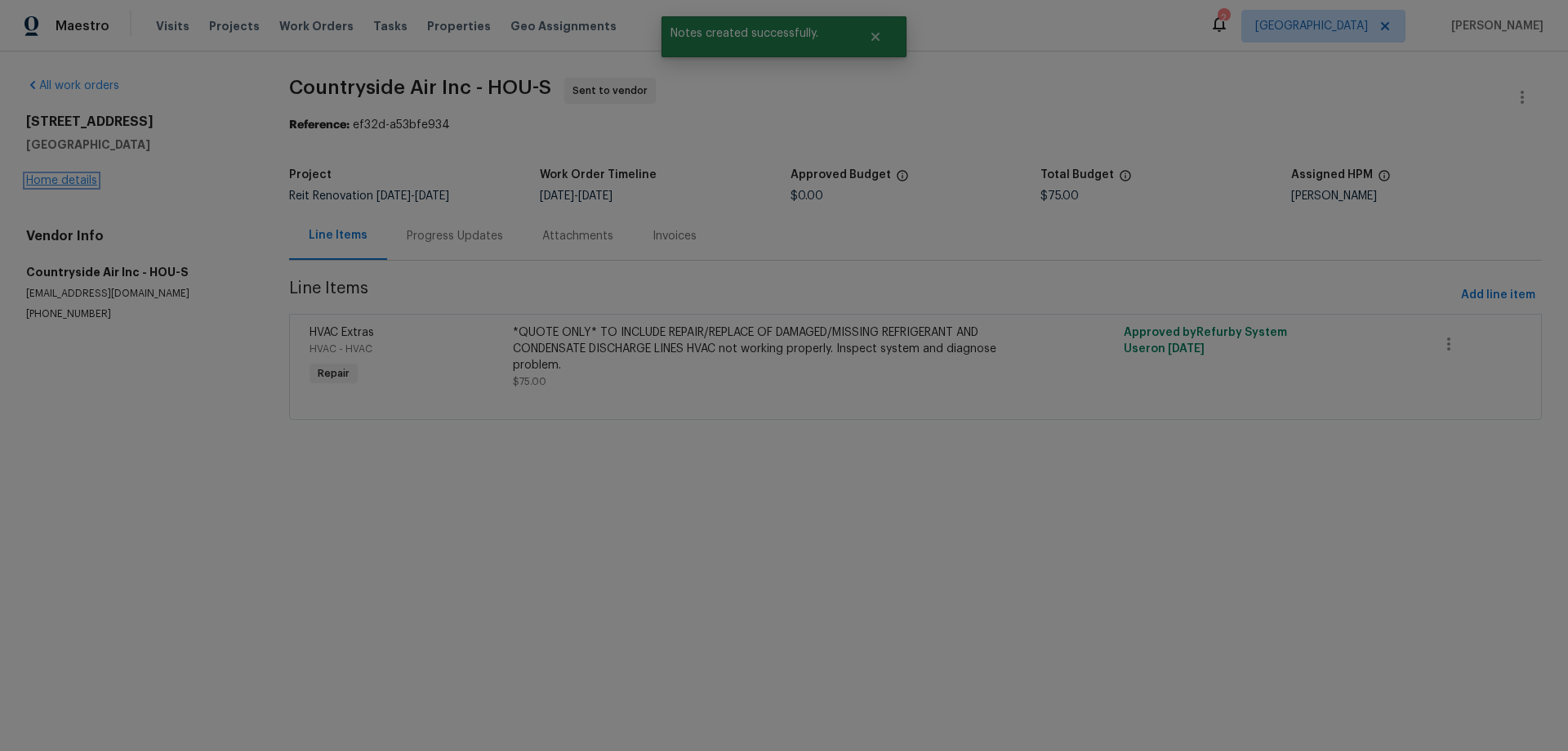
click at [65, 180] on link "Home details" at bounding box center [61, 180] width 71 height 11
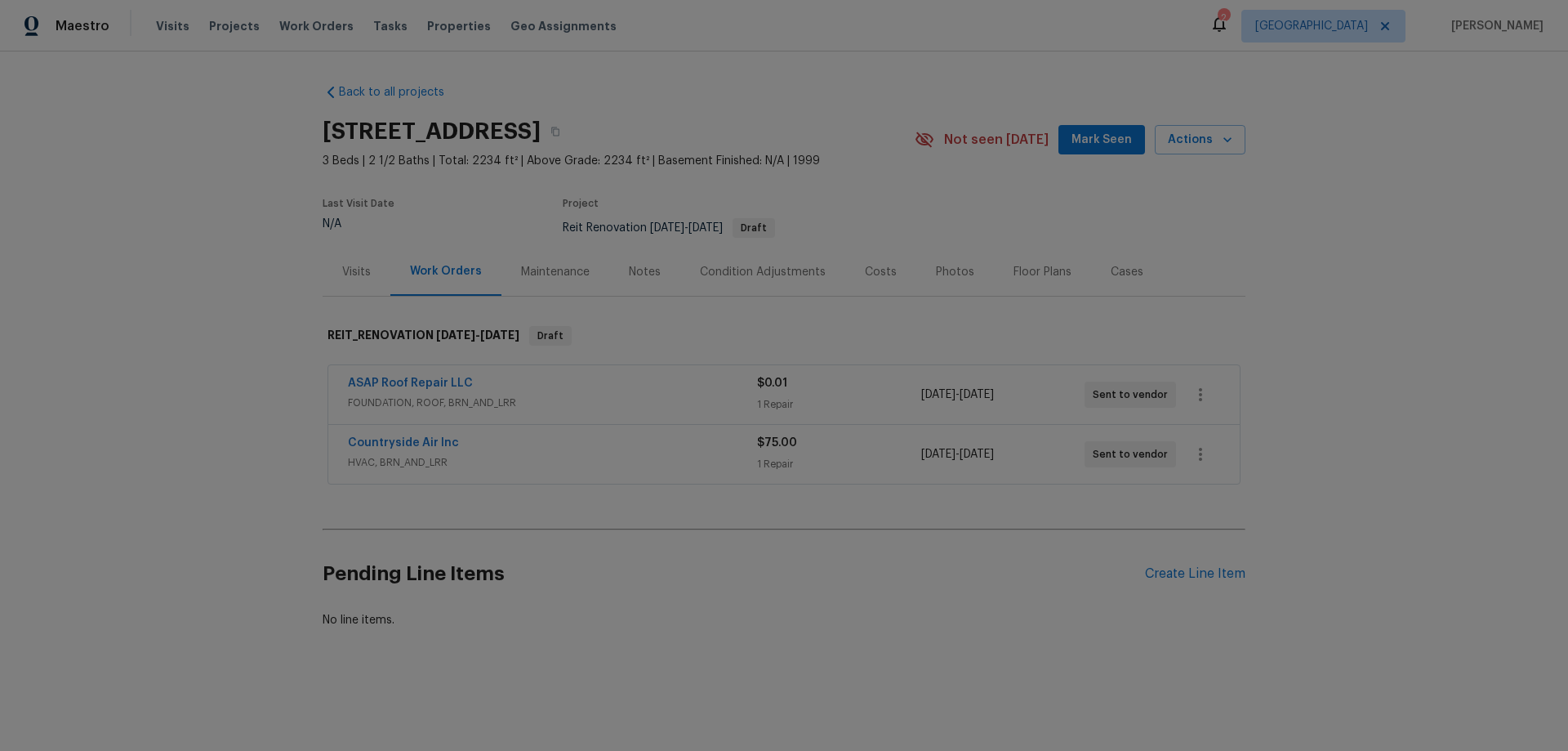
click at [427, 377] on span "ASAP Roof Repair LLC" at bounding box center [409, 383] width 125 height 16
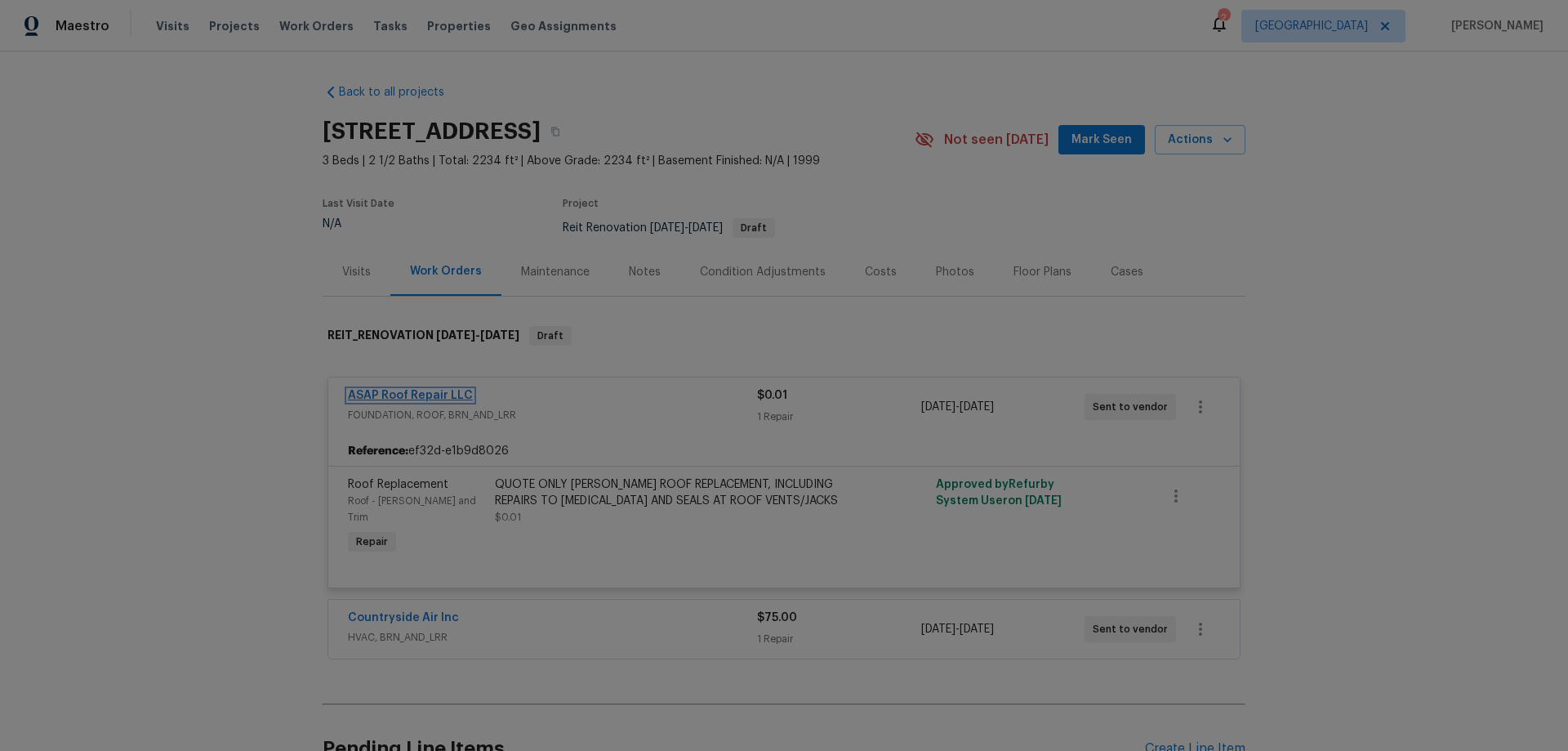
click at [445, 397] on link "ASAP Roof Repair LLC" at bounding box center [409, 395] width 125 height 11
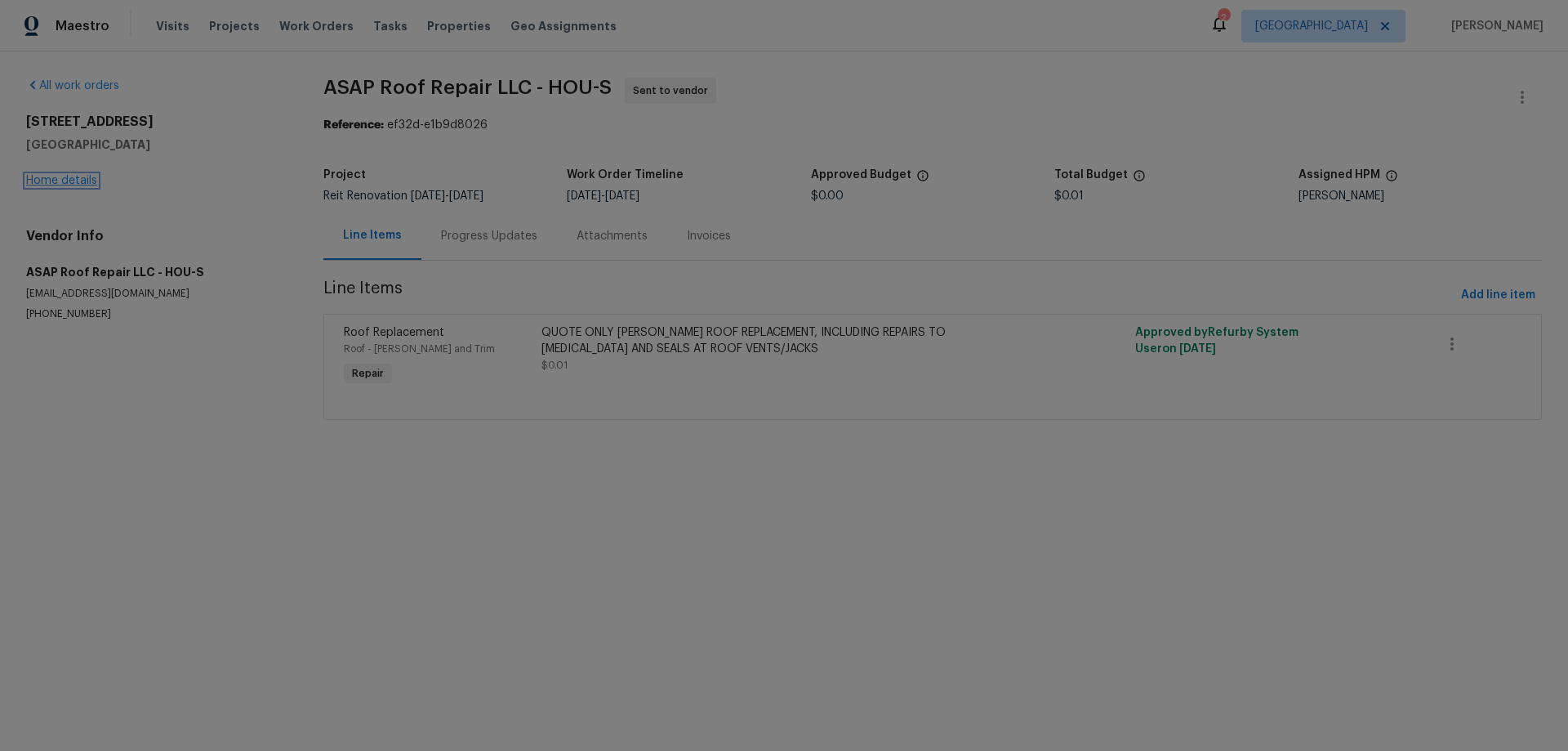
click at [66, 180] on link "Home details" at bounding box center [61, 180] width 71 height 11
